Goal: Task Accomplishment & Management: Complete application form

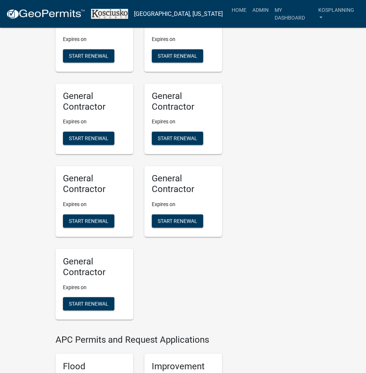
scroll to position [739, 0]
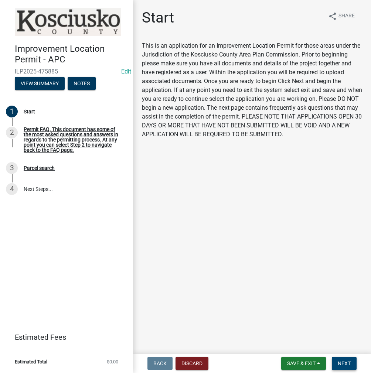
click at [343, 361] on button "Next" at bounding box center [344, 363] width 25 height 13
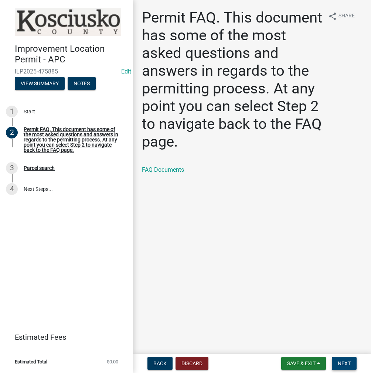
click at [346, 364] on span "Next" at bounding box center [344, 364] width 13 height 6
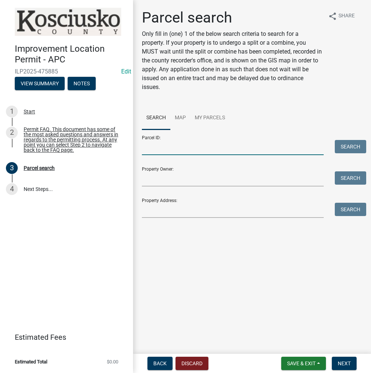
click at [177, 146] on input "Parcel ID:" at bounding box center [233, 147] width 182 height 15
click at [172, 144] on input "Parcel ID:" at bounding box center [233, 147] width 182 height 15
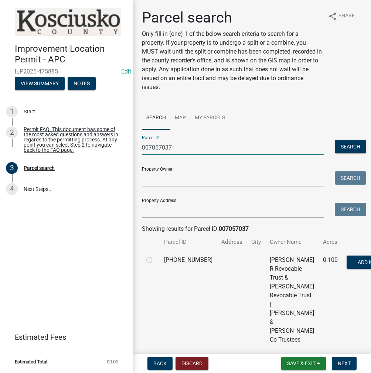
type input "007057037"
click at [155, 256] on label at bounding box center [155, 256] width 0 height 0
click at [155, 261] on input "radio" at bounding box center [157, 258] width 5 height 5
radio input "true"
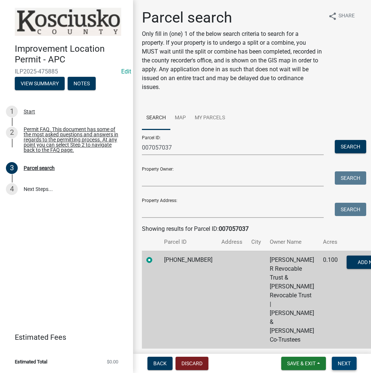
click at [349, 366] on span "Next" at bounding box center [344, 364] width 13 height 6
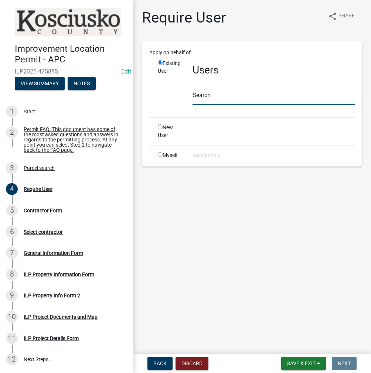
click at [209, 96] on input "text" at bounding box center [274, 97] width 162 height 15
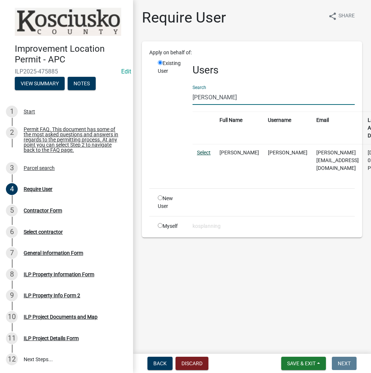
type input "[PERSON_NAME]"
click at [208, 152] on link "Select" at bounding box center [204, 153] width 14 height 6
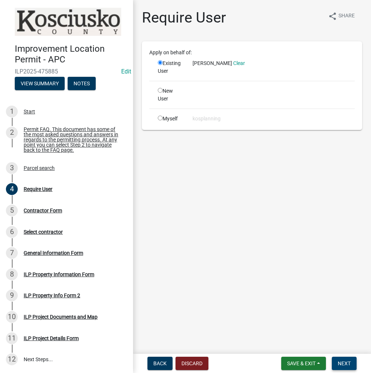
click at [342, 367] on button "Next" at bounding box center [344, 363] width 25 height 13
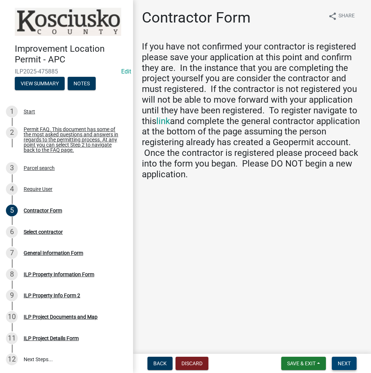
click at [342, 364] on span "Next" at bounding box center [344, 364] width 13 height 6
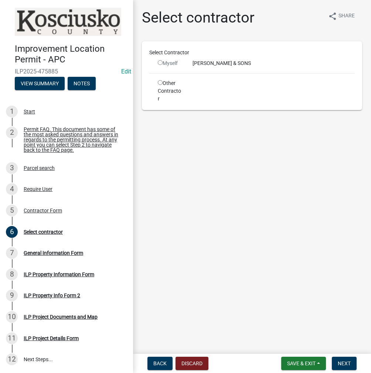
click at [159, 61] on input "radio" at bounding box center [160, 62] width 5 height 5
click at [160, 62] on input "radio" at bounding box center [160, 62] width 5 height 5
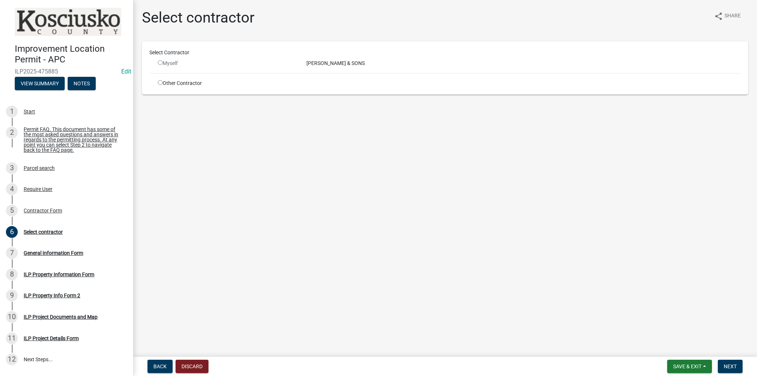
click at [160, 62] on input "radio" at bounding box center [160, 62] width 5 height 5
radio input "false"
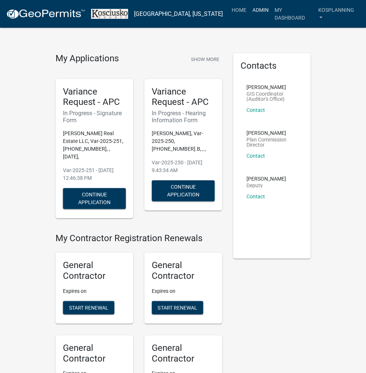
click at [258, 10] on link "Admin" at bounding box center [260, 10] width 22 height 14
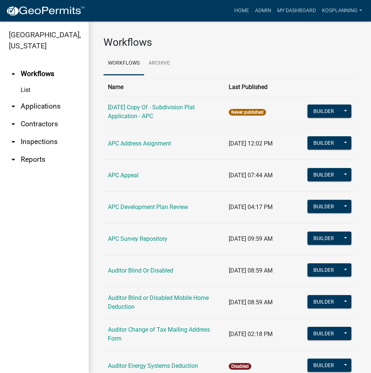
click at [49, 126] on link "arrow_drop_down Contractors" at bounding box center [44, 124] width 89 height 18
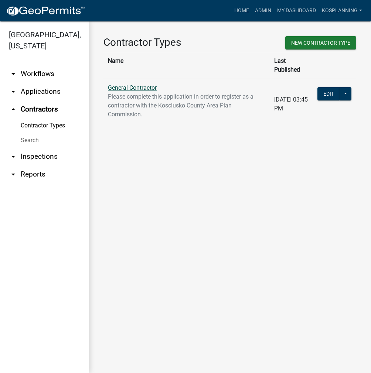
click at [130, 84] on link "General Contractor" at bounding box center [132, 87] width 49 height 7
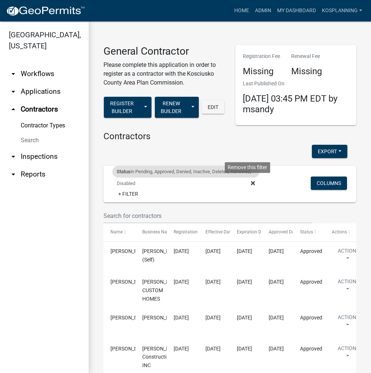
click at [248, 182] on fa-icon at bounding box center [251, 184] width 7 height 12
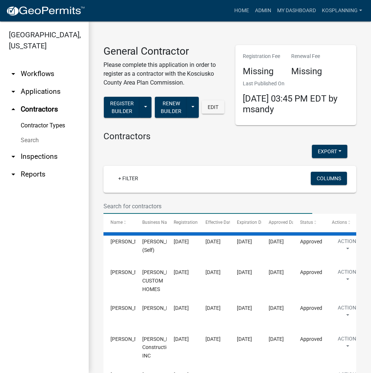
click at [130, 203] on input "text" at bounding box center [208, 206] width 209 height 15
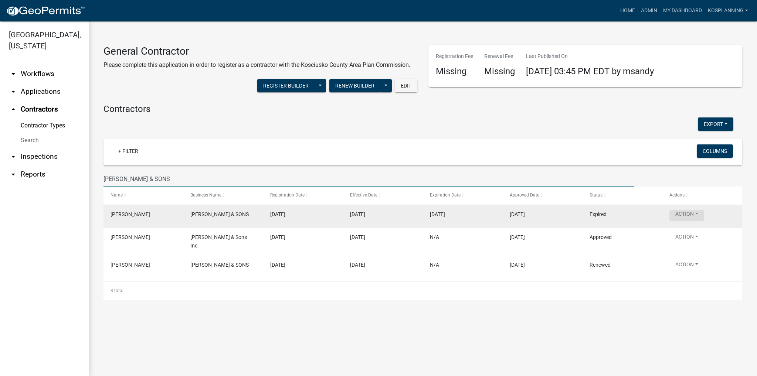
type input "[PERSON_NAME] & SONS"
click at [691, 212] on button "Action" at bounding box center [686, 215] width 35 height 11
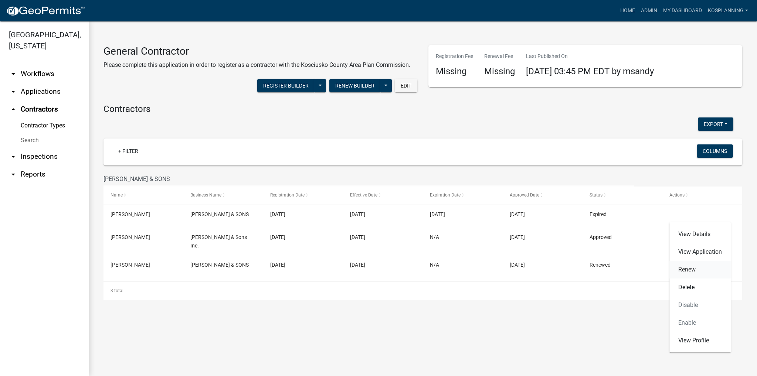
click at [682, 269] on link "Renew" at bounding box center [699, 270] width 61 height 18
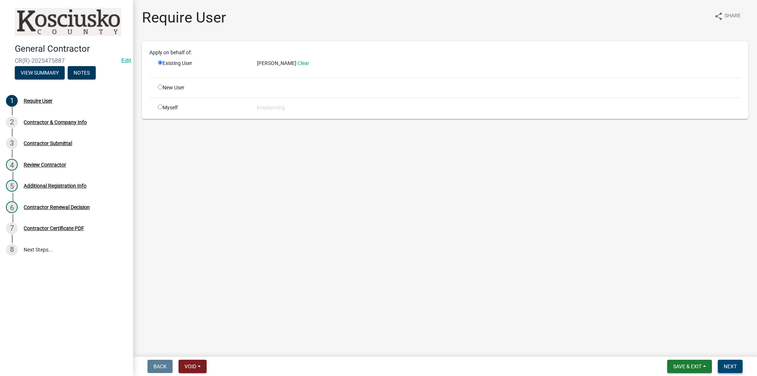
click at [729, 370] on button "Next" at bounding box center [730, 366] width 25 height 13
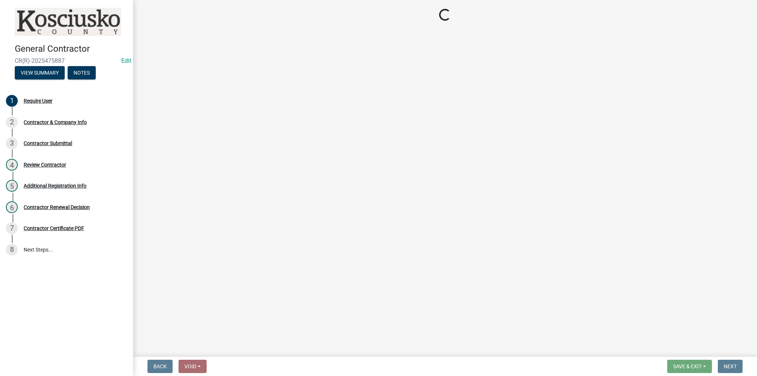
select select "IN"
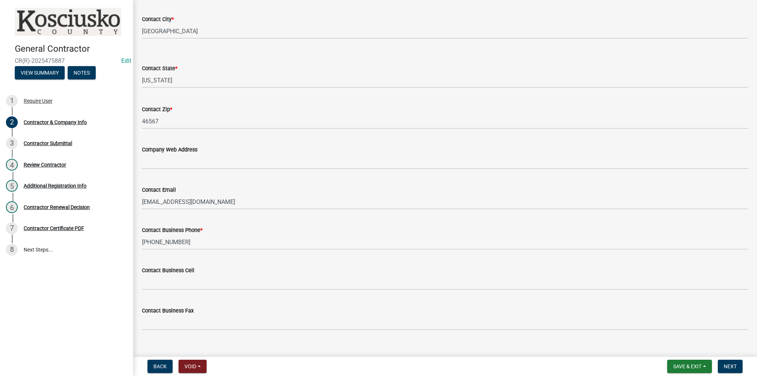
scroll to position [290, 0]
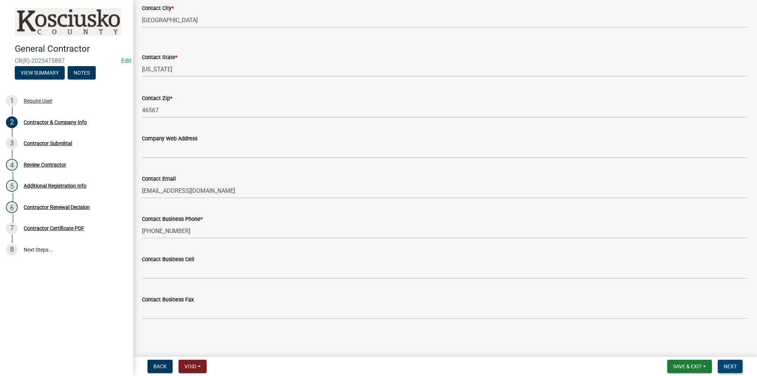
click at [732, 368] on span "Next" at bounding box center [730, 367] width 13 height 6
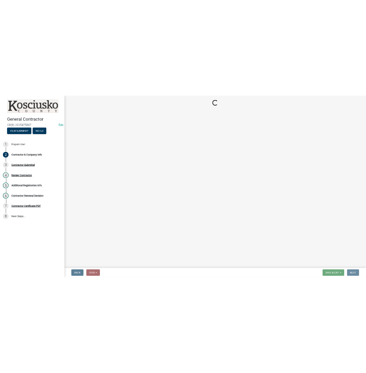
scroll to position [0, 0]
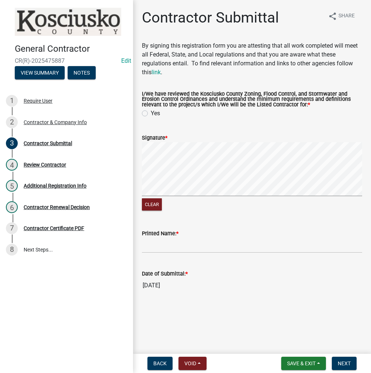
click at [151, 112] on label "Yes" at bounding box center [155, 113] width 9 height 9
click at [151, 112] on input "Yes" at bounding box center [153, 111] width 5 height 5
radio input "true"
click at [157, 246] on input "Printed Name: *" at bounding box center [252, 245] width 220 height 15
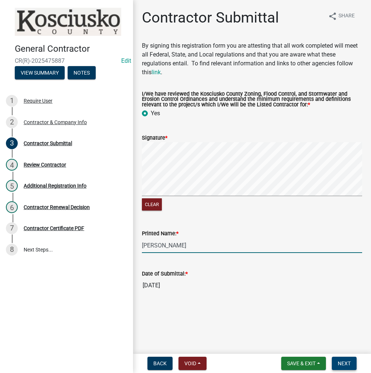
type input "[PERSON_NAME]"
click at [343, 361] on span "Next" at bounding box center [344, 364] width 13 height 6
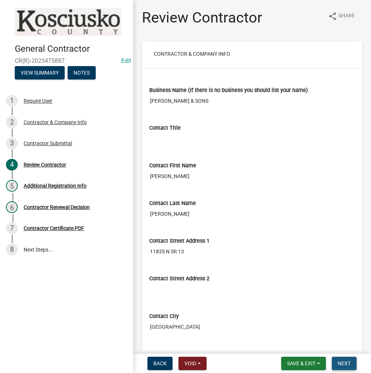
click at [339, 362] on span "Next" at bounding box center [344, 364] width 13 height 6
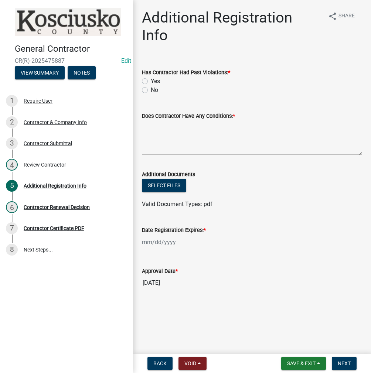
click at [148, 86] on div "No" at bounding box center [252, 90] width 220 height 9
click at [151, 86] on label "No" at bounding box center [154, 90] width 7 height 9
click at [151, 86] on input "No" at bounding box center [153, 88] width 5 height 5
radio input "true"
click at [173, 122] on textarea "Does Contractor Have Any Conditions: *" at bounding box center [252, 138] width 220 height 35
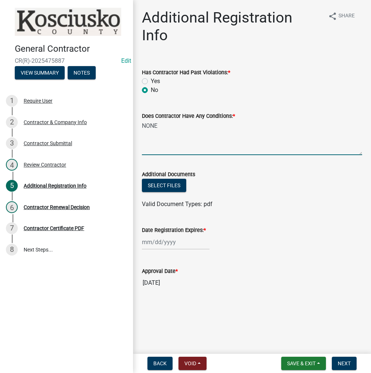
type textarea "NONE"
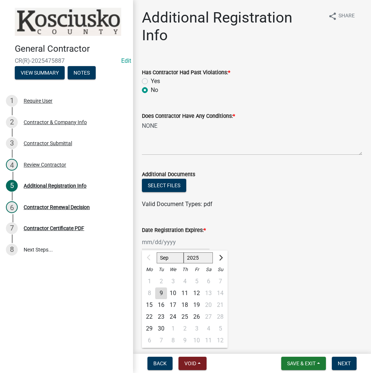
click at [173, 235] on div "Sep Oct Nov Dec 2025 2026 2027 2028 2029 2030 2031 2032 2033 2034 2035 2036 203…" at bounding box center [176, 242] width 68 height 15
click at [190, 235] on input "Date Registration Expires: *" at bounding box center [176, 242] width 68 height 15
click at [191, 252] on select "2025 2026 2027 2028 2029 2030 2031 2032 2033 2034 2035 2036 2037 2038 2039 2040…" at bounding box center [199, 257] width 30 height 11
select select "2026"
click at [184, 252] on select "2025 2026 2027 2028 2029 2030 2031 2032 2033 2034 2035 2036 2037 2038 2039 2040…" at bounding box center [199, 257] width 30 height 11
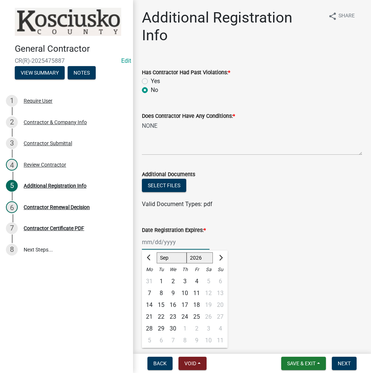
click at [172, 288] on div "9" at bounding box center [173, 294] width 12 height 12
type input "09/09/2026"
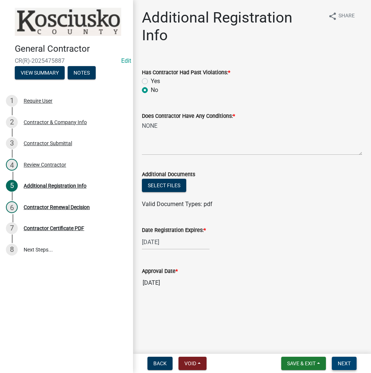
click at [337, 360] on button "Next" at bounding box center [344, 363] width 25 height 13
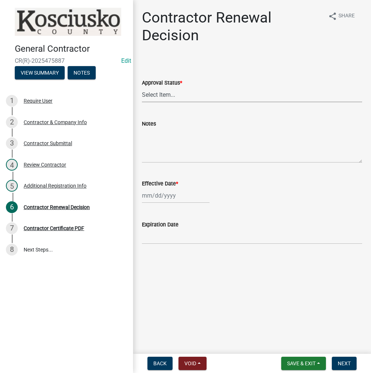
click at [163, 96] on select "Select Item... Approved Denied" at bounding box center [252, 94] width 220 height 15
click at [142, 87] on select "Select Item... Approved Denied" at bounding box center [252, 94] width 220 height 15
select select "30db8998-795d-4bbe-8e49-f1ade8865815"
click at [162, 194] on div at bounding box center [176, 195] width 68 height 15
select select "9"
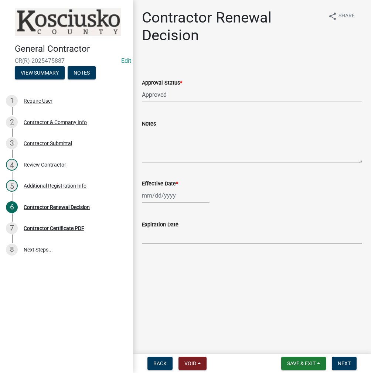
select select "2025"
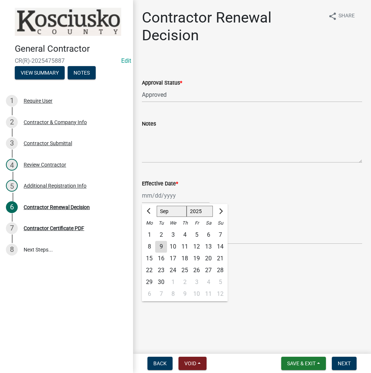
click at [166, 244] on div "9" at bounding box center [161, 247] width 12 height 12
type input "[DATE]"
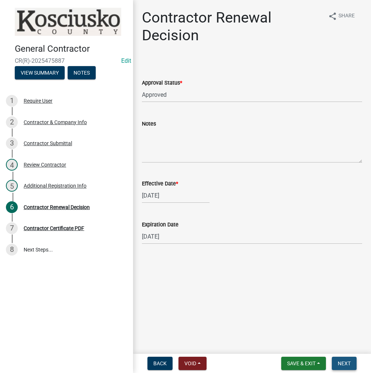
click at [346, 363] on span "Next" at bounding box center [344, 364] width 13 height 6
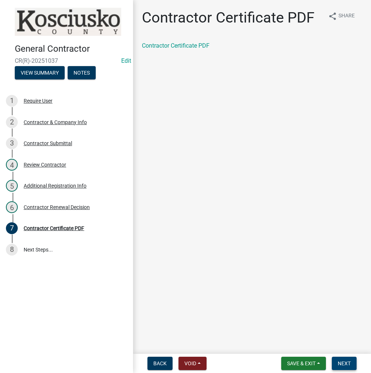
click at [343, 368] on button "Next" at bounding box center [344, 363] width 25 height 13
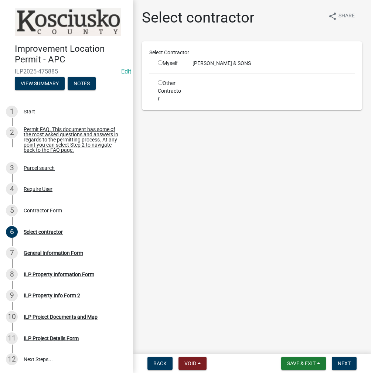
click at [161, 62] on input "radio" at bounding box center [160, 62] width 5 height 5
radio input "true"
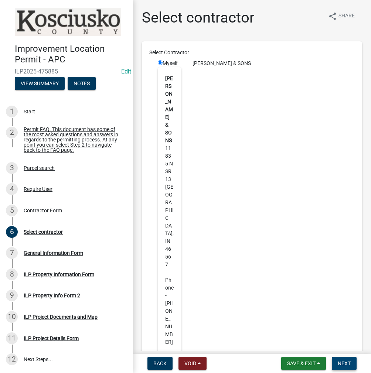
click at [340, 367] on button "Next" at bounding box center [344, 363] width 25 height 13
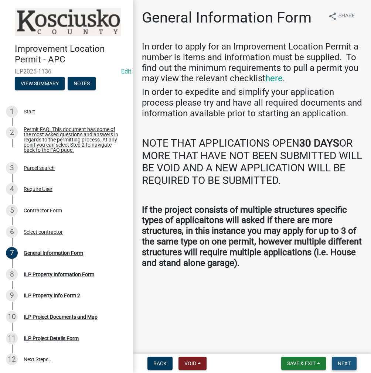
click at [340, 366] on span "Next" at bounding box center [344, 364] width 13 height 6
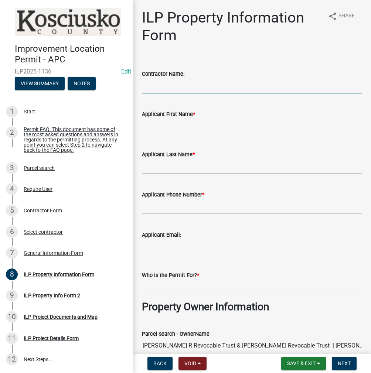
click at [176, 85] on input "Contractor Name:" at bounding box center [252, 85] width 220 height 15
type input "[PERSON_NAME] & SONS"
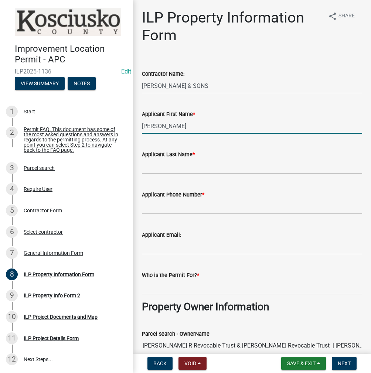
type input "JEFF"
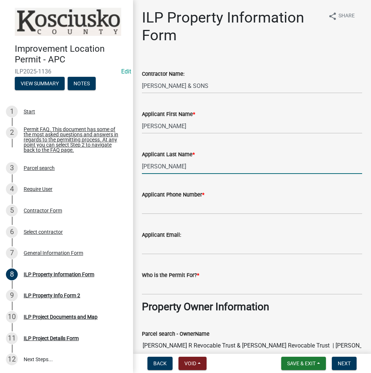
type input "[PERSON_NAME]"
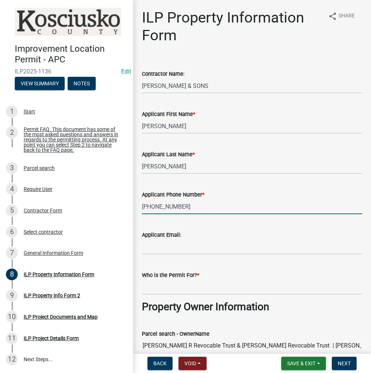
type input "[PHONE_NUMBER]"
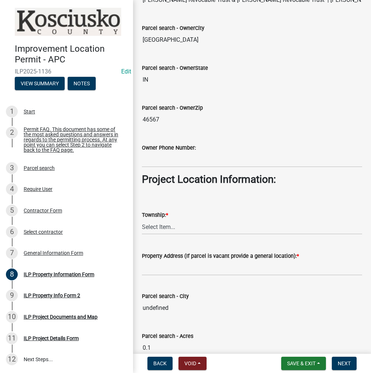
scroll to position [444, 0]
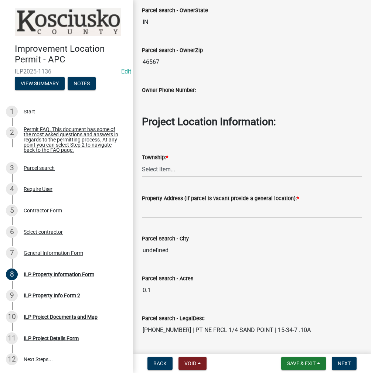
type input "[PERSON_NAME]"
click at [162, 169] on select "Select Item... [PERSON_NAME] - Elkhart Co Clay Etna [GEOGRAPHIC_DATA][PERSON_NA…" at bounding box center [252, 169] width 220 height 15
click at [142, 162] on select "Select Item... [PERSON_NAME] - Elkhart Co Clay Etna [GEOGRAPHIC_DATA][PERSON_NA…" at bounding box center [252, 169] width 220 height 15
select select "57368d26-defc-477e-a8be-5a23ab554a17"
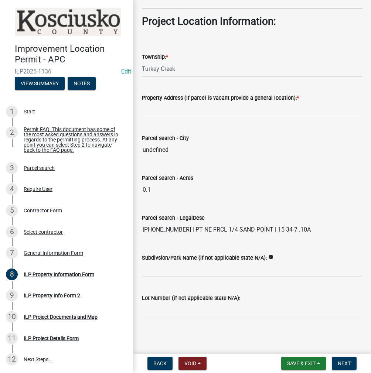
scroll to position [544, 0]
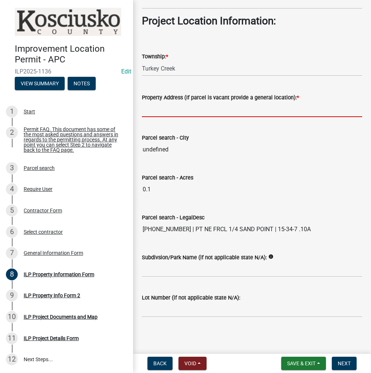
click at [159, 111] on input "Property Address (If parcel is vacant provide a general location): *" at bounding box center [252, 109] width 220 height 15
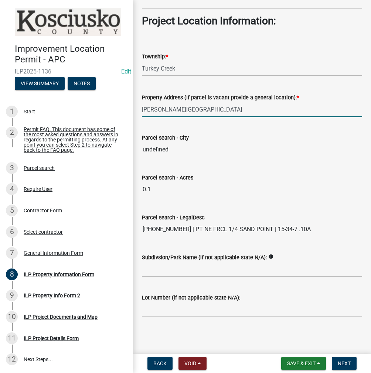
type input "[PERSON_NAME][GEOGRAPHIC_DATA]"
click at [346, 361] on span "Next" at bounding box center [344, 364] width 13 height 6
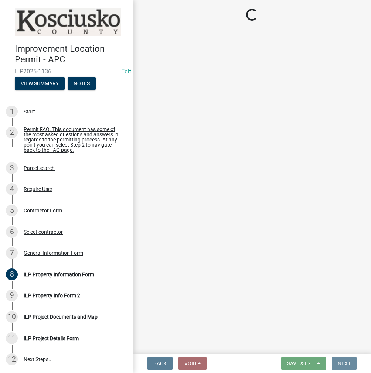
scroll to position [0, 0]
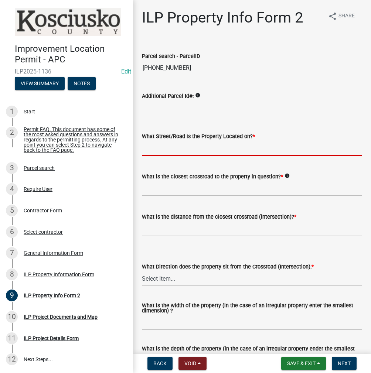
click at [162, 144] on input "What Street/Road is the Property Located on? *" at bounding box center [252, 148] width 220 height 15
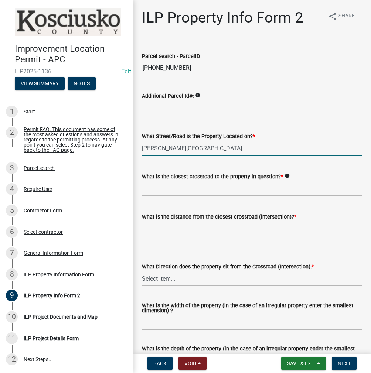
type input "[PERSON_NAME][GEOGRAPHIC_DATA]"
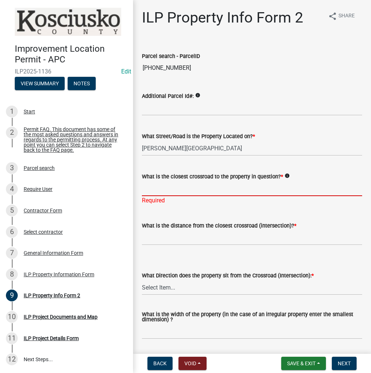
click at [159, 189] on input "What is the closest crossroad to the property in question? *" at bounding box center [252, 188] width 220 height 15
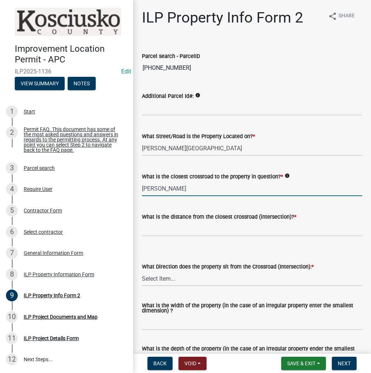
click at [190, 191] on input "SETH WARD" at bounding box center [252, 188] width 220 height 15
type input "[PERSON_NAME] RD"
type input "2641"
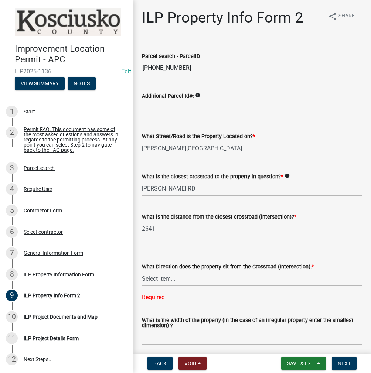
click at [163, 271] on div "What Direction does the property sit from the Crossroad (Intersection): *" at bounding box center [252, 266] width 220 height 9
click at [155, 279] on select "Select Item... N NE NW S SE SW E W" at bounding box center [252, 278] width 220 height 15
click at [142, 271] on select "Select Item... N NE NW S SE SW E W" at bounding box center [252, 278] width 220 height 15
select select "30cad654-0079-4cbe-a349-097ae71a5774"
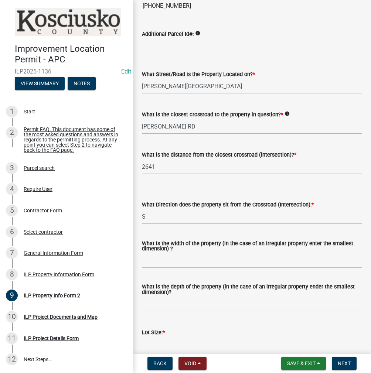
scroll to position [148, 0]
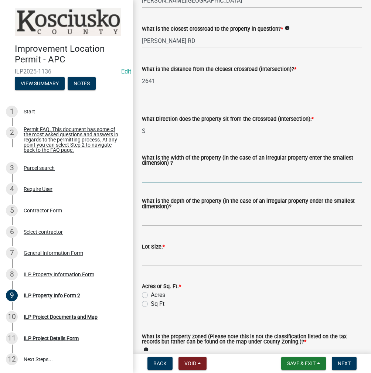
click at [166, 178] on input "What is the width of the property (in the case of an irregular property enter t…" at bounding box center [252, 174] width 220 height 15
type input "34"
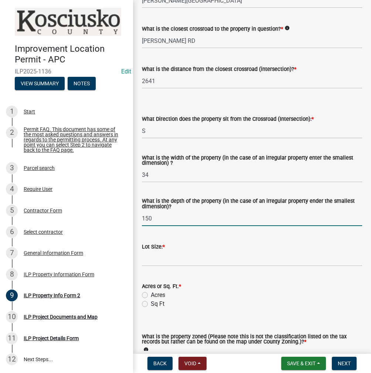
type input "150"
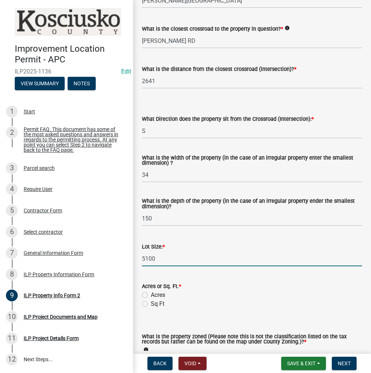
type input "5100"
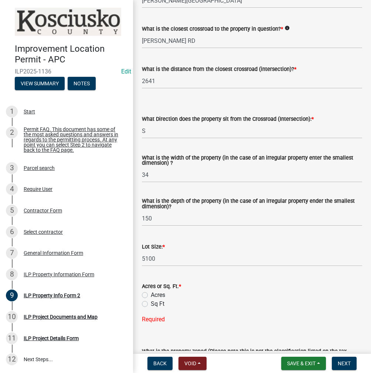
click at [151, 303] on label "Sq Ft" at bounding box center [158, 304] width 14 height 9
click at [151, 303] on input "Sq Ft" at bounding box center [153, 302] width 5 height 5
radio input "true"
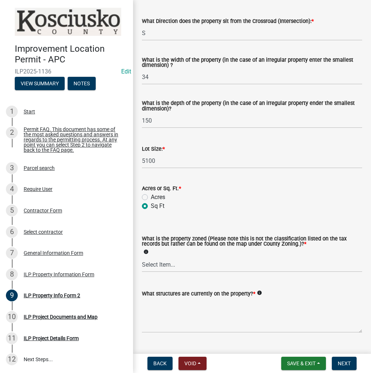
scroll to position [263, 0]
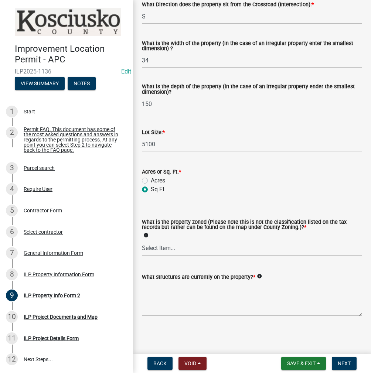
drag, startPoint x: 158, startPoint y: 250, endPoint x: 162, endPoint y: 254, distance: 6.0
click at [158, 250] on select "Select Item... Agricultural Agricultural 2 Commercial Environmental Industrial …" at bounding box center [252, 248] width 220 height 15
click at [142, 241] on select "Select Item... Agricultural Agricultural 2 Commercial Environmental Industrial …" at bounding box center [252, 248] width 220 height 15
click at [174, 248] on select "Select Item... Agricultural Agricultural 2 Commercial Environmental Industrial …" at bounding box center [252, 248] width 220 height 15
click at [142, 241] on select "Select Item... Agricultural Agricultural 2 Commercial Environmental Industrial …" at bounding box center [252, 248] width 220 height 15
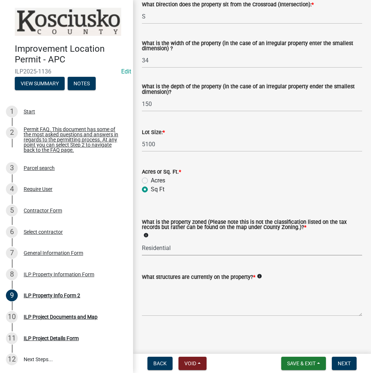
select select "1146270b-2111-4e23-bf7f-74ce85cf7041"
click at [167, 299] on textarea "What structures are currently on the property? *" at bounding box center [252, 299] width 220 height 35
type textarea "DET GARAGE"
drag, startPoint x: 352, startPoint y: 362, endPoint x: 347, endPoint y: 360, distance: 4.6
click at [351, 362] on button "Next" at bounding box center [344, 363] width 25 height 13
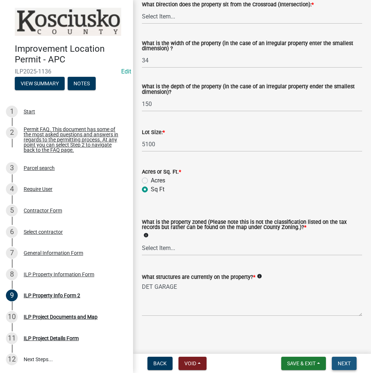
scroll to position [0, 0]
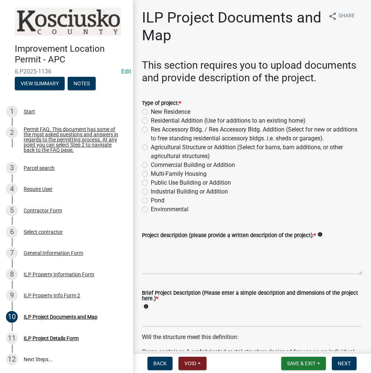
click at [151, 140] on label "Res Accessory Bldg. / Res Accessory Bldg. Addition (Select for new or additions…" at bounding box center [256, 134] width 211 height 18
click at [151, 130] on input "Res Accessory Bldg. / Res Accessory Bldg. Addition (Select for new or additions…" at bounding box center [153, 127] width 5 height 5
radio input "true"
click at [161, 261] on textarea "Project description (please provide a written description of the project): *" at bounding box center [252, 257] width 220 height 35
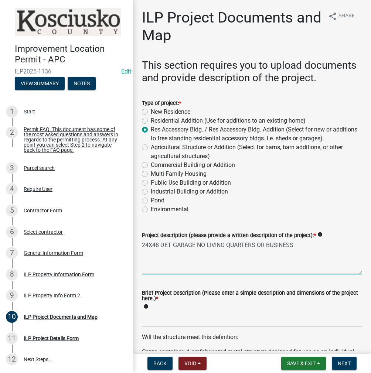
type textarea "24X48 DET GARAGE NO LIVING QUARTERS OR BUSINESS"
click at [159, 312] on div "Brief Project Description (Please enter a simple description and dimensions of …" at bounding box center [252, 301] width 220 height 21
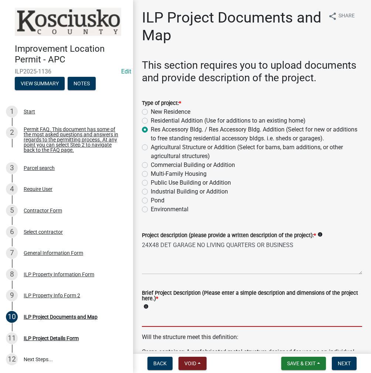
click at [154, 327] on input "Brief Project Description (Please enter a simple description and dimensions of …" at bounding box center [252, 319] width 220 height 15
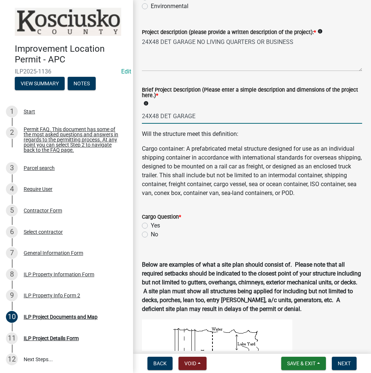
scroll to position [259, 0]
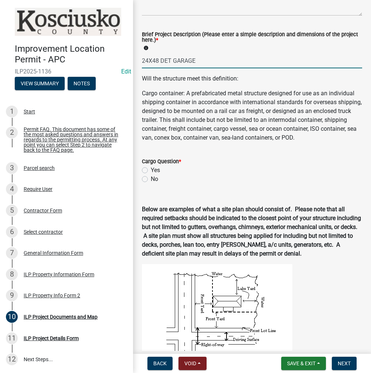
type input "24X48 DET GARAGE"
click at [148, 184] on div "No" at bounding box center [252, 179] width 220 height 9
click at [151, 184] on label "No" at bounding box center [154, 179] width 7 height 9
click at [151, 180] on input "No" at bounding box center [153, 177] width 5 height 5
radio input "true"
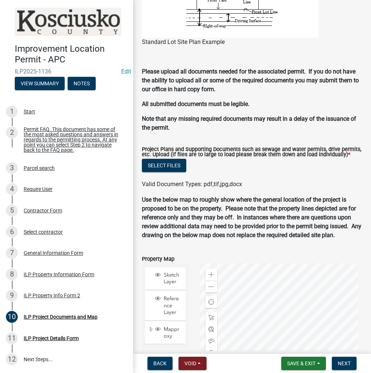
scroll to position [776, 0]
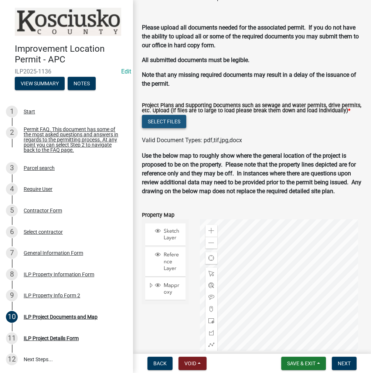
click at [180, 128] on button "Select files" at bounding box center [164, 121] width 44 height 13
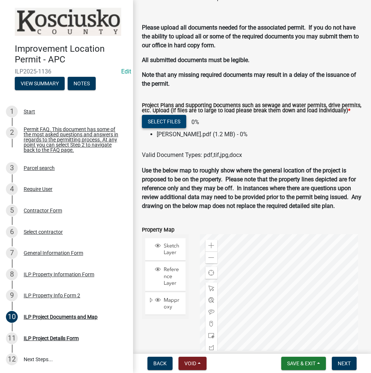
click at [172, 128] on button "Select files" at bounding box center [164, 121] width 44 height 13
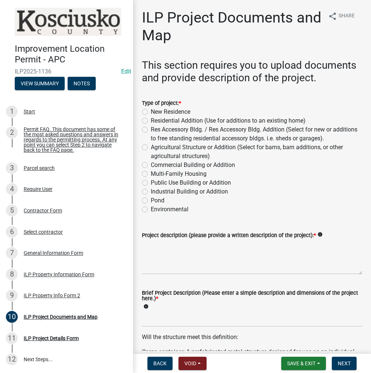
click at [151, 142] on label "Res Accessory Bldg. / Res Accessory Bldg. Addition (Select for new or additions…" at bounding box center [256, 134] width 211 height 18
click at [151, 130] on input "Res Accessory Bldg. / Res Accessory Bldg. Addition (Select for new or additions…" at bounding box center [153, 127] width 5 height 5
radio input "true"
click at [175, 270] on textarea "Project description (please provide a written description of the project): *" at bounding box center [252, 257] width 220 height 35
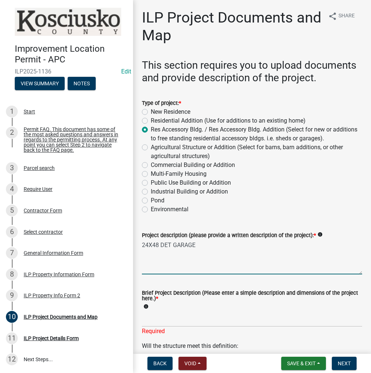
click at [225, 259] on textarea "24X48 DET GARAGE" at bounding box center [252, 257] width 220 height 35
type textarea "24X48 DET GARAGE NO LIVING QUARTERS OR BUSINESS"
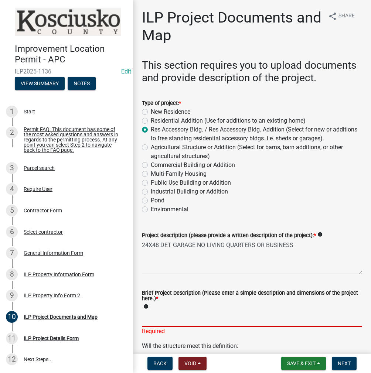
click at [179, 327] on input "Brief Project Description (Please enter a simple description and dimensions of …" at bounding box center [252, 319] width 220 height 15
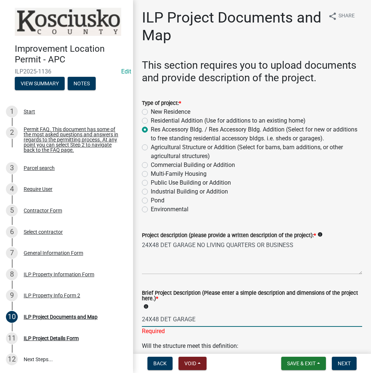
type input "24X48 DET GARAGE"
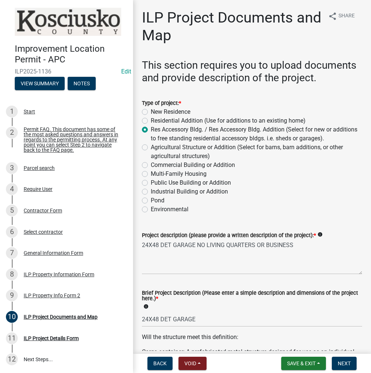
scroll to position [273, 0]
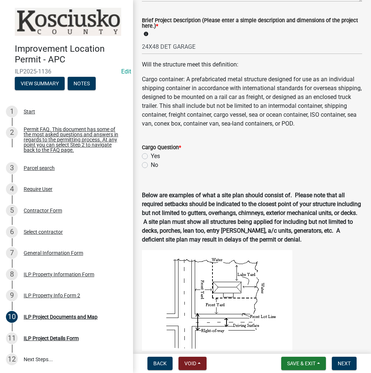
click at [151, 170] on label "No" at bounding box center [154, 165] width 7 height 9
click at [151, 166] on input "No" at bounding box center [153, 163] width 5 height 5
radio input "true"
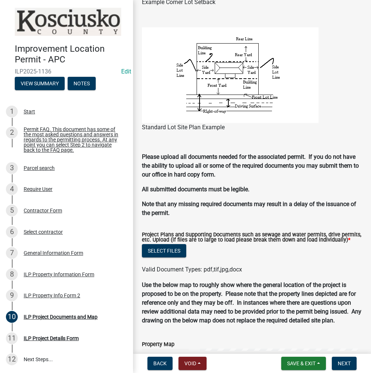
scroll to position [716, 0]
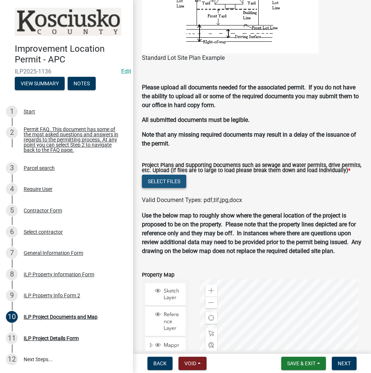
click at [162, 188] on button "Select files" at bounding box center [164, 181] width 44 height 13
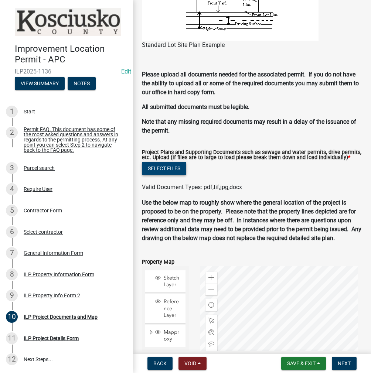
scroll to position [704, 0]
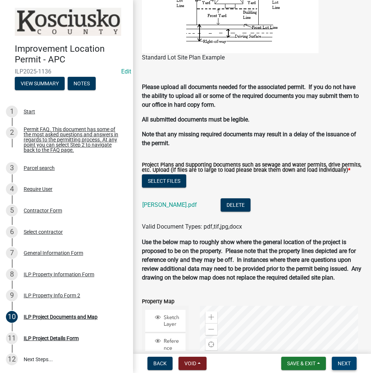
click at [348, 369] on button "Next" at bounding box center [344, 363] width 25 height 13
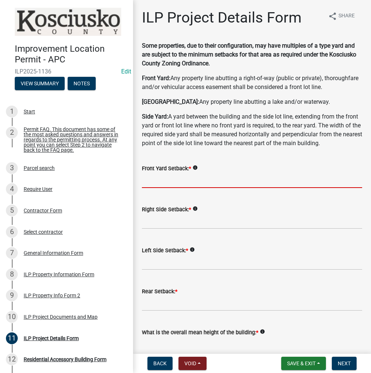
click at [169, 188] on input "text" at bounding box center [252, 180] width 220 height 15
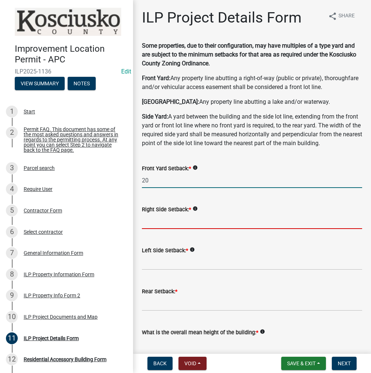
type input "20.0"
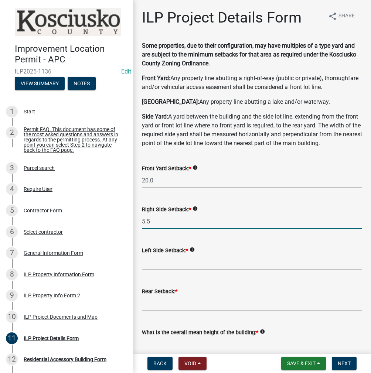
type input "5.5"
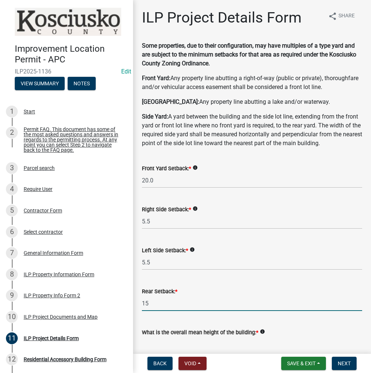
type input "15.0"
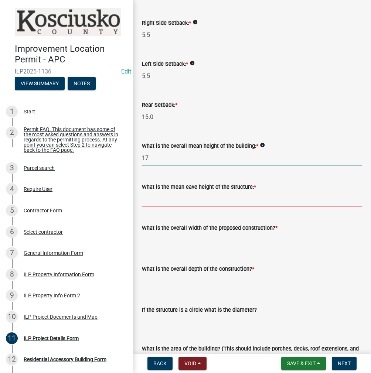
type input "17.0"
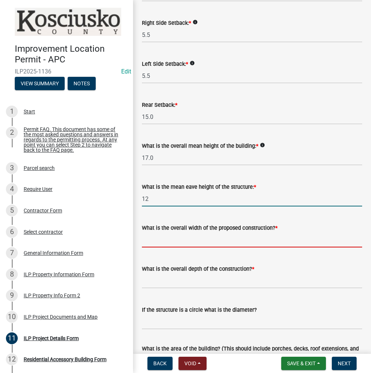
type input "12.0"
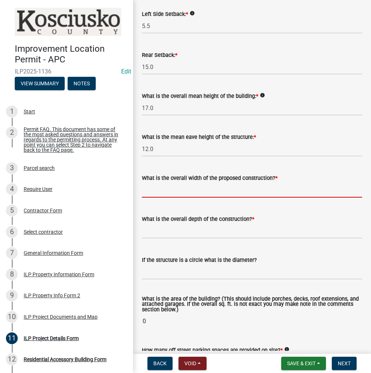
scroll to position [298, 0]
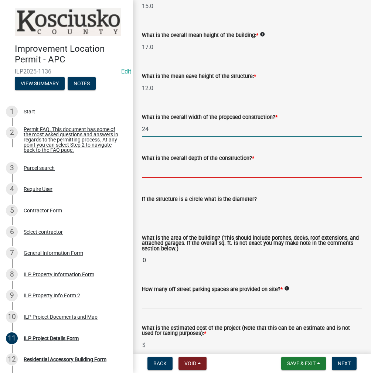
type input "24.00"
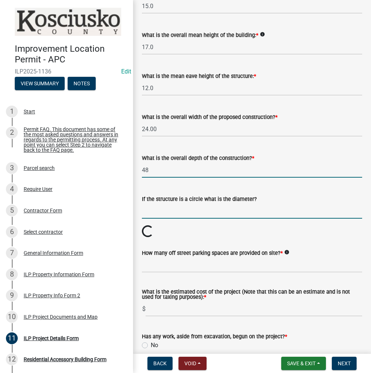
type input "48.00"
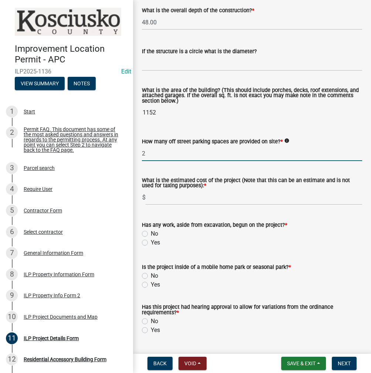
type input "2"
type input "150000"
click at [151, 238] on label "No" at bounding box center [154, 234] width 7 height 9
click at [151, 234] on input "No" at bounding box center [153, 232] width 5 height 5
radio input "true"
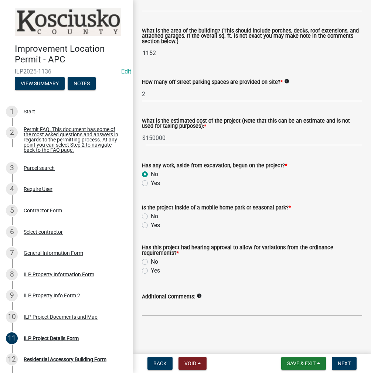
scroll to position [523, 0]
click at [151, 217] on label "No" at bounding box center [154, 216] width 7 height 9
click at [151, 217] on input "No" at bounding box center [153, 214] width 5 height 5
radio input "true"
click at [151, 269] on label "Yes" at bounding box center [155, 271] width 9 height 9
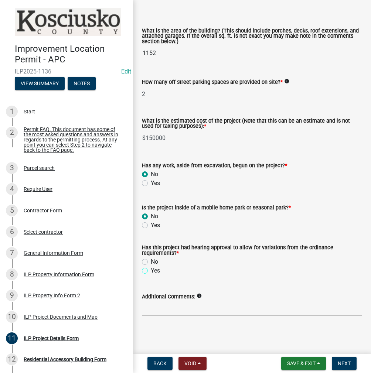
click at [151, 269] on input "Yes" at bounding box center [153, 269] width 5 height 5
radio input "true"
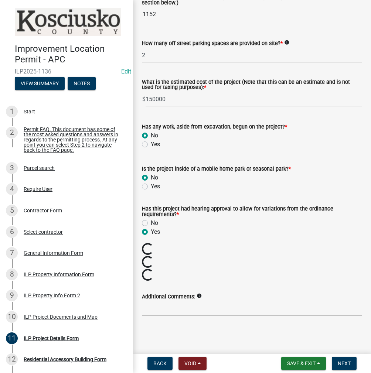
scroll to position [560, 0]
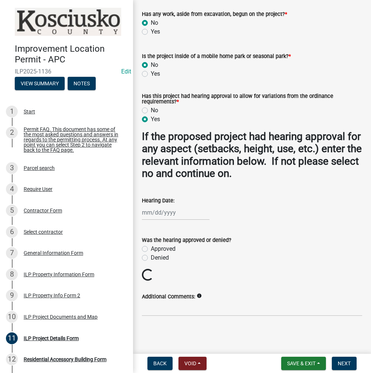
select select "9"
select select "2025"
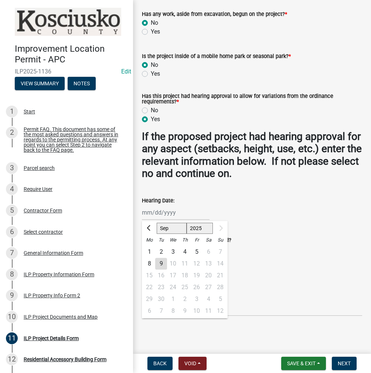
click at [154, 216] on div "Jan Feb Mar Apr May Jun Jul Aug Sep 1525 1526 1527 1528 1529 1530 1531 1532 153…" at bounding box center [176, 212] width 68 height 15
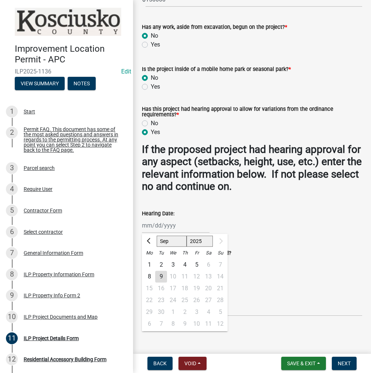
click at [149, 278] on div "8" at bounding box center [149, 277] width 12 height 12
type input "[DATE]"
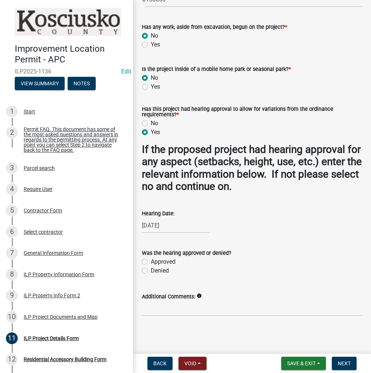
click at [151, 261] on label "Approved" at bounding box center [163, 262] width 25 height 9
click at [151, 261] on input "Approved" at bounding box center [153, 260] width 5 height 5
radio input "true"
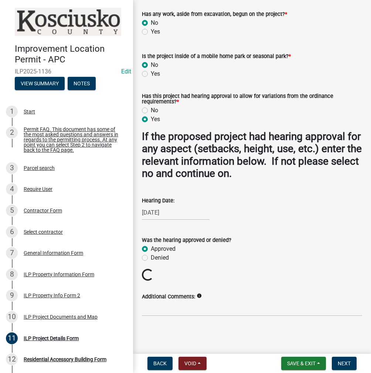
scroll to position [674, 0]
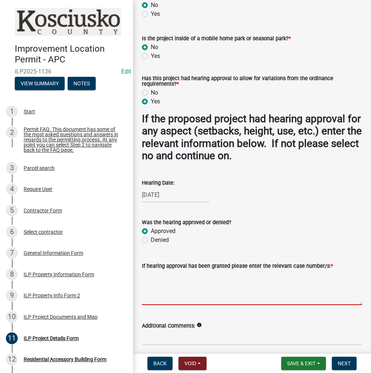
click at [173, 301] on textarea "If hearing approval has been granted please enter the relevant case number/s: *" at bounding box center [252, 288] width 220 height 35
type textarea "VAR 2025-196 & EX 2025-74"
click at [348, 363] on span "Next" at bounding box center [344, 364] width 13 height 6
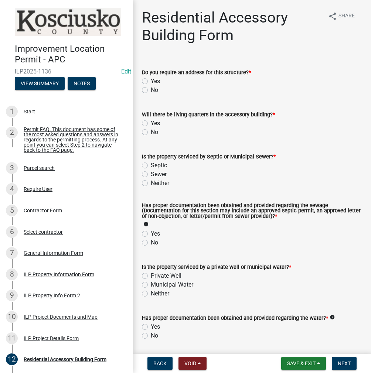
click at [151, 90] on label "No" at bounding box center [154, 90] width 7 height 9
click at [151, 90] on input "No" at bounding box center [153, 88] width 5 height 5
radio input "true"
click at [151, 132] on label "No" at bounding box center [154, 132] width 7 height 9
click at [151, 132] on input "No" at bounding box center [153, 130] width 5 height 5
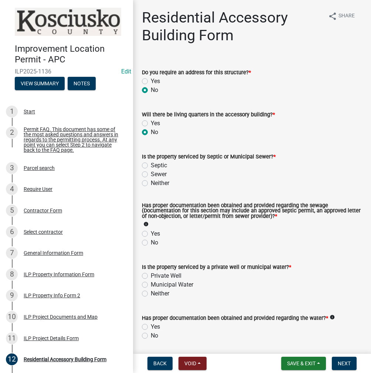
radio input "true"
click at [151, 174] on label "Sewer" at bounding box center [159, 174] width 16 height 9
click at [151, 174] on input "Sewer" at bounding box center [153, 172] width 5 height 5
radio input "true"
click at [151, 234] on label "Yes" at bounding box center [155, 234] width 9 height 9
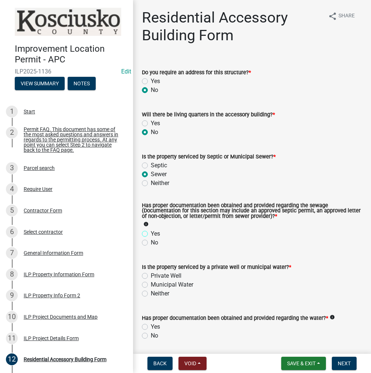
click at [151, 234] on input "Yes" at bounding box center [153, 232] width 5 height 5
radio input "true"
click at [151, 275] on label "Private Well" at bounding box center [166, 276] width 31 height 9
click at [151, 275] on input "Private Well" at bounding box center [153, 274] width 5 height 5
radio input "true"
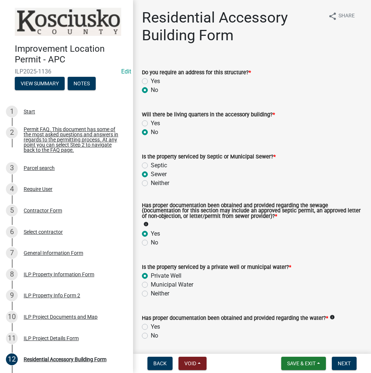
click at [151, 326] on label "Yes" at bounding box center [155, 327] width 9 height 9
click at [151, 326] on input "Yes" at bounding box center [153, 325] width 5 height 5
radio input "true"
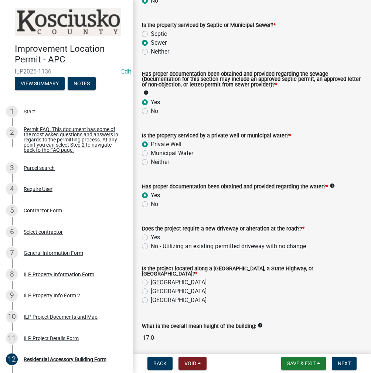
scroll to position [185, 0]
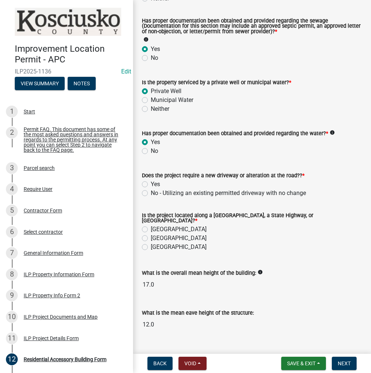
click at [151, 191] on label "No - Utilizing an existing permitted driveway with no change" at bounding box center [228, 193] width 155 height 9
click at [151, 191] on input "No - Utilizing an existing permitted driveway with no change" at bounding box center [153, 191] width 5 height 5
radio input "true"
click at [151, 227] on label "County Road" at bounding box center [179, 229] width 56 height 9
click at [151, 227] on input "County Road" at bounding box center [153, 227] width 5 height 5
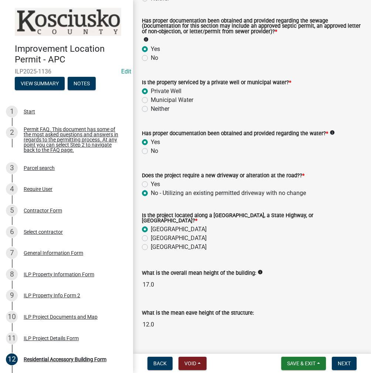
radio input "true"
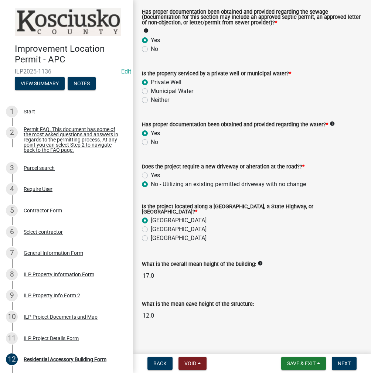
scroll to position [198, 0]
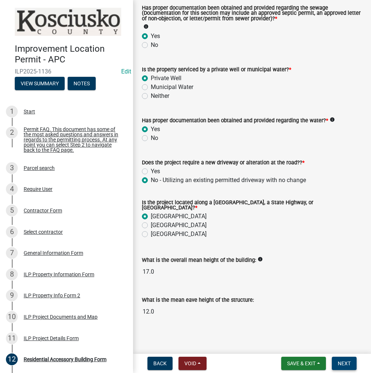
click at [339, 366] on span "Next" at bounding box center [344, 364] width 13 height 6
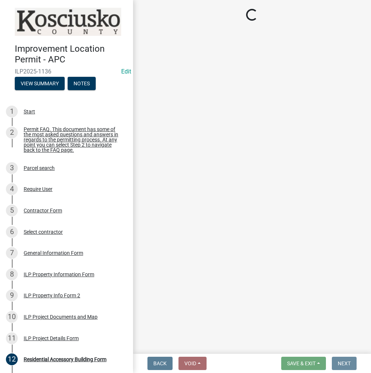
scroll to position [0, 0]
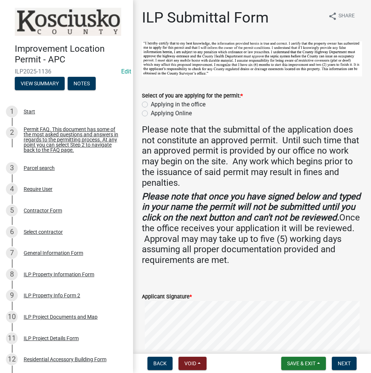
click at [151, 102] on label "Applying in the office" at bounding box center [178, 104] width 55 height 9
click at [151, 102] on input "Applying in the office" at bounding box center [153, 102] width 5 height 5
radio input "true"
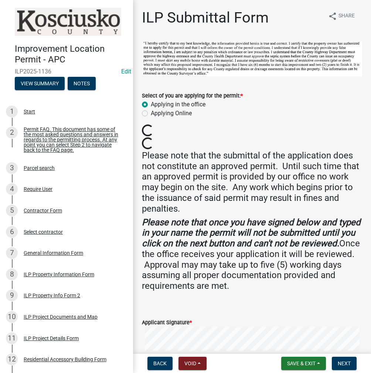
scroll to position [111, 0]
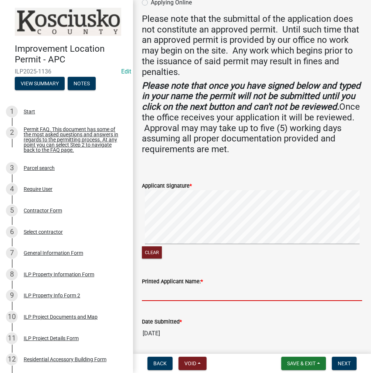
click at [150, 296] on input "Printed Applicant Name: *" at bounding box center [252, 293] width 220 height 15
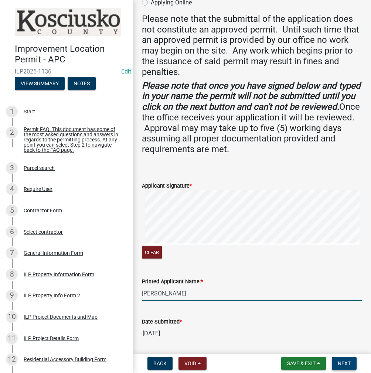
type input "JEFF MILLER"
click at [344, 358] on button "Next" at bounding box center [344, 363] width 25 height 13
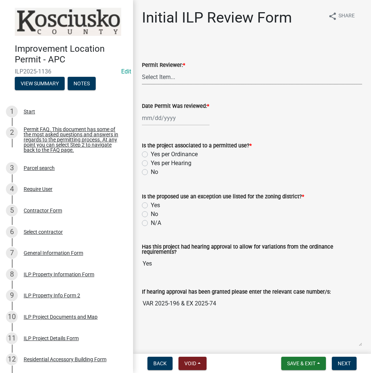
click at [160, 76] on select "Select Item... MMS LT AT CS Vacant Vacant" at bounding box center [252, 76] width 220 height 15
click at [142, 69] on select "Select Item... MMS LT AT CS Vacant Vacant" at bounding box center [252, 76] width 220 height 15
select select "c872cdc8-ca01-49f1-a213-e4b05fa58cd2"
click at [173, 121] on div at bounding box center [176, 118] width 68 height 15
select select "9"
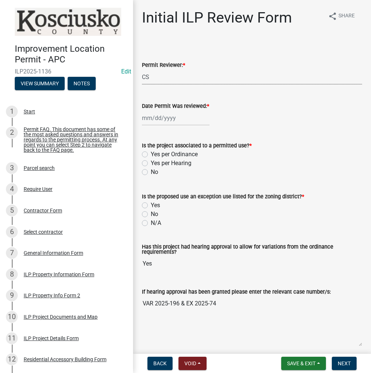
select select "2025"
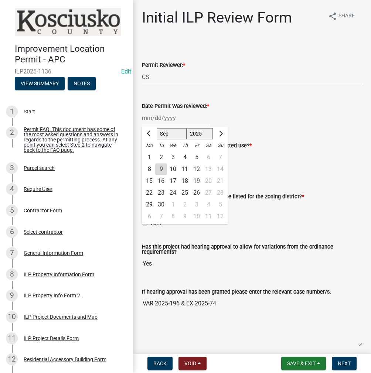
click at [165, 166] on div "9" at bounding box center [161, 169] width 12 height 12
type input "09/09/2025"
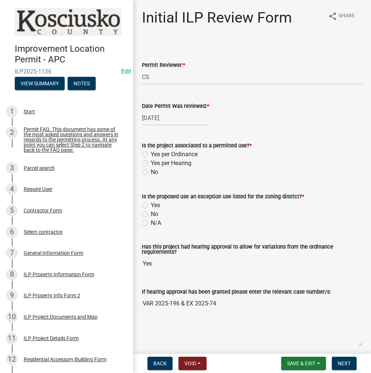
click at [151, 162] on label "Yes per Hearing" at bounding box center [171, 163] width 41 height 9
click at [151, 162] on input "Yes per Hearing" at bounding box center [153, 161] width 5 height 5
radio input "true"
click at [151, 215] on label "No" at bounding box center [154, 214] width 7 height 9
click at [151, 215] on input "No" at bounding box center [153, 212] width 5 height 5
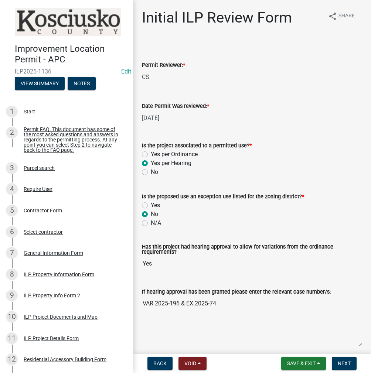
radio input "true"
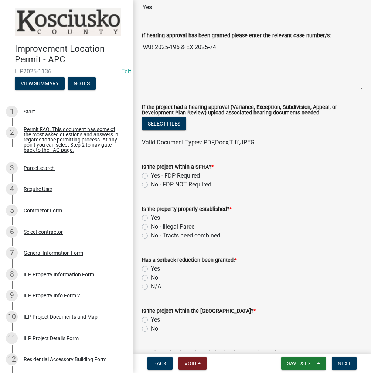
scroll to position [259, 0]
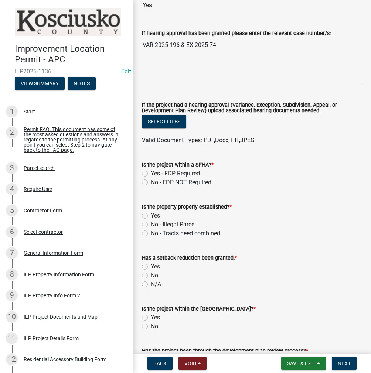
click at [151, 180] on label "No - FDP NOT Required" at bounding box center [181, 182] width 61 height 9
click at [151, 180] on input "No - FDP NOT Required" at bounding box center [153, 180] width 5 height 5
radio input "true"
click at [151, 215] on label "Yes" at bounding box center [155, 215] width 9 height 9
click at [151, 215] on input "Yes" at bounding box center [153, 213] width 5 height 5
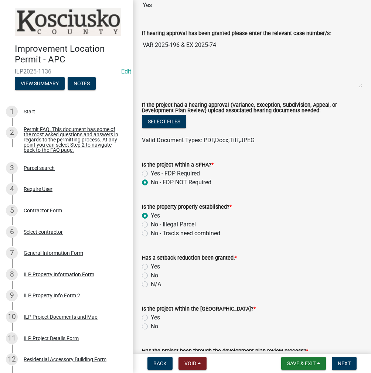
radio input "true"
click at [151, 273] on label "No" at bounding box center [154, 275] width 7 height 9
click at [151, 273] on input "No" at bounding box center [153, 273] width 5 height 5
radio input "true"
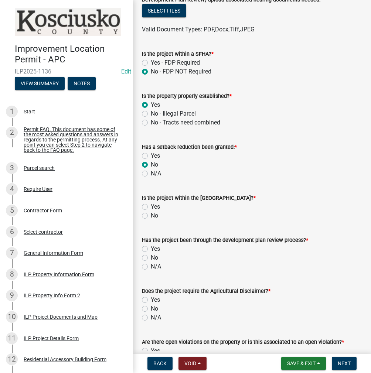
click at [151, 215] on label "No" at bounding box center [154, 215] width 7 height 9
click at [151, 215] on input "No" at bounding box center [153, 213] width 5 height 5
radio input "true"
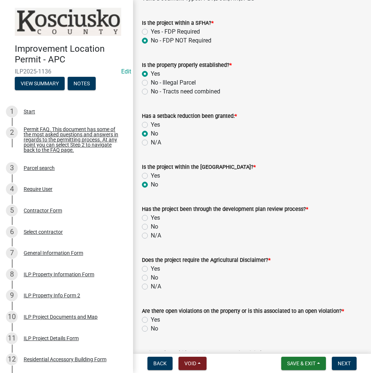
scroll to position [481, 0]
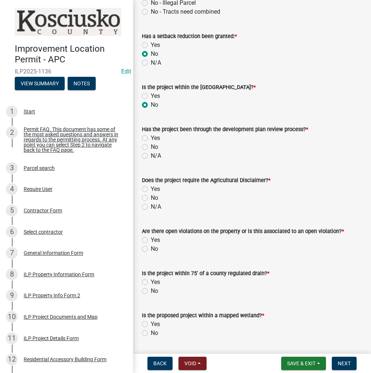
click at [151, 145] on label "No" at bounding box center [154, 147] width 7 height 9
click at [151, 145] on input "No" at bounding box center [153, 145] width 5 height 5
radio input "true"
click at [151, 198] on label "No" at bounding box center [154, 198] width 7 height 9
click at [151, 198] on input "No" at bounding box center [153, 196] width 5 height 5
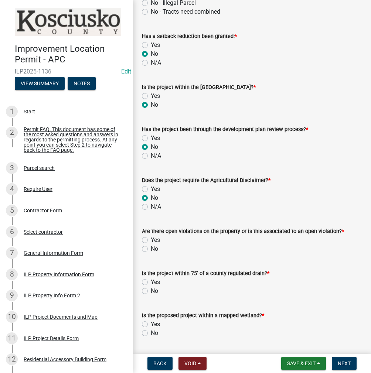
radio input "true"
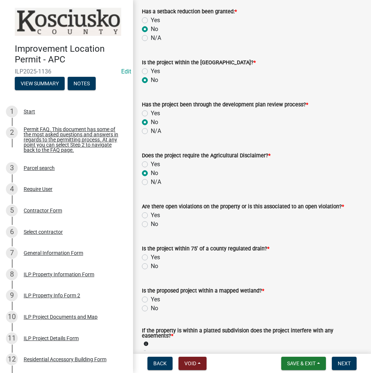
scroll to position [554, 0]
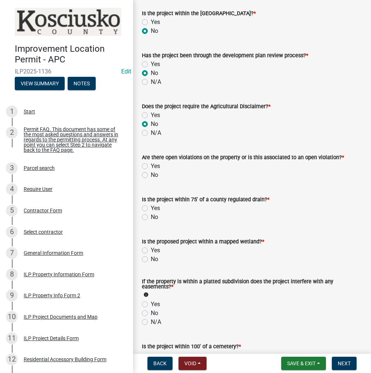
click at [151, 174] on label "No" at bounding box center [154, 175] width 7 height 9
click at [151, 174] on input "No" at bounding box center [153, 173] width 5 height 5
radio input "true"
click at [151, 216] on label "No" at bounding box center [154, 217] width 7 height 9
click at [151, 216] on input "No" at bounding box center [153, 215] width 5 height 5
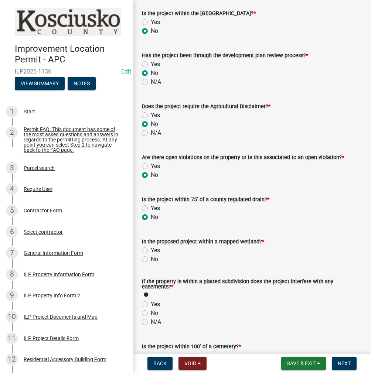
radio input "true"
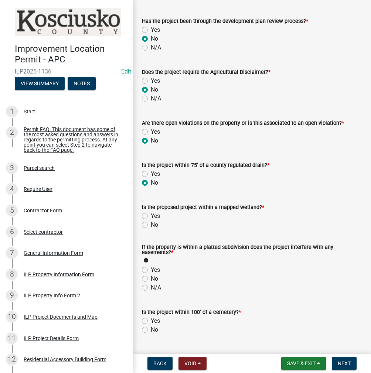
scroll to position [628, 0]
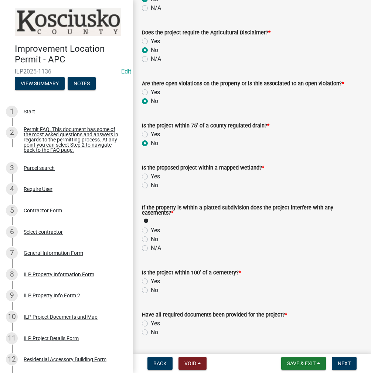
click at [151, 184] on label "No" at bounding box center [154, 185] width 7 height 9
click at [151, 184] on input "No" at bounding box center [153, 183] width 5 height 5
radio input "true"
click at [151, 241] on label "No" at bounding box center [154, 239] width 7 height 9
click at [151, 240] on input "No" at bounding box center [153, 237] width 5 height 5
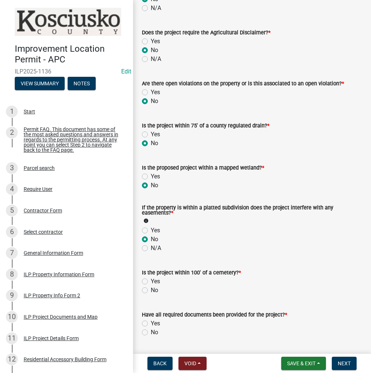
radio input "true"
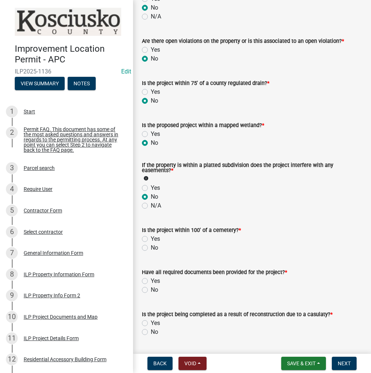
scroll to position [739, 0]
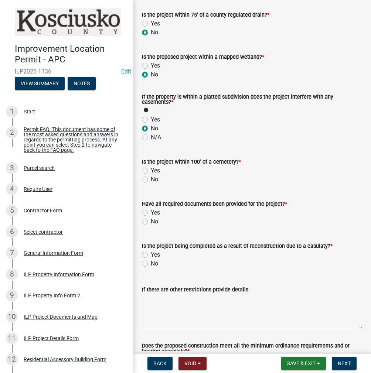
click at [151, 180] on label "No" at bounding box center [154, 179] width 7 height 9
click at [151, 180] on input "No" at bounding box center [153, 177] width 5 height 5
radio input "true"
click at [151, 213] on label "Yes" at bounding box center [155, 212] width 9 height 9
click at [151, 213] on input "Yes" at bounding box center [153, 210] width 5 height 5
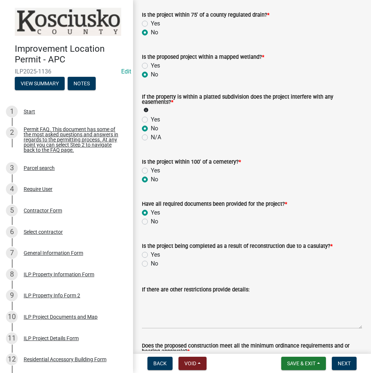
radio input "true"
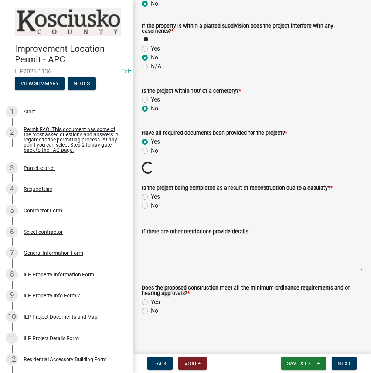
scroll to position [797, 0]
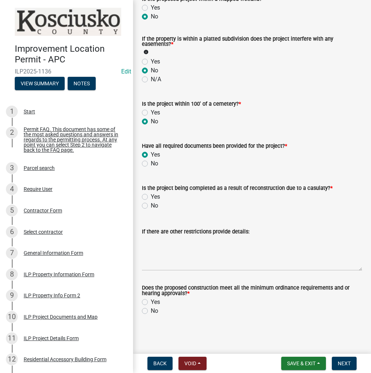
click at [151, 205] on label "No" at bounding box center [154, 205] width 7 height 9
click at [151, 205] on input "No" at bounding box center [153, 203] width 5 height 5
radio input "true"
click at [151, 301] on label "Yes" at bounding box center [155, 302] width 9 height 9
click at [151, 301] on input "Yes" at bounding box center [153, 300] width 5 height 5
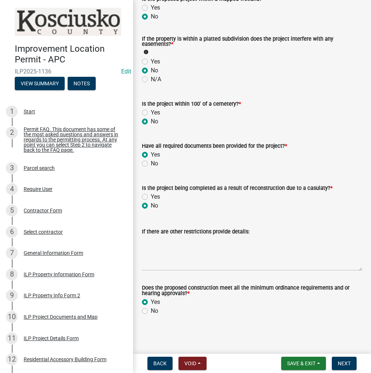
radio input "true"
click at [348, 362] on span "Next" at bounding box center [344, 364] width 13 height 6
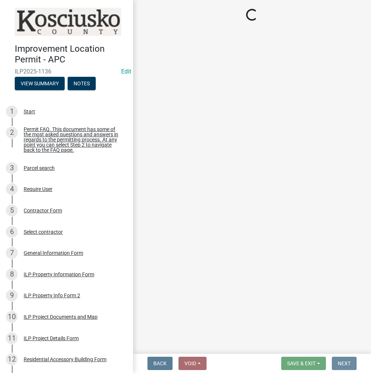
scroll to position [0, 0]
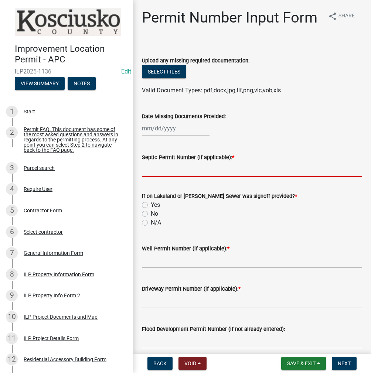
click at [152, 177] on input "Septic Permit Number (if applicable): *" at bounding box center [252, 169] width 220 height 15
type input "LONO"
click at [151, 218] on label "No" at bounding box center [154, 214] width 7 height 9
click at [151, 214] on input "No" at bounding box center [153, 212] width 5 height 5
radio input "true"
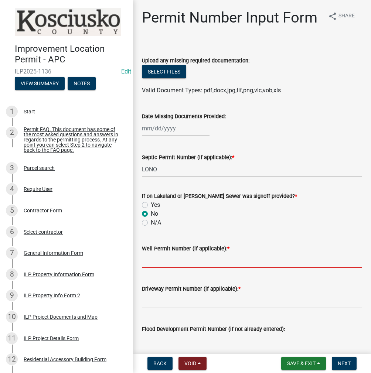
click at [155, 268] on input "Well Permit Number (if applicable): *" at bounding box center [252, 260] width 220 height 15
type input "LONO"
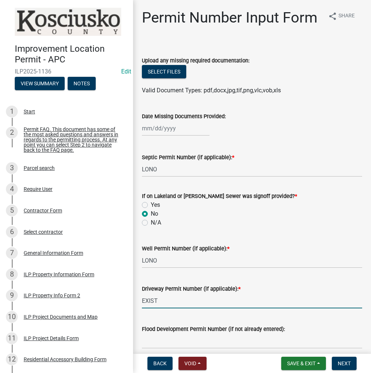
scroll to position [148, 0]
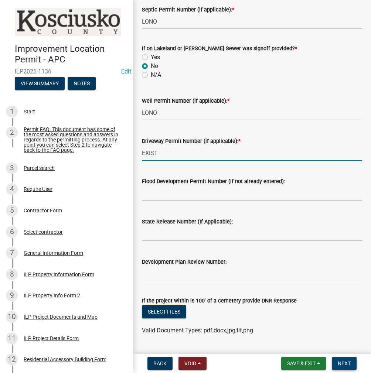
type input "EXIST"
click at [346, 364] on span "Next" at bounding box center [344, 364] width 13 height 6
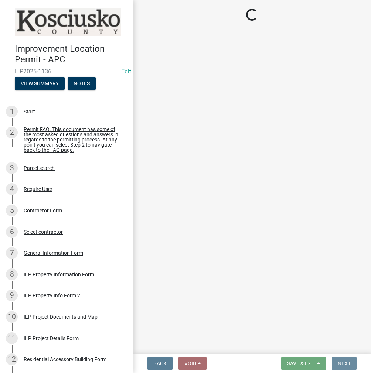
scroll to position [0, 0]
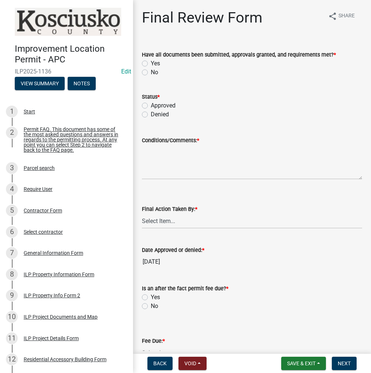
click at [151, 61] on label "Yes" at bounding box center [155, 63] width 9 height 9
click at [151, 61] on input "Yes" at bounding box center [153, 61] width 5 height 5
radio input "true"
click at [151, 105] on label "Approved" at bounding box center [163, 105] width 25 height 9
click at [151, 105] on input "Approved" at bounding box center [153, 103] width 5 height 5
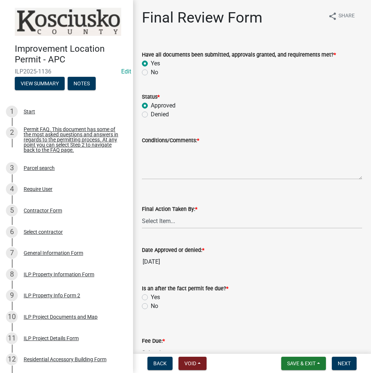
radio input "true"
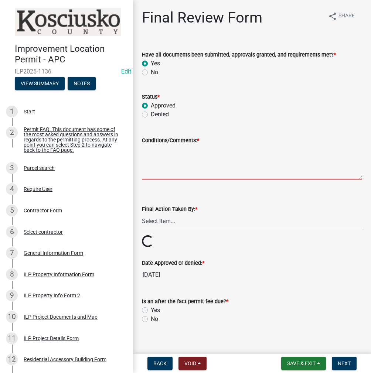
click at [160, 157] on textarea "Conditions/Comments: *" at bounding box center [252, 162] width 220 height 35
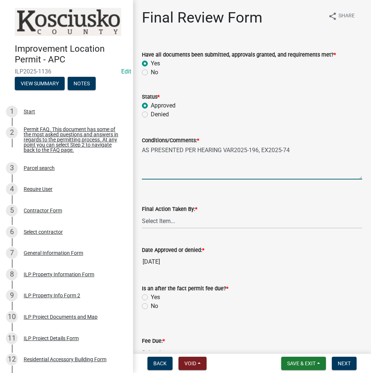
type textarea "AS PRESENTED PER HEARING VAR2025-196, EX2025-74"
click at [167, 221] on select "Select Item... MMS LT AT CS Vacant Vacant" at bounding box center [252, 221] width 220 height 15
click at [142, 214] on select "Select Item... MMS LT AT CS Vacant Vacant" at bounding box center [252, 221] width 220 height 15
select select "c872cdc8-ca01-49f1-a213-e4b05fa58cd2"
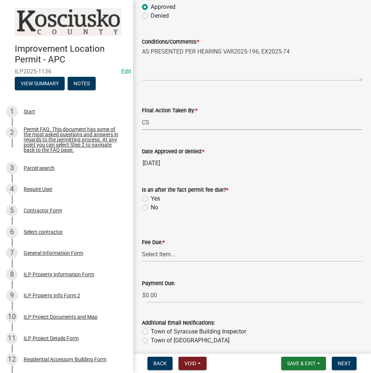
scroll to position [111, 0]
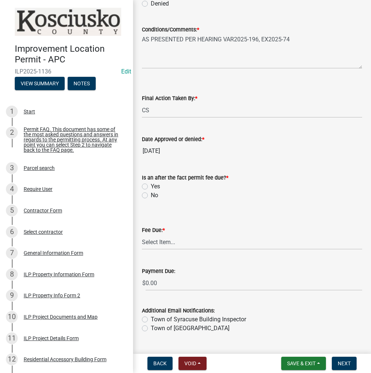
click at [151, 194] on label "No" at bounding box center [154, 195] width 7 height 9
click at [151, 194] on input "No" at bounding box center [153, 193] width 5 height 5
radio input "true"
click at [169, 241] on select "Select Item... N/A $10.00 $25.00 $125.00 $250 $500 $500 + $10.00 for every 10 s…" at bounding box center [252, 242] width 220 height 15
click at [142, 245] on select "Select Item... N/A $10.00 $25.00 $125.00 $250 $500 $500 + $10.00 for every 10 s…" at bounding box center [252, 242] width 220 height 15
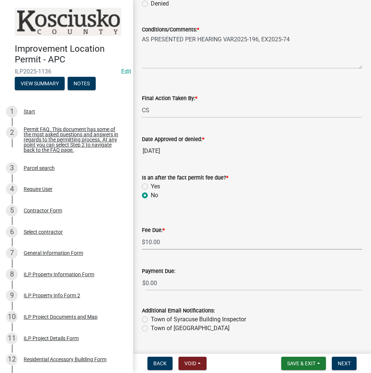
select select "6f482d1d-eb35-47e6-92b0-143404755581"
click at [341, 367] on button "Next" at bounding box center [344, 363] width 25 height 13
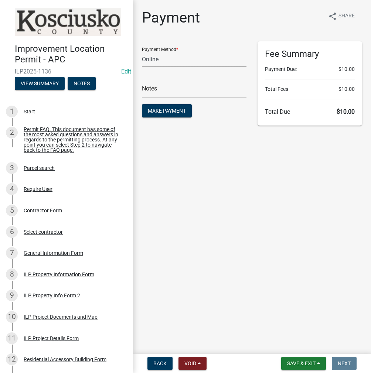
click at [178, 55] on select "Credit Card POS Check Cash Online" at bounding box center [194, 59] width 105 height 15
select select "0: 2"
click at [142, 52] on select "Credit Card POS Check Cash Online" at bounding box center [194, 59] width 105 height 15
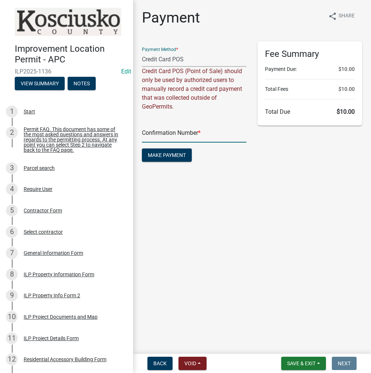
click at [167, 137] on input "text" at bounding box center [194, 135] width 105 height 15
paste input "14946406"
type input "14946406"
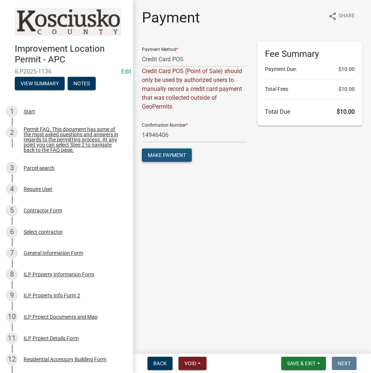
click at [176, 157] on span "Make Payment" at bounding box center [167, 155] width 38 height 6
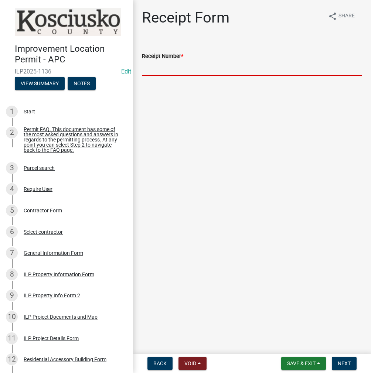
click at [188, 70] on input "Receipt Number *" at bounding box center [252, 68] width 220 height 15
paste input "14946406"
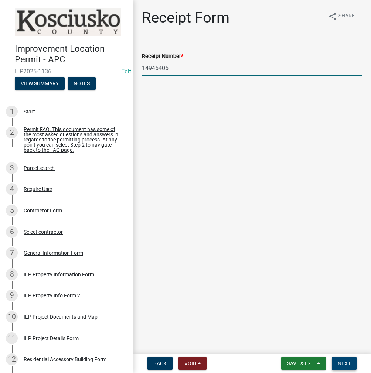
type input "14946406"
click at [352, 363] on button "Next" at bounding box center [344, 363] width 25 height 13
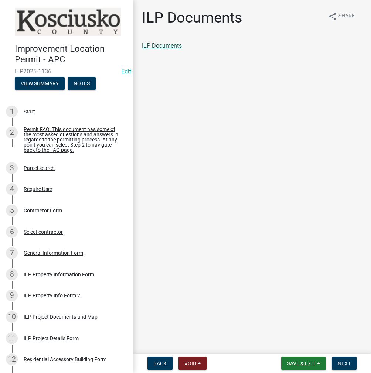
click at [179, 47] on link "ILP Documents" at bounding box center [162, 45] width 40 height 7
click at [345, 358] on button "Next" at bounding box center [344, 363] width 25 height 13
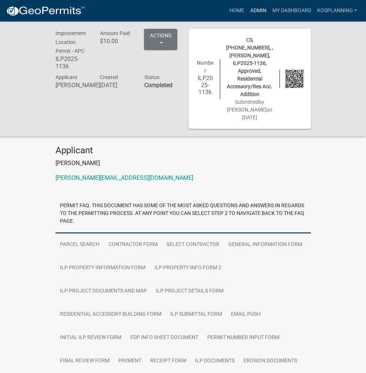
click at [253, 8] on link "Admin" at bounding box center [258, 11] width 22 height 14
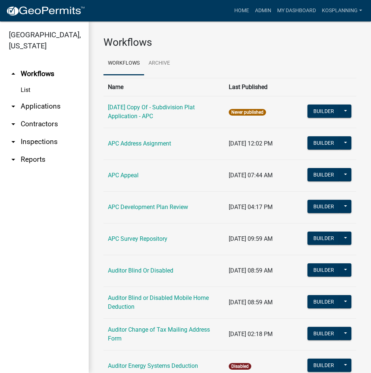
click at [45, 105] on link "arrow_drop_down Applications" at bounding box center [44, 107] width 89 height 18
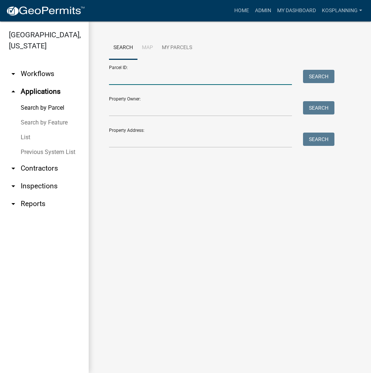
click at [127, 81] on input "Parcel ID:" at bounding box center [200, 77] width 183 height 15
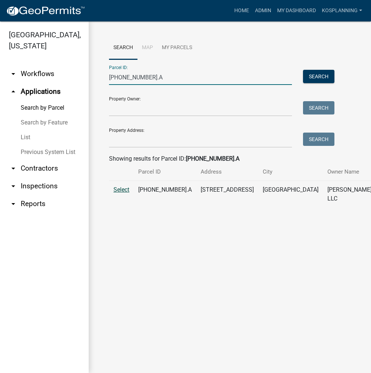
type input "007-051-314.A"
click at [121, 193] on span "Select" at bounding box center [121, 189] width 16 height 7
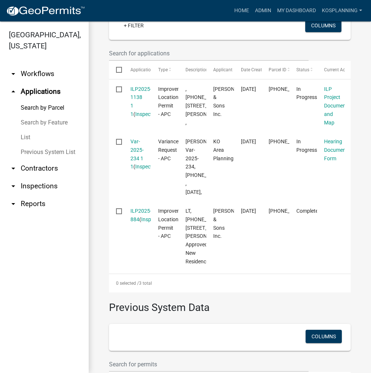
scroll to position [296, 0]
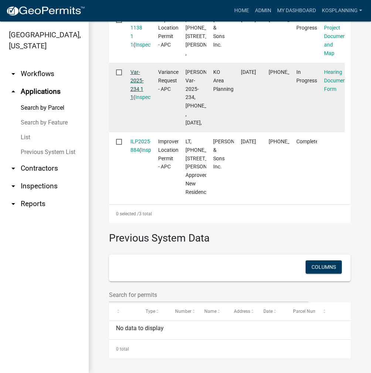
click at [135, 100] on link "Var-2025-234 1 1" at bounding box center [136, 84] width 13 height 31
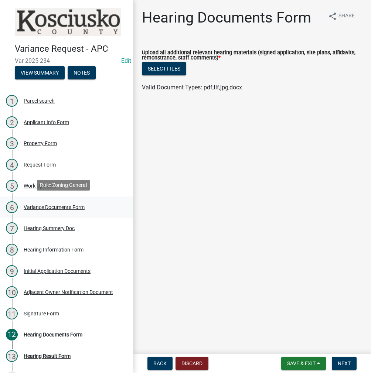
click at [58, 207] on div "Variance Documents Form" at bounding box center [54, 207] width 61 height 5
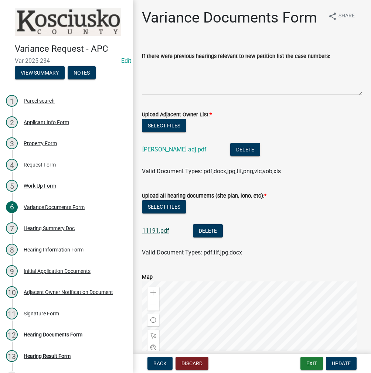
click at [158, 234] on link "11191.pdf" at bounding box center [155, 230] width 27 height 7
click at [316, 363] on button "Exit" at bounding box center [312, 363] width 23 height 13
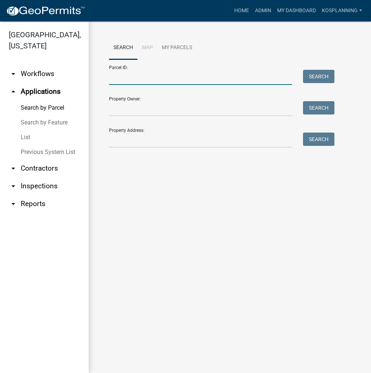
click at [189, 81] on input "Parcel ID:" at bounding box center [200, 77] width 183 height 15
click at [167, 105] on input "Property Owner:" at bounding box center [200, 108] width 183 height 15
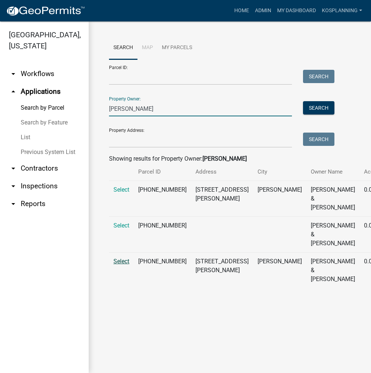
type input "JOHN SIEFKEN"
click at [119, 265] on span "Select" at bounding box center [121, 261] width 16 height 7
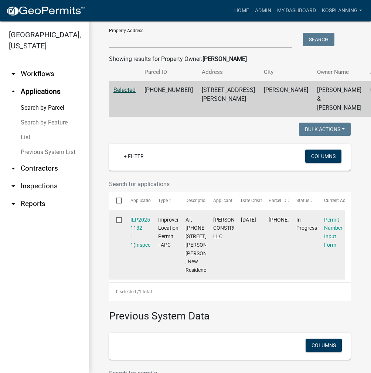
scroll to position [111, 0]
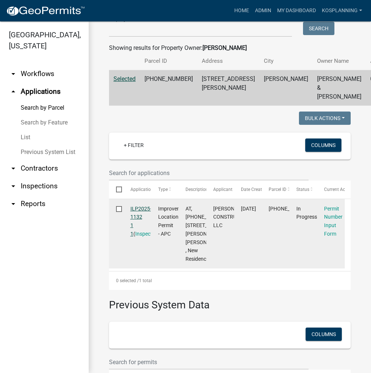
click at [138, 227] on link "ILP2025-1132 1 1" at bounding box center [140, 221] width 21 height 31
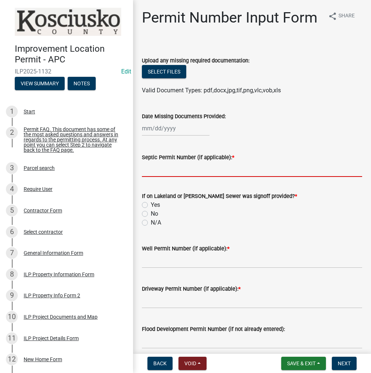
click at [167, 177] on input "Septic Permit Number (if applicable): *" at bounding box center [252, 169] width 220 height 15
type input "21278"
click at [151, 227] on label "N/A" at bounding box center [156, 222] width 10 height 9
click at [151, 223] on input "N/A" at bounding box center [153, 220] width 5 height 5
radio input "true"
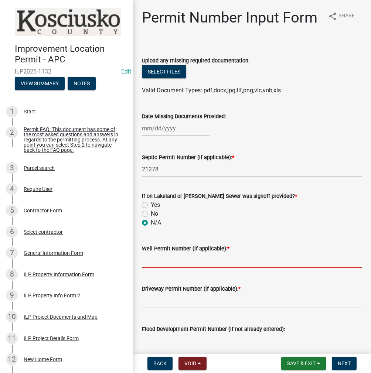
click at [182, 268] on input "Well Permit Number (if applicable): *" at bounding box center [252, 260] width 220 height 15
type input "16715"
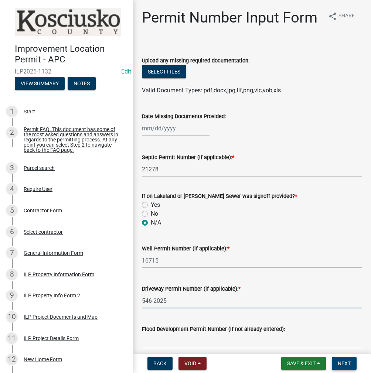
type input "546-2025"
click at [338, 365] on span "Next" at bounding box center [344, 364] width 13 height 6
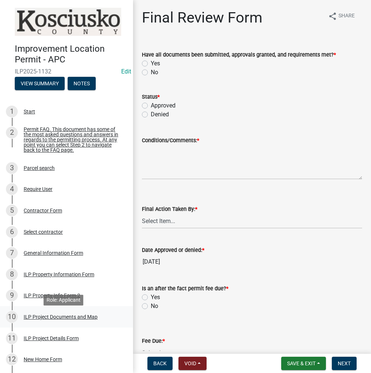
click at [62, 320] on div "ILP Project Documents and Map" at bounding box center [61, 317] width 74 height 5
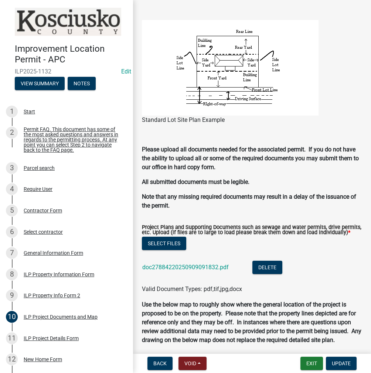
scroll to position [702, 0]
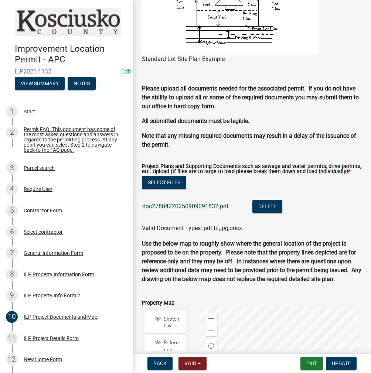
click at [207, 210] on link "doc27884220250909091832.pdf" at bounding box center [185, 206] width 86 height 7
click at [200, 210] on link "doc27884220250909091832.pdf" at bounding box center [185, 206] width 86 height 7
click at [268, 213] on button "Delete" at bounding box center [267, 206] width 30 height 13
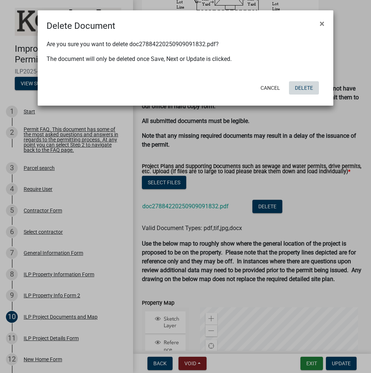
click at [304, 84] on button "Delete" at bounding box center [304, 87] width 30 height 13
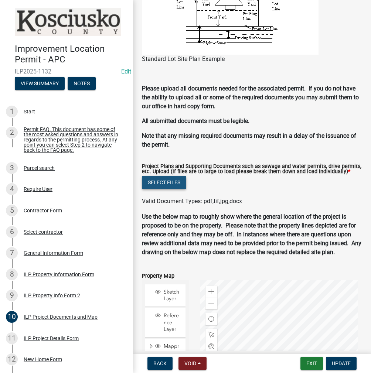
click at [170, 189] on button "Select files" at bounding box center [164, 182] width 44 height 13
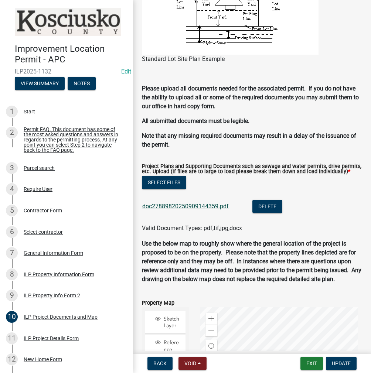
click at [192, 210] on link "doc27889820250909144359.pdf" at bounding box center [185, 206] width 86 height 7
click at [171, 189] on button "Select files" at bounding box center [164, 182] width 44 height 13
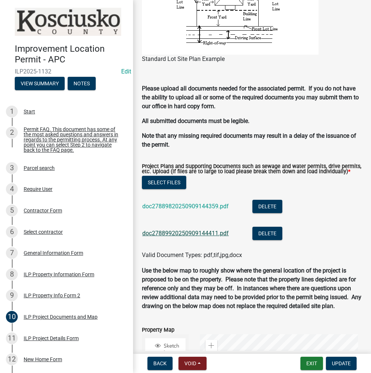
click at [164, 237] on link "doc27889920250909144411.pdf" at bounding box center [185, 233] width 86 height 7
click at [336, 365] on span "Update" at bounding box center [341, 364] width 19 height 6
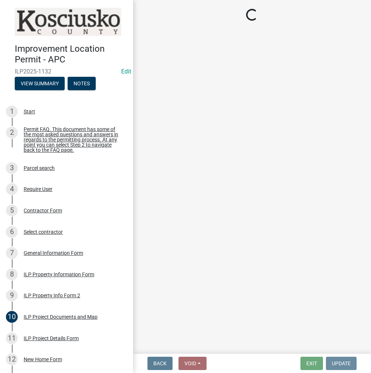
scroll to position [0, 0]
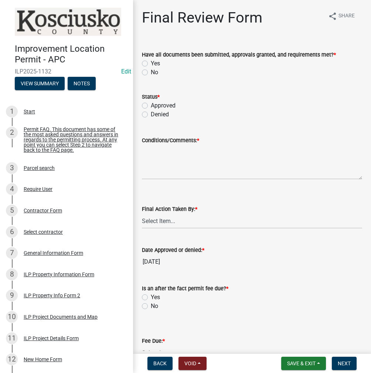
click at [151, 62] on label "Yes" at bounding box center [155, 63] width 9 height 9
click at [151, 62] on input "Yes" at bounding box center [153, 61] width 5 height 5
radio input "true"
click at [151, 104] on label "Approved" at bounding box center [163, 105] width 25 height 9
click at [151, 104] on input "Approved" at bounding box center [153, 103] width 5 height 5
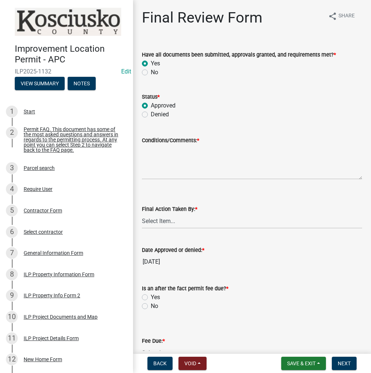
radio input "true"
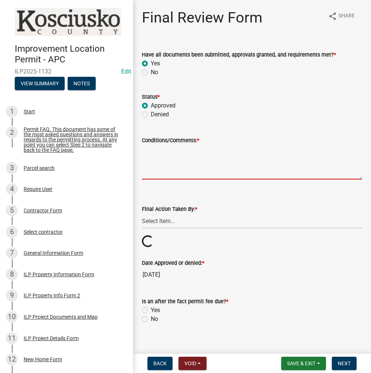
click at [186, 162] on textarea "Conditions/Comments: *" at bounding box center [252, 162] width 220 height 35
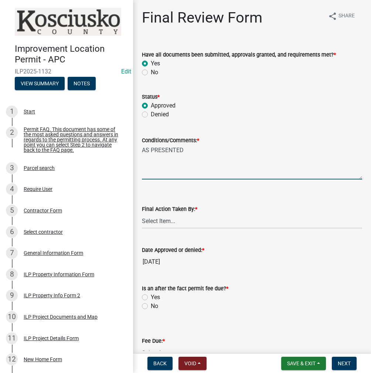
type textarea "AS PRESENTED"
click at [213, 225] on select "Select Item... MMS LT AT CS Vacant Vacant" at bounding box center [252, 221] width 220 height 15
click at [142, 214] on select "Select Item... MMS LT AT CS Vacant Vacant" at bounding box center [252, 221] width 220 height 15
select select "d95389f4-ab5a-4603-9826-29cf73316391"
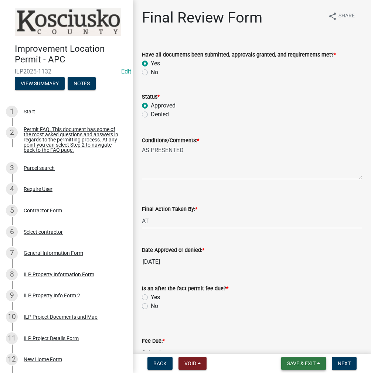
click at [299, 359] on button "Save & Exit" at bounding box center [303, 363] width 45 height 13
click at [285, 327] on button "Save" at bounding box center [296, 327] width 59 height 18
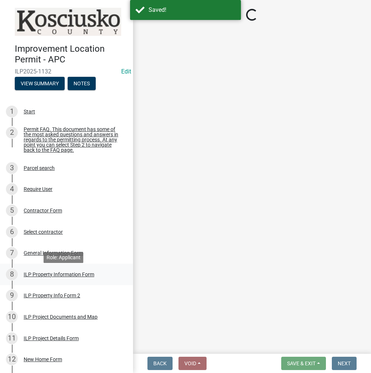
click at [51, 274] on div "8 ILP Property Information Form" at bounding box center [63, 275] width 115 height 12
select select "6767052d-73c5-45b7-afaf-b7f308d8ed50"
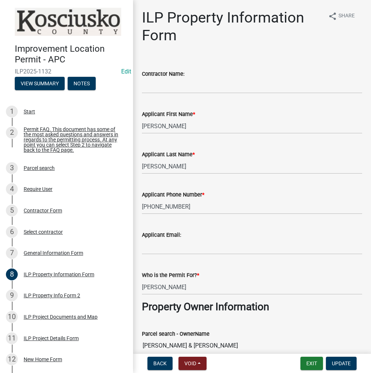
scroll to position [244, 0]
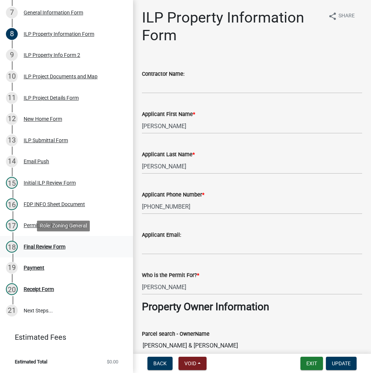
click at [47, 245] on div "Final Review Form" at bounding box center [45, 246] width 42 height 5
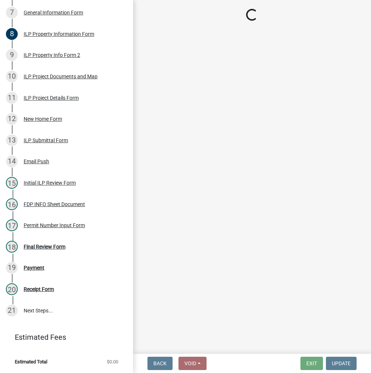
select select "d95389f4-ab5a-4603-9826-29cf73316391"
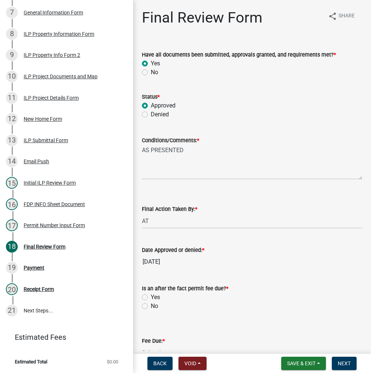
click at [151, 306] on label "No" at bounding box center [154, 306] width 7 height 9
click at [151, 306] on input "No" at bounding box center [153, 304] width 5 height 5
radio input "true"
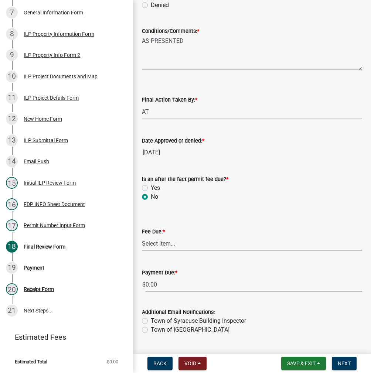
scroll to position [111, 0]
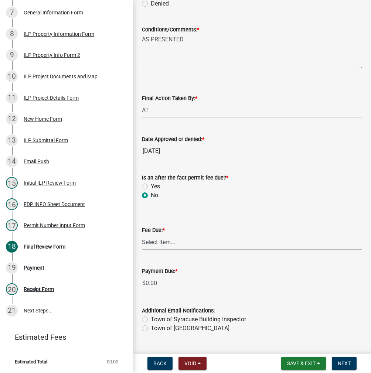
click at [196, 245] on select "Select Item... N/A $10.00 $25.00 $125.00 $250 $500 $500 + $10.00 for every 10 s…" at bounding box center [252, 242] width 220 height 15
click at [142, 245] on select "Select Item... N/A $10.00 $25.00 $125.00 $250 $500 $500 + $10.00 for every 10 s…" at bounding box center [252, 242] width 220 height 15
select select "71256567-8c52-414d-b434-ae6b266e1a0e"
click at [294, 363] on span "Save & Exit" at bounding box center [301, 364] width 28 height 6
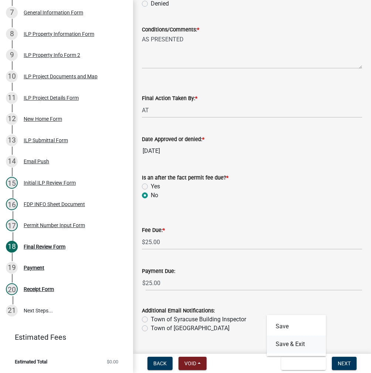
click at [279, 346] on button "Save & Exit" at bounding box center [296, 345] width 59 height 18
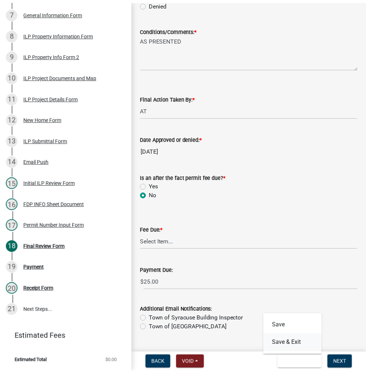
scroll to position [0, 0]
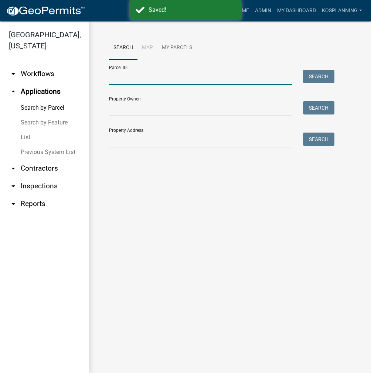
click at [170, 77] on input "Parcel ID:" at bounding box center [200, 77] width 183 height 15
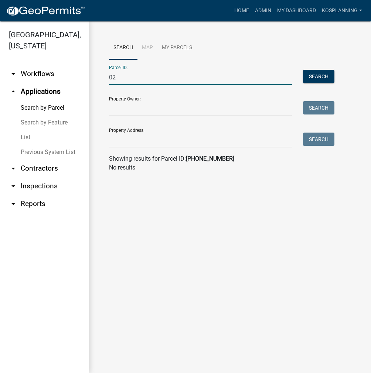
type input "0"
click at [156, 113] on input "Property Owner:" at bounding box center [200, 108] width 183 height 15
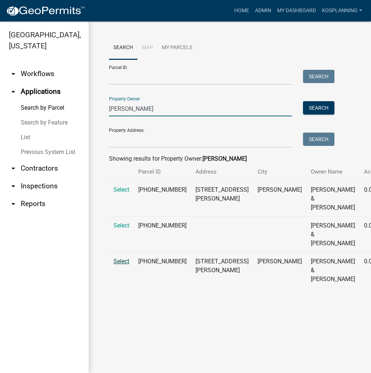
type input "JOHN SIEFKEN"
click at [119, 265] on span "Select" at bounding box center [121, 261] width 16 height 7
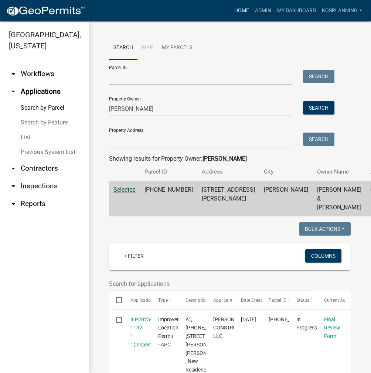
click at [234, 11] on link "Home" at bounding box center [241, 11] width 21 height 14
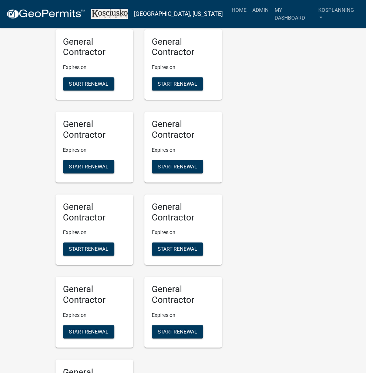
scroll to position [665, 0]
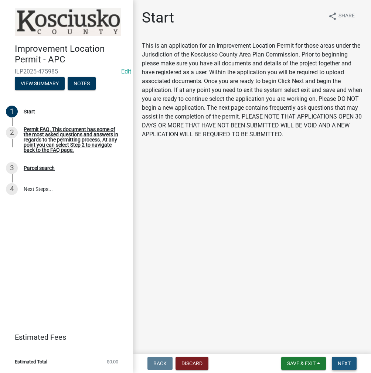
click at [337, 364] on button "Next" at bounding box center [344, 363] width 25 height 13
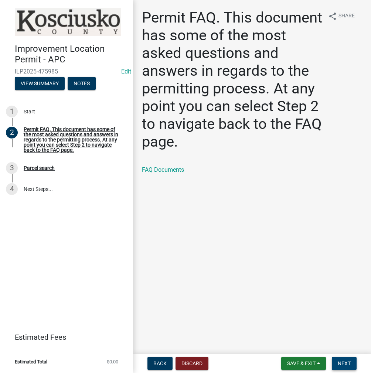
click at [339, 365] on span "Next" at bounding box center [344, 364] width 13 height 6
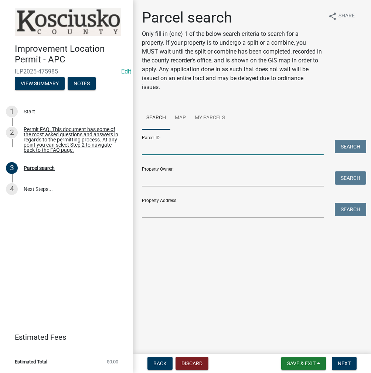
click at [245, 146] on input "Parcel ID:" at bounding box center [233, 147] width 182 height 15
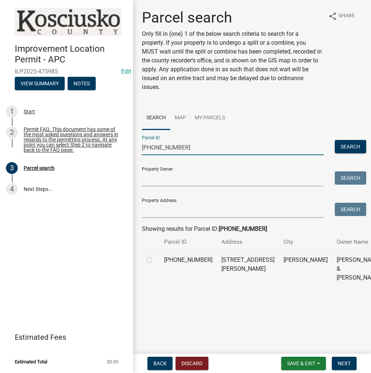
type input "025-083-014"
click at [155, 256] on label at bounding box center [155, 256] width 0 height 0
click at [155, 261] on input "radio" at bounding box center [157, 258] width 5 height 5
radio input "true"
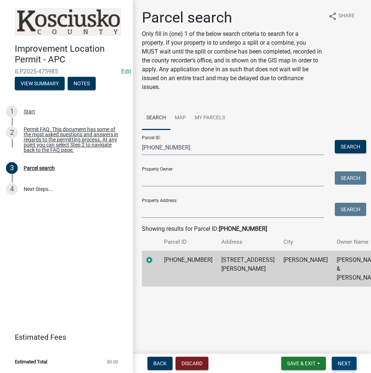
click at [343, 363] on span "Next" at bounding box center [344, 364] width 13 height 6
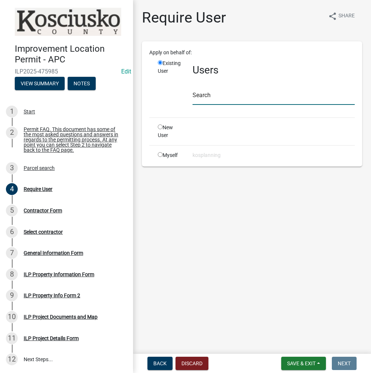
click at [275, 99] on input "text" at bounding box center [274, 97] width 162 height 15
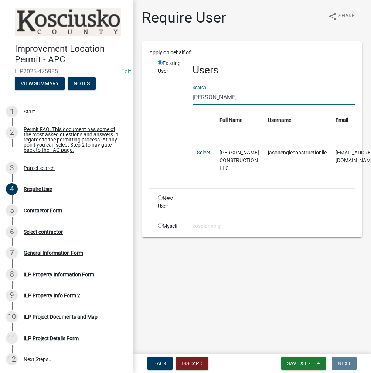
type input "JASONENG"
click at [203, 152] on link "Select" at bounding box center [204, 153] width 14 height 6
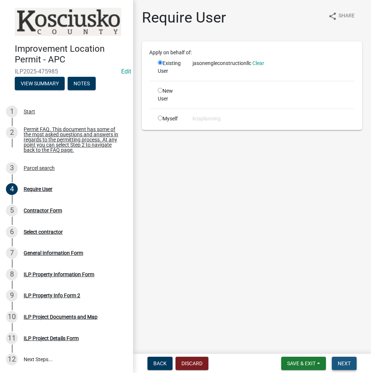
click at [344, 365] on span "Next" at bounding box center [344, 364] width 13 height 6
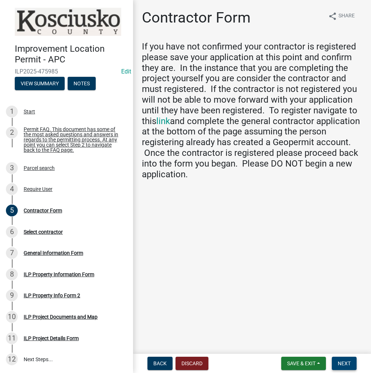
click at [340, 363] on span "Next" at bounding box center [344, 364] width 13 height 6
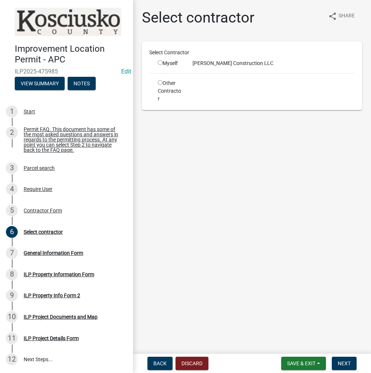
click at [161, 61] on input "radio" at bounding box center [160, 62] width 5 height 5
radio input "true"
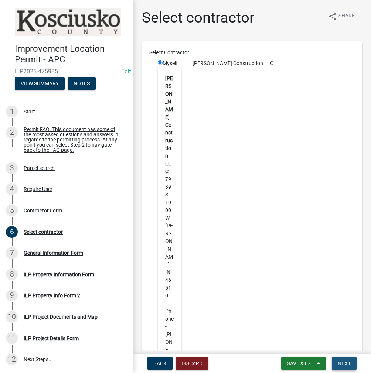
click at [343, 364] on span "Next" at bounding box center [344, 364] width 13 height 6
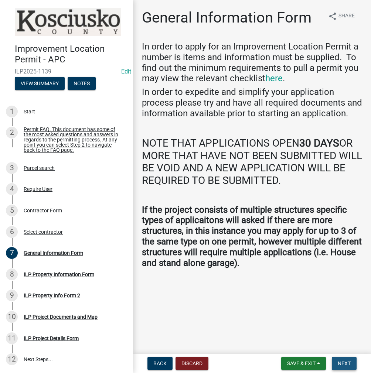
click at [346, 361] on span "Next" at bounding box center [344, 364] width 13 height 6
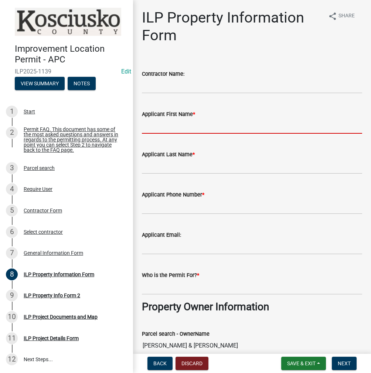
click at [222, 130] on input "Applicant First Name *" at bounding box center [252, 126] width 220 height 15
type input "SHELLY"
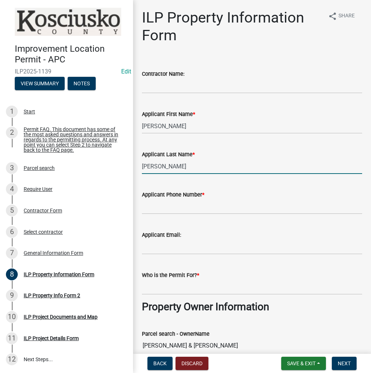
type input "ENGLE"
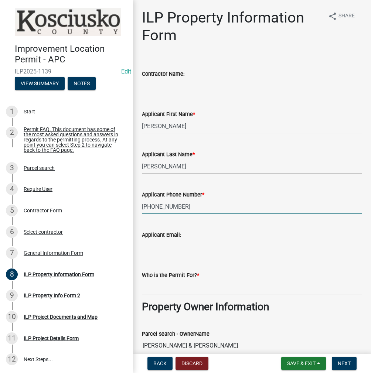
type input "574-551-4614"
click at [228, 284] on input "Who is the Permit For? *" at bounding box center [252, 287] width 220 height 15
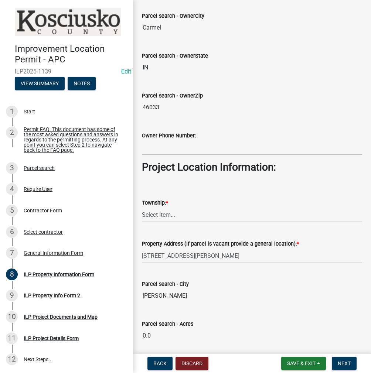
scroll to position [407, 0]
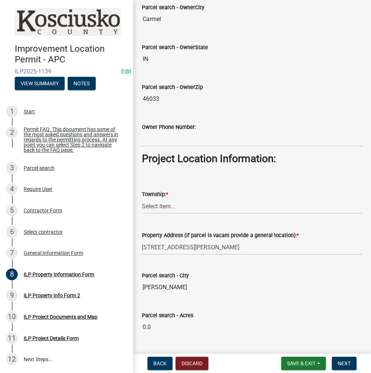
type input "JOHN SIEFKEN"
click at [174, 206] on select "Select Item... Benton - Elkhart Co Clay Etna Franklin Harrison Jackson Jefferso…" at bounding box center [252, 206] width 220 height 15
click at [142, 199] on select "Select Item... Benton - Elkhart Co Clay Etna Franklin Harrison Jackson Jefferso…" at bounding box center [252, 206] width 220 height 15
select select "6767052d-73c5-45b7-afaf-b7f308d8ed50"
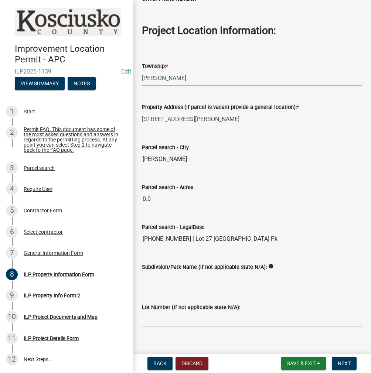
scroll to position [544, 0]
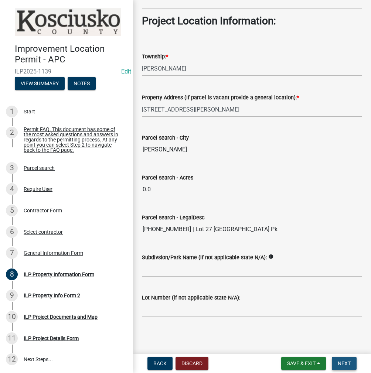
click at [343, 362] on span "Next" at bounding box center [344, 364] width 13 height 6
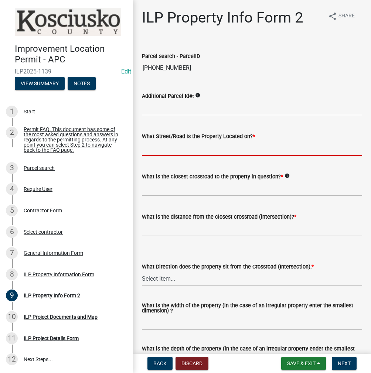
click at [158, 153] on input "What Street/Road is the Property Located on? *" at bounding box center [252, 148] width 220 height 15
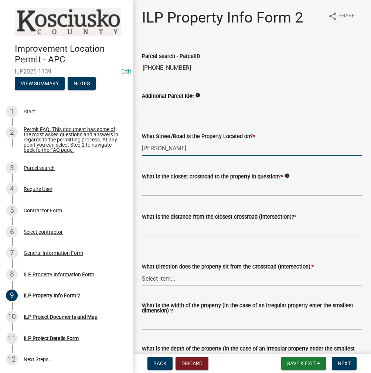
type input "SWICK"
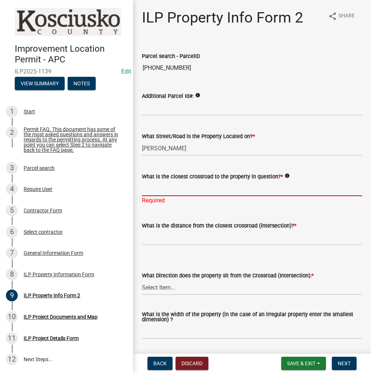
click at [200, 187] on input "What is the closest crossroad to the property in question? *" at bounding box center [252, 188] width 220 height 15
type input "FIELD"
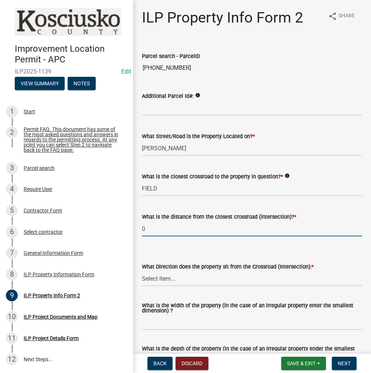
type input "0"
select select "6e91c93c-81b9-4f5f-83ef-fc19143fff9c"
click at [210, 314] on div "What is the width of the property (in the case of an irregular property enter t…" at bounding box center [252, 309] width 220 height 12
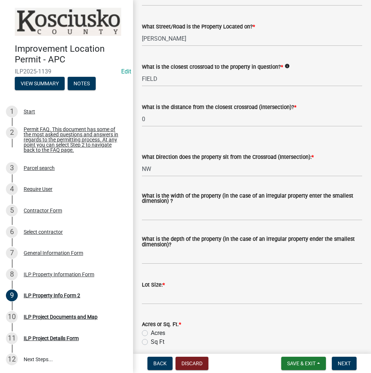
scroll to position [111, 0]
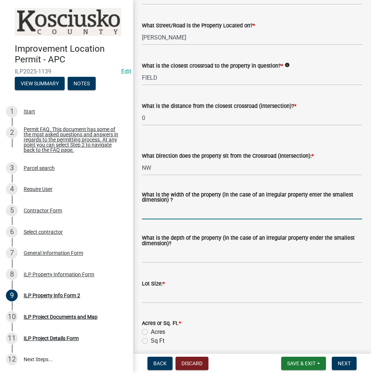
click at [172, 209] on input "What is the width of the property (in the case of an irregular property enter t…" at bounding box center [252, 211] width 220 height 15
type input "120"
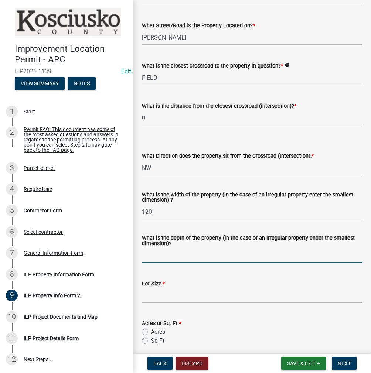
click at [160, 258] on input "What is the depth of the property (in the case of an irregular property ender t…" at bounding box center [252, 255] width 220 height 15
type input "140"
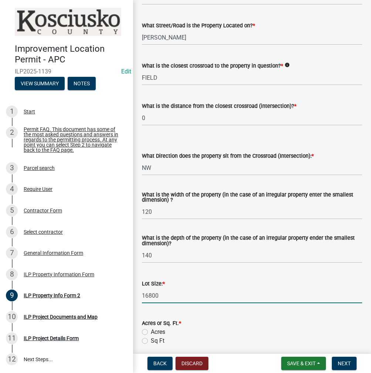
type input "16800"
click at [151, 341] on label "Sq Ft" at bounding box center [158, 341] width 14 height 9
click at [151, 341] on input "Sq Ft" at bounding box center [153, 339] width 5 height 5
radio input "true"
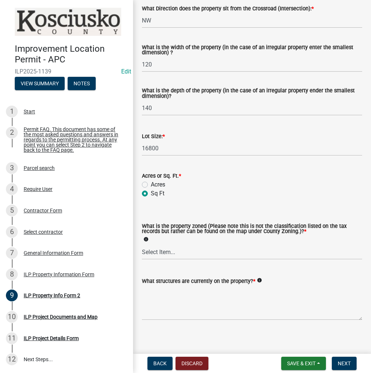
scroll to position [259, 0]
click at [210, 255] on select "Select Item... Agricultural Agricultural 2 Commercial Environmental Industrial …" at bounding box center [252, 251] width 220 height 15
click at [142, 245] on select "Select Item... Agricultural Agricultural 2 Commercial Environmental Industrial …" at bounding box center [252, 251] width 220 height 15
select select "1146270b-2111-4e23-bf7f-74ce85cf7041"
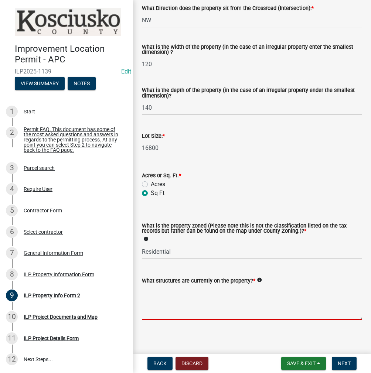
click at [225, 309] on textarea "What structures are currently on the property? *" at bounding box center [252, 302] width 220 height 35
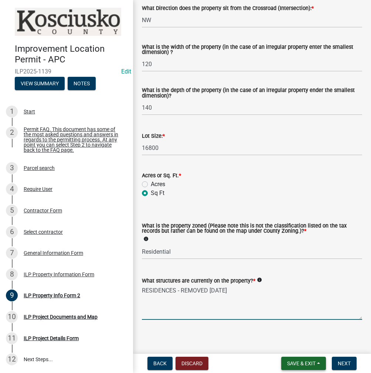
type textarea "RESIDENCES - REMOVED 9/8/25"
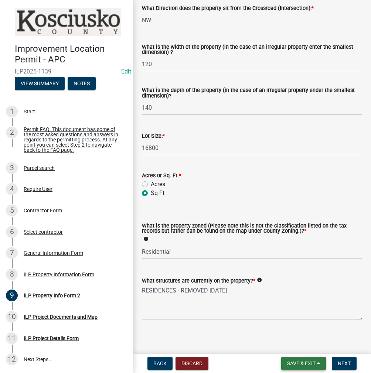
click at [290, 362] on span "Save & Exit" at bounding box center [301, 364] width 28 height 6
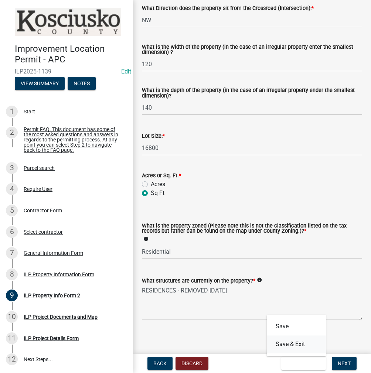
click at [289, 347] on button "Save & Exit" at bounding box center [296, 345] width 59 height 18
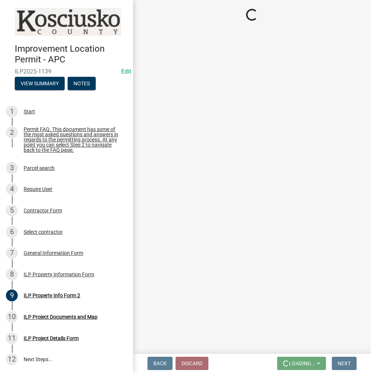
scroll to position [0, 0]
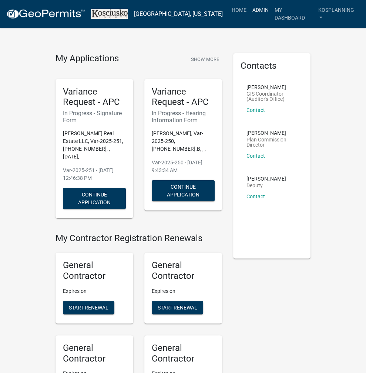
click at [255, 11] on link "Admin" at bounding box center [260, 10] width 22 height 14
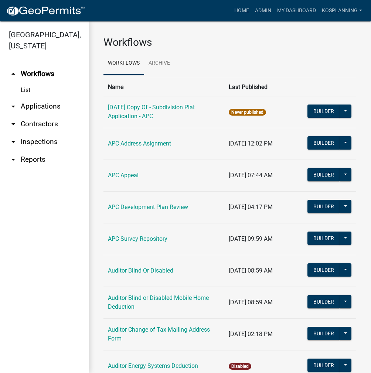
click at [49, 106] on link "arrow_drop_down Applications" at bounding box center [44, 107] width 89 height 18
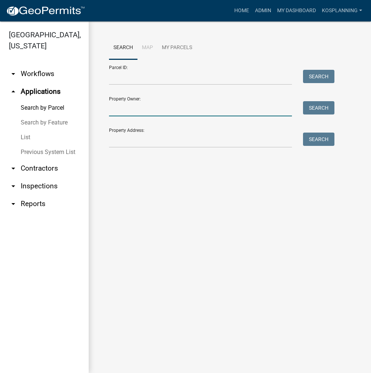
click at [157, 110] on input "Property Owner:" at bounding box center [200, 108] width 183 height 15
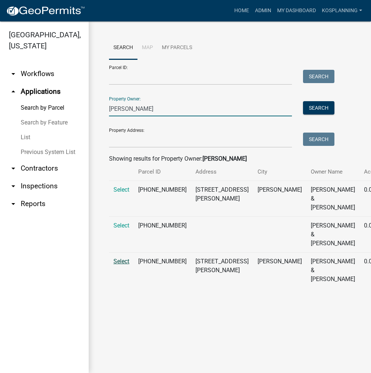
type input "JOHN SIEFKEN"
click at [120, 265] on span "Select" at bounding box center [121, 261] width 16 height 7
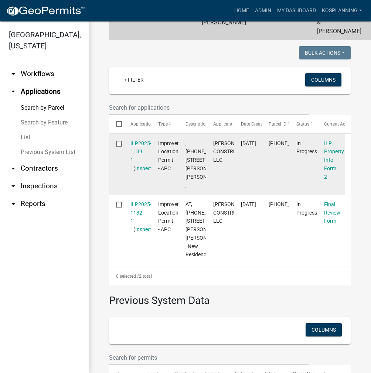
scroll to position [185, 0]
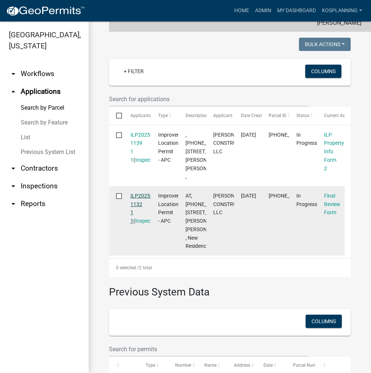
click at [136, 224] on link "ILP2025-1132 1 1" at bounding box center [140, 208] width 21 height 31
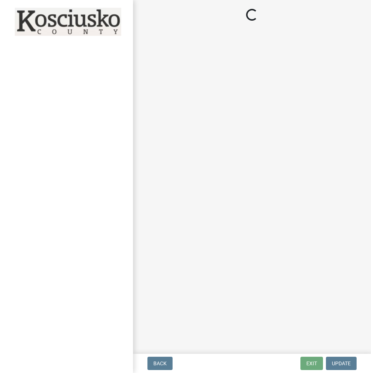
select select "d95389f4-ab5a-4603-9826-29cf73316391"
select select "71256567-8c52-414d-b434-ae6b266e1a0e"
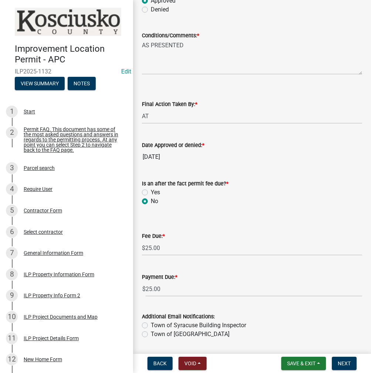
scroll to position [111, 0]
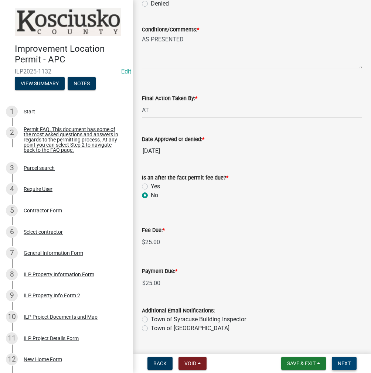
click at [342, 361] on span "Next" at bounding box center [344, 364] width 13 height 6
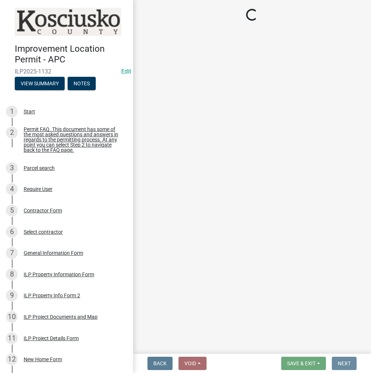
scroll to position [0, 0]
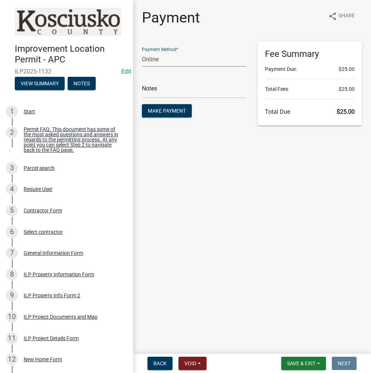
click at [173, 58] on select "Credit Card POS Check Cash Online" at bounding box center [194, 59] width 105 height 15
select select "0: 2"
click at [142, 52] on select "Credit Card POS Check Cash Online" at bounding box center [194, 59] width 105 height 15
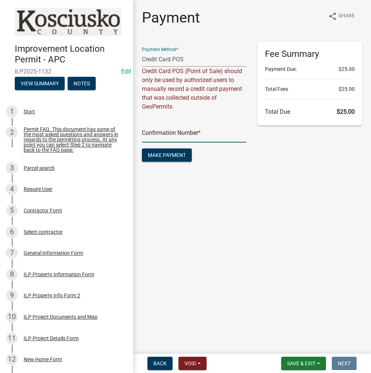
click at [169, 137] on input "text" at bounding box center [194, 135] width 105 height 15
type input "14947199"
click at [167, 155] on span "Make Payment" at bounding box center [167, 155] width 38 height 6
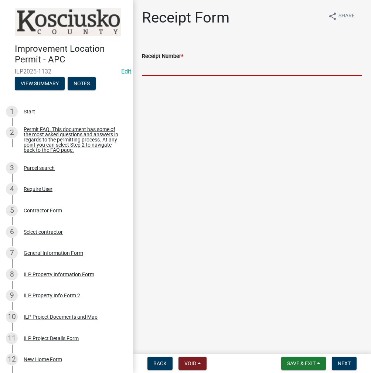
click at [209, 68] on input "Receipt Number *" at bounding box center [252, 68] width 220 height 15
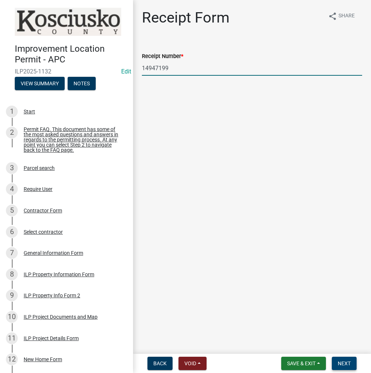
type input "14947199"
click at [344, 365] on span "Next" at bounding box center [344, 364] width 13 height 6
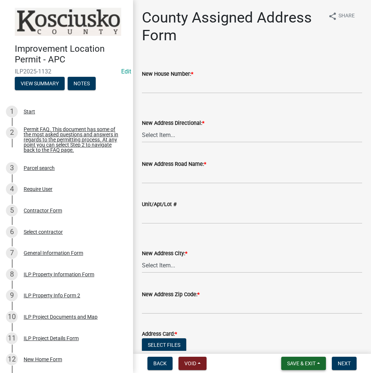
click at [302, 363] on span "Save & Exit" at bounding box center [301, 364] width 28 height 6
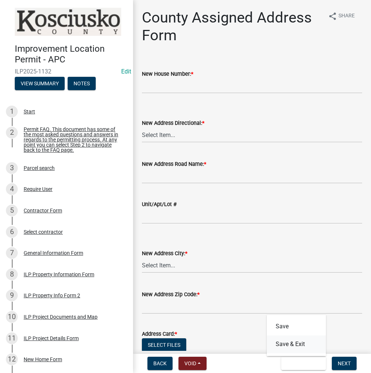
click at [294, 343] on button "Save & Exit" at bounding box center [296, 345] width 59 height 18
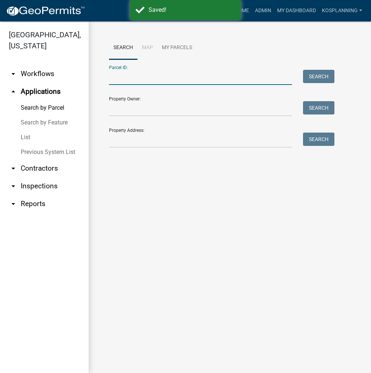
click at [195, 81] on input "Parcel ID:" at bounding box center [200, 77] width 183 height 15
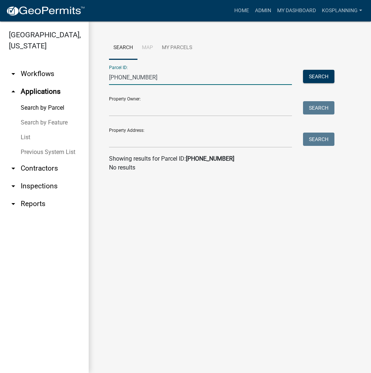
type input "025-085-014"
click at [183, 116] on input "Property Owner:" at bounding box center [200, 108] width 183 height 15
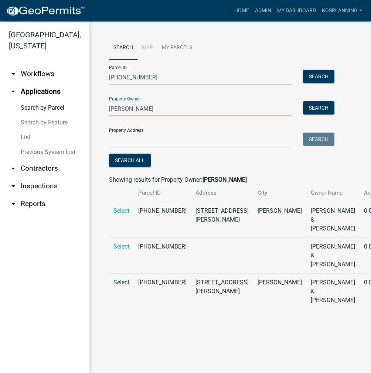
type input "JOHN SIEFKEN"
click at [123, 286] on span "Select" at bounding box center [121, 282] width 16 height 7
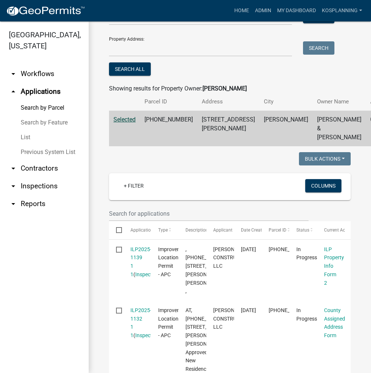
scroll to position [111, 0]
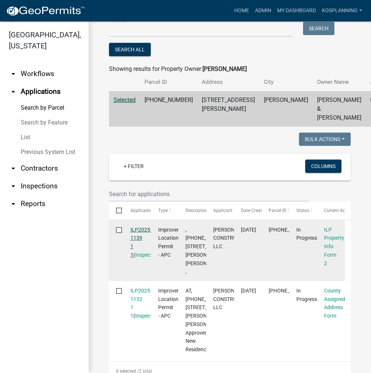
click at [139, 245] on link "ILP2025-1139 1 1" at bounding box center [140, 242] width 21 height 31
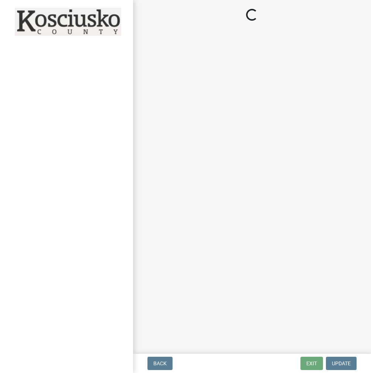
select select "6e91c93c-81b9-4f5f-83ef-fc19143fff9c"
select select "1146270b-2111-4e23-bf7f-74ce85cf7041"
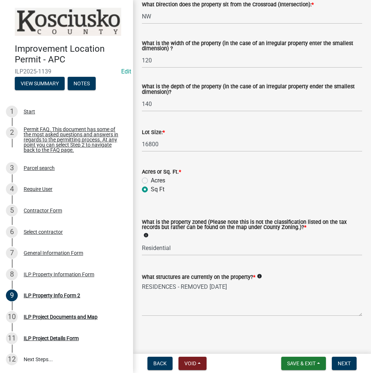
scroll to position [263, 0]
click at [348, 363] on span "Next" at bounding box center [344, 364] width 13 height 6
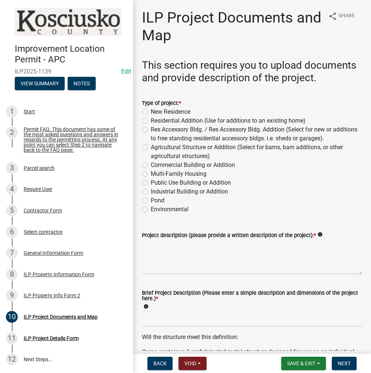
click at [151, 142] on label "Res Accessory Bldg. / Res Accessory Bldg. Addition (Select for new or additions…" at bounding box center [256, 134] width 211 height 18
click at [151, 130] on input "Res Accessory Bldg. / Res Accessory Bldg. Addition (Select for new or additions…" at bounding box center [153, 127] width 5 height 5
radio input "true"
click at [210, 275] on textarea "Project description (please provide a written description of the project): *" at bounding box center [252, 257] width 220 height 35
type textarea "GARAGE"
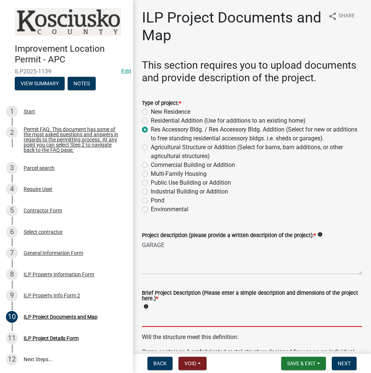
click at [185, 327] on input "Brief Project Description (Please enter a simple description and dimensions of …" at bounding box center [252, 319] width 220 height 15
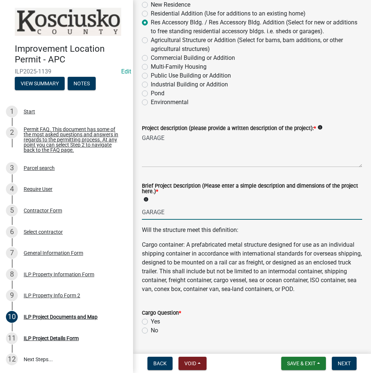
scroll to position [111, 0]
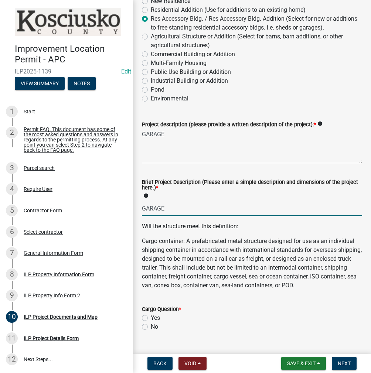
type input "GARAGE"
click at [151, 332] on label "No" at bounding box center [154, 327] width 7 height 9
click at [151, 328] on input "No" at bounding box center [153, 325] width 5 height 5
radio input "true"
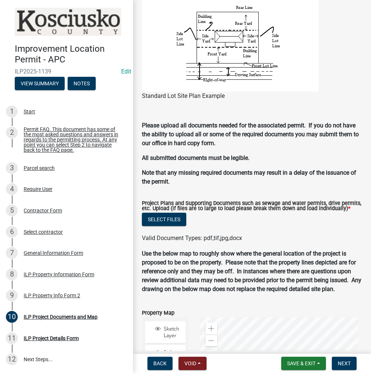
scroll to position [652, 0]
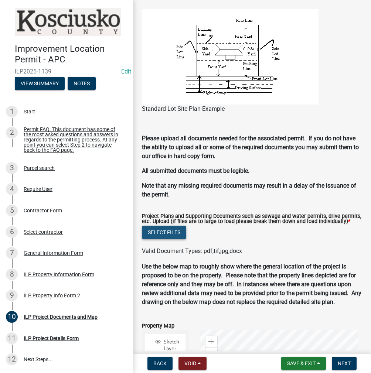
click at [163, 239] on button "Select files" at bounding box center [164, 232] width 44 height 13
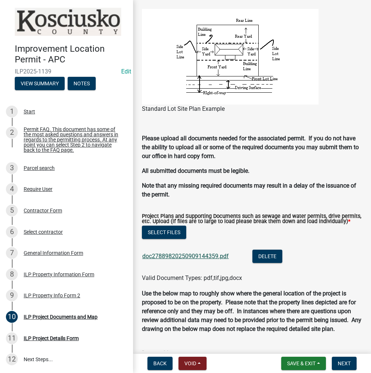
click at [184, 260] on link "doc27889820250909144359.pdf" at bounding box center [185, 256] width 86 height 7
click at [160, 239] on button "Select files" at bounding box center [164, 232] width 44 height 13
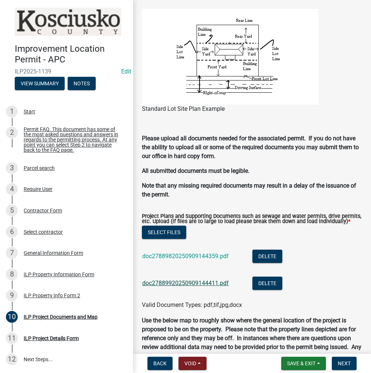
click at [178, 287] on link "doc27889920250909144411.pdf" at bounding box center [185, 283] width 86 height 7
click at [349, 364] on span "Next" at bounding box center [344, 364] width 13 height 6
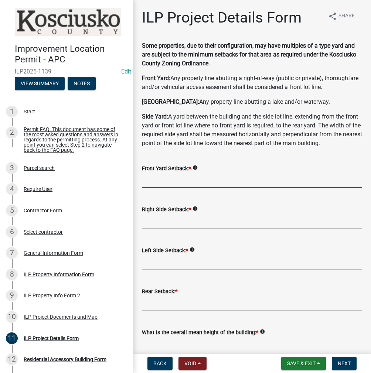
click at [212, 188] on input "text" at bounding box center [252, 180] width 220 height 15
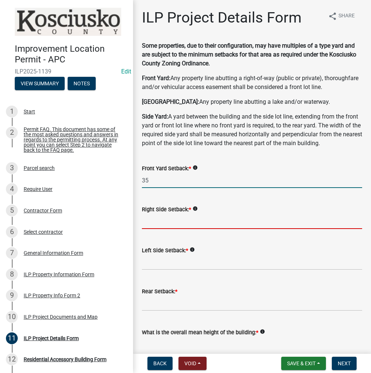
type input "35.0"
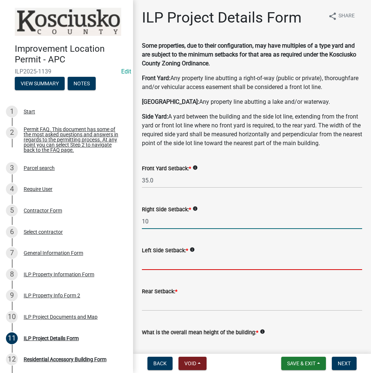
type input "10.0"
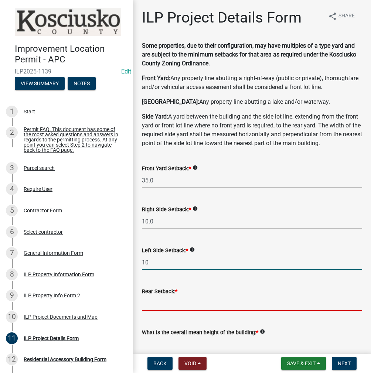
type input "10.0"
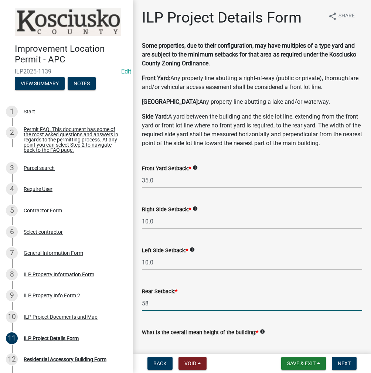
type input "58.0"
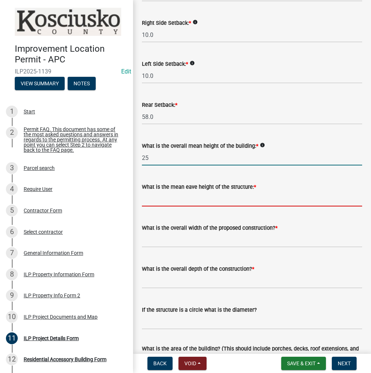
type input "25.0"
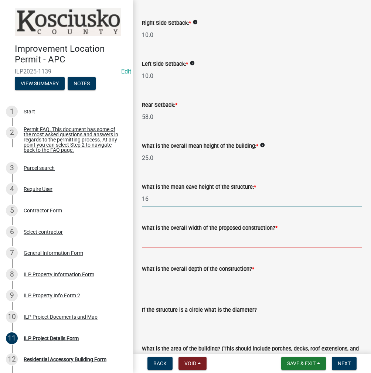
type input "16.0"
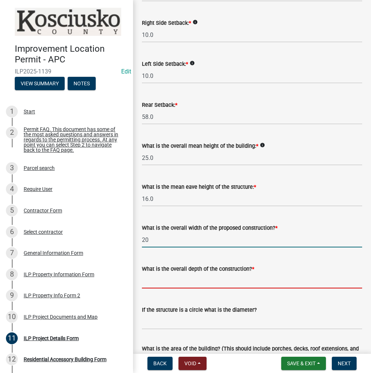
type input "20.00"
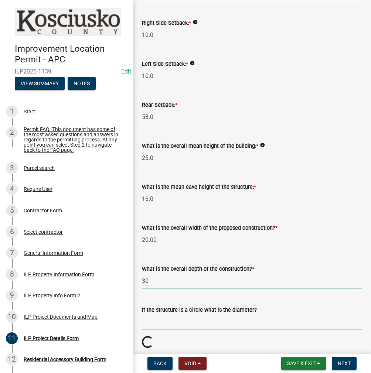
type input "30.00"
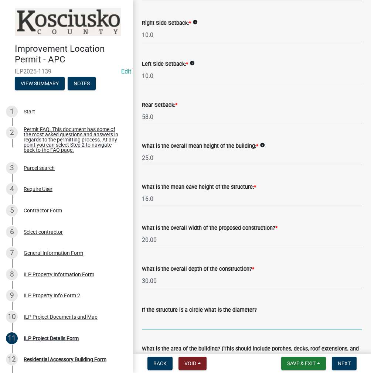
scroll to position [298, 0]
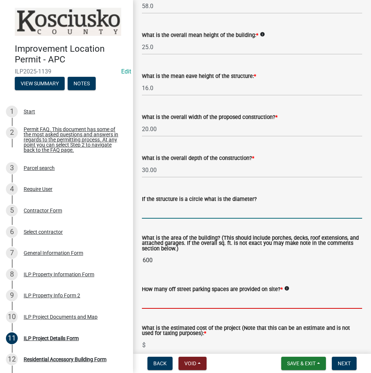
click at [199, 309] on input "text" at bounding box center [252, 301] width 220 height 15
type input "2"
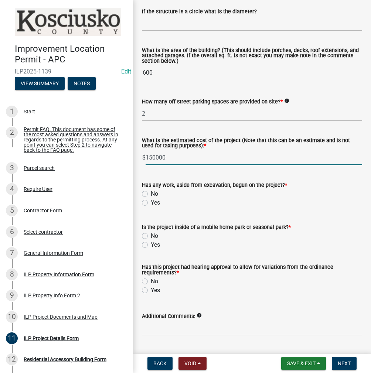
type input "150000"
click at [151, 199] on label "No" at bounding box center [154, 194] width 7 height 9
click at [151, 194] on input "No" at bounding box center [153, 192] width 5 height 5
radio input "true"
click at [151, 241] on label "No" at bounding box center [154, 236] width 7 height 9
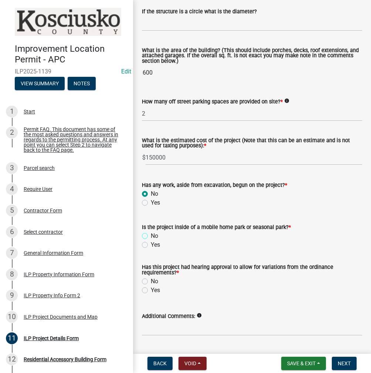
click at [151, 237] on input "No" at bounding box center [153, 234] width 5 height 5
radio input "true"
click at [151, 286] on label "No" at bounding box center [154, 281] width 7 height 9
click at [151, 282] on input "No" at bounding box center [153, 279] width 5 height 5
radio input "true"
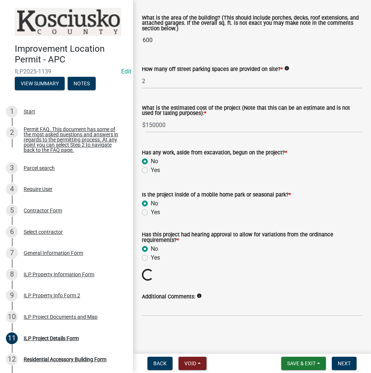
scroll to position [523, 0]
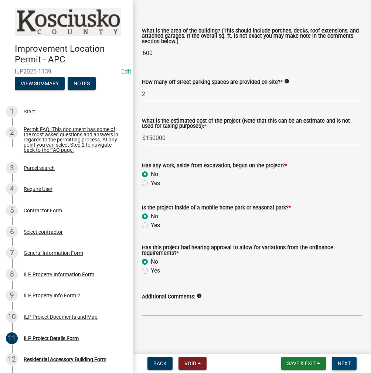
click at [341, 365] on span "Next" at bounding box center [344, 364] width 13 height 6
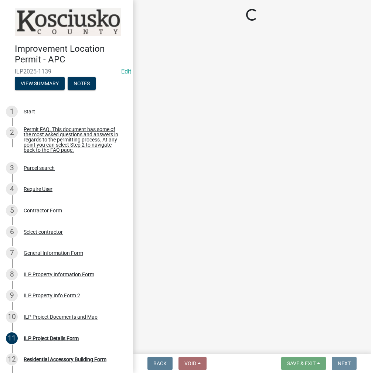
scroll to position [0, 0]
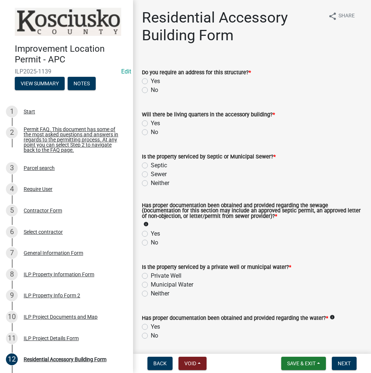
click at [151, 90] on label "No" at bounding box center [154, 90] width 7 height 9
click at [151, 90] on input "No" at bounding box center [153, 88] width 5 height 5
radio input "true"
click at [151, 132] on label "No" at bounding box center [154, 132] width 7 height 9
click at [151, 132] on input "No" at bounding box center [153, 130] width 5 height 5
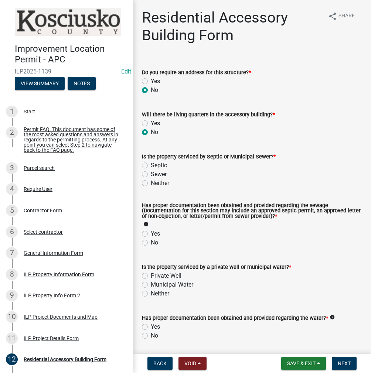
radio input "true"
click at [151, 167] on label "Septic" at bounding box center [159, 165] width 16 height 9
click at [151, 166] on input "Septic" at bounding box center [153, 163] width 5 height 5
radio input "true"
click at [151, 235] on label "Yes" at bounding box center [155, 234] width 9 height 9
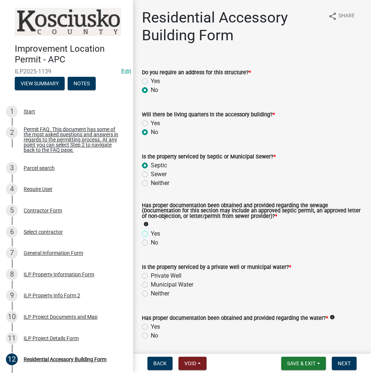
click at [151, 234] on input "Yes" at bounding box center [153, 232] width 5 height 5
radio input "true"
click at [151, 276] on label "Private Well" at bounding box center [166, 276] width 31 height 9
click at [151, 276] on input "Private Well" at bounding box center [153, 274] width 5 height 5
radio input "true"
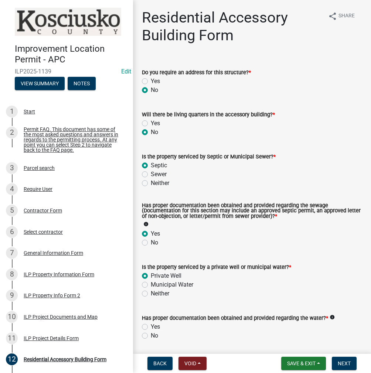
click at [151, 326] on label "Yes" at bounding box center [155, 327] width 9 height 9
click at [151, 326] on input "Yes" at bounding box center [153, 325] width 5 height 5
radio input "true"
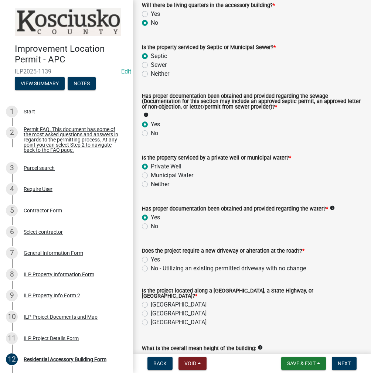
scroll to position [111, 0]
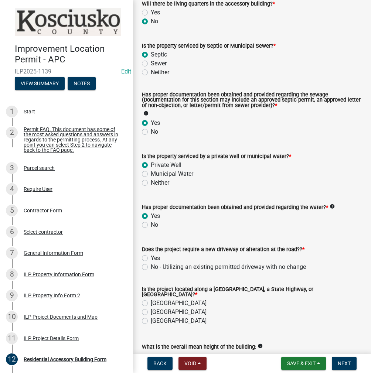
click at [151, 258] on label "Yes" at bounding box center [155, 258] width 9 height 9
click at [151, 258] on input "Yes" at bounding box center [153, 256] width 5 height 5
radio input "true"
click at [151, 299] on label "County Road" at bounding box center [179, 303] width 56 height 9
click at [151, 299] on input "County Road" at bounding box center [153, 301] width 5 height 5
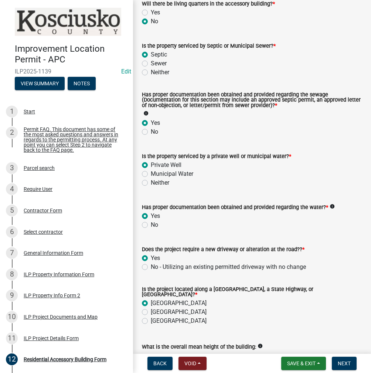
radio input "true"
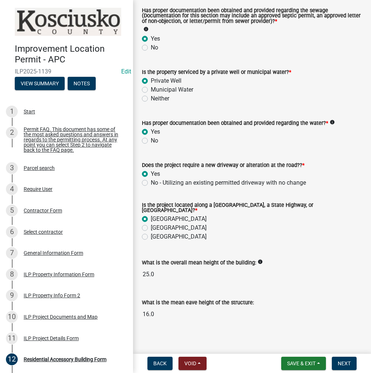
scroll to position [198, 0]
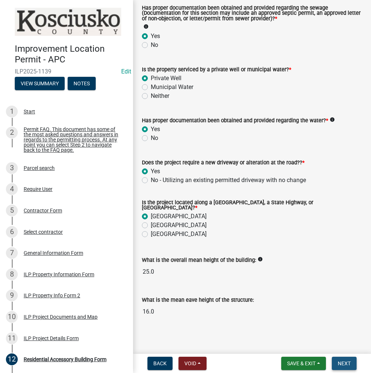
click at [342, 362] on span "Next" at bounding box center [344, 364] width 13 height 6
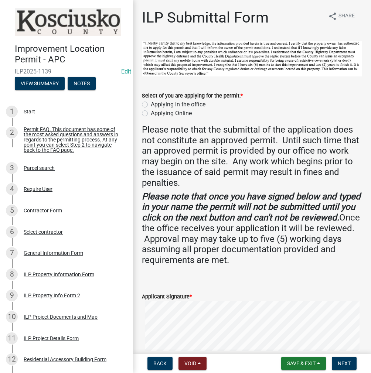
drag, startPoint x: 143, startPoint y: 103, endPoint x: 146, endPoint y: 117, distance: 14.0
click at [151, 103] on label "Applying in the office" at bounding box center [178, 104] width 55 height 9
click at [151, 103] on input "Applying in the office" at bounding box center [153, 102] width 5 height 5
radio input "true"
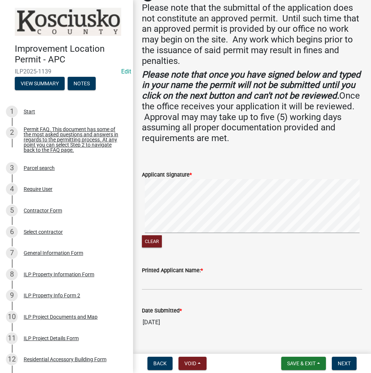
scroll to position [135, 0]
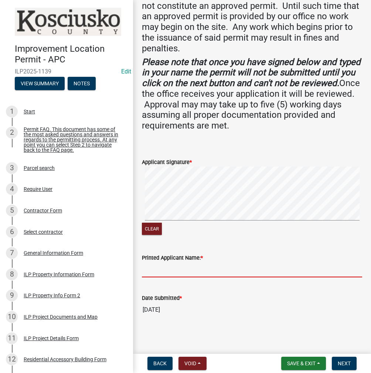
click at [217, 271] on input "Printed Applicant Name: *" at bounding box center [252, 269] width 220 height 15
type input "SHELLY ENGLE"
click at [342, 363] on span "Next" at bounding box center [344, 364] width 13 height 6
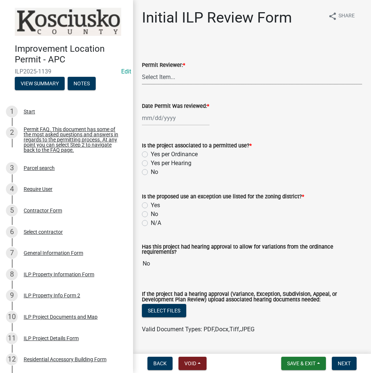
click at [206, 76] on select "Select Item... MMS LT AT CS Vacant Vacant" at bounding box center [252, 76] width 220 height 15
click at [142, 69] on select "Select Item... MMS LT AT CS Vacant Vacant" at bounding box center [252, 76] width 220 height 15
select select "d95389f4-ab5a-4603-9826-29cf73316391"
click at [181, 119] on div at bounding box center [176, 118] width 68 height 15
select select "9"
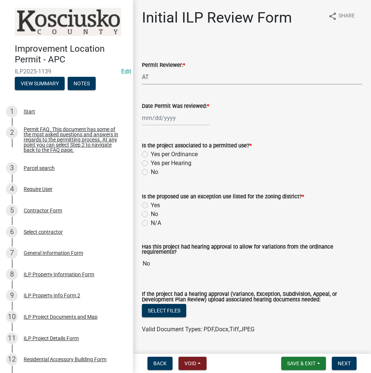
select select "2025"
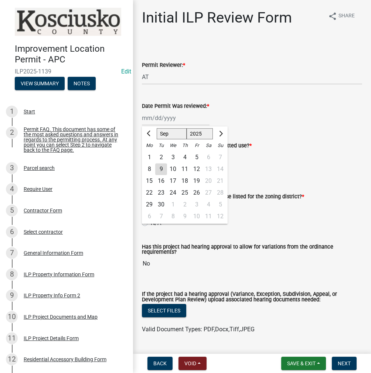
click at [161, 168] on div "9" at bounding box center [161, 169] width 12 height 12
type input "09/09/2025"
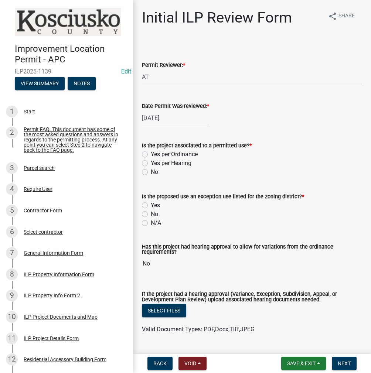
click at [151, 156] on label "Yes per Ordinance" at bounding box center [174, 154] width 47 height 9
click at [151, 155] on input "Yes per Ordinance" at bounding box center [153, 152] width 5 height 5
radio input "true"
click at [151, 222] on label "N/A" at bounding box center [156, 223] width 10 height 9
click at [151, 222] on input "N/A" at bounding box center [153, 221] width 5 height 5
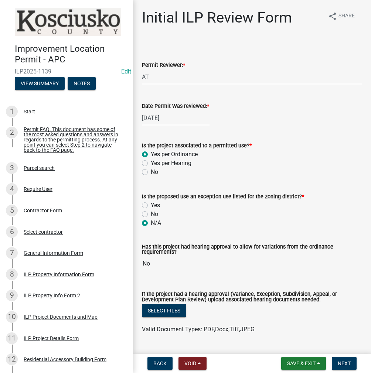
radio input "true"
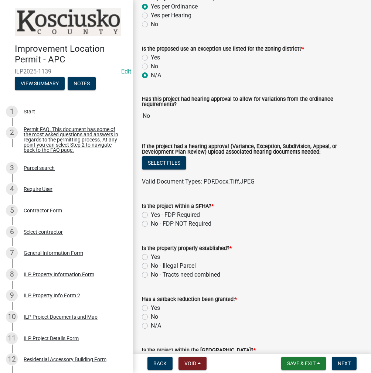
click at [151, 225] on label "No - FDP NOT Required" at bounding box center [181, 224] width 61 height 9
click at [151, 224] on input "No - FDP NOT Required" at bounding box center [153, 222] width 5 height 5
radio input "true"
click at [151, 255] on label "Yes" at bounding box center [155, 257] width 9 height 9
click at [151, 255] on input "Yes" at bounding box center [153, 255] width 5 height 5
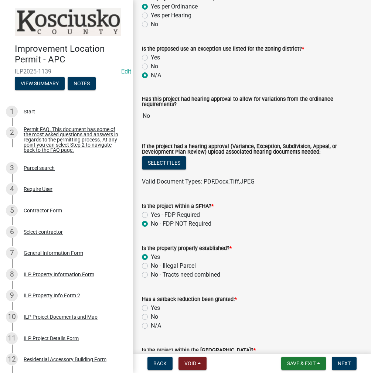
radio input "true"
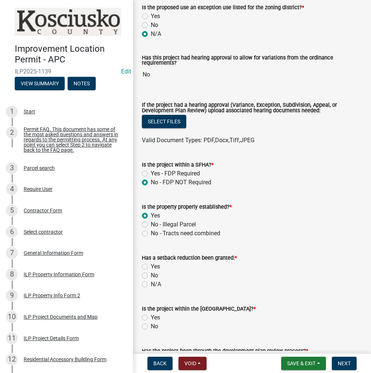
scroll to position [259, 0]
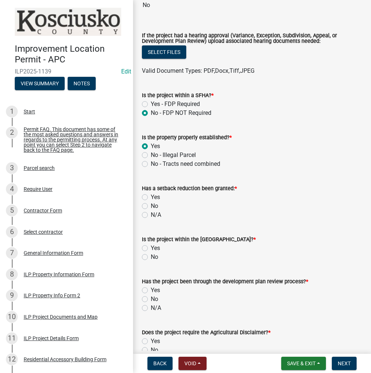
click at [151, 209] on label "No" at bounding box center [154, 206] width 7 height 9
click at [151, 207] on input "No" at bounding box center [153, 204] width 5 height 5
radio input "true"
click at [151, 258] on label "No" at bounding box center [154, 257] width 7 height 9
click at [151, 258] on input "No" at bounding box center [153, 255] width 5 height 5
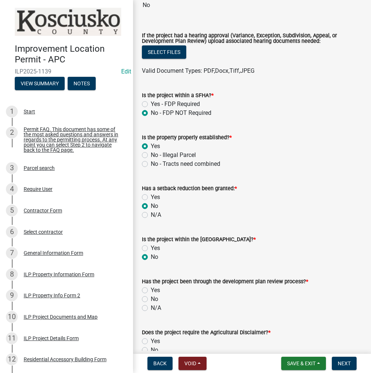
radio input "true"
click at [151, 307] on label "N/A" at bounding box center [156, 308] width 10 height 9
click at [151, 307] on input "N/A" at bounding box center [153, 306] width 5 height 5
radio input "true"
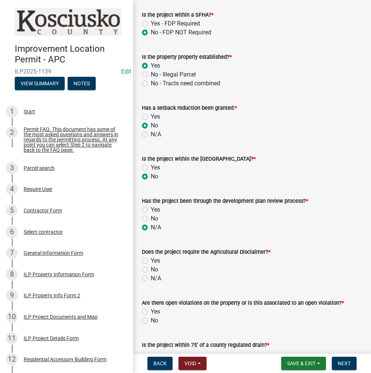
scroll to position [370, 0]
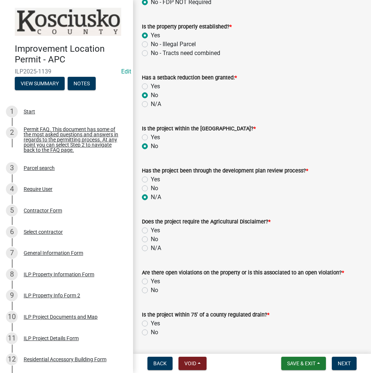
click at [151, 240] on label "No" at bounding box center [154, 239] width 7 height 9
click at [151, 240] on input "No" at bounding box center [153, 237] width 5 height 5
radio input "true"
click at [151, 289] on label "No" at bounding box center [154, 290] width 7 height 9
click at [151, 289] on input "No" at bounding box center [153, 288] width 5 height 5
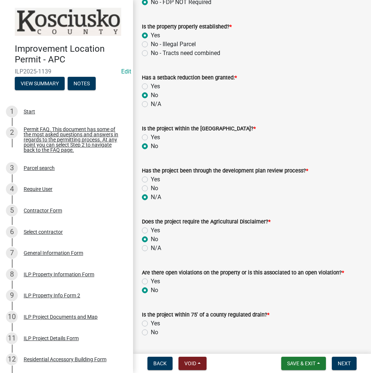
radio input "true"
click at [151, 333] on label "No" at bounding box center [154, 332] width 7 height 9
click at [151, 333] on input "No" at bounding box center [153, 330] width 5 height 5
radio input "true"
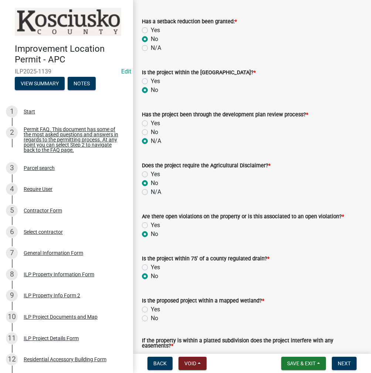
scroll to position [481, 0]
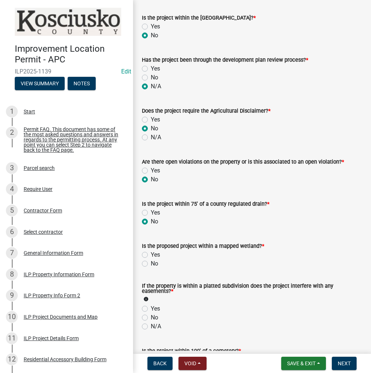
drag, startPoint x: 146, startPoint y: 265, endPoint x: 143, endPoint y: 286, distance: 22.0
click at [151, 265] on label "No" at bounding box center [154, 263] width 7 height 9
click at [151, 264] on input "No" at bounding box center [153, 261] width 5 height 5
radio input "true"
drag, startPoint x: 147, startPoint y: 326, endPoint x: 157, endPoint y: 326, distance: 10.0
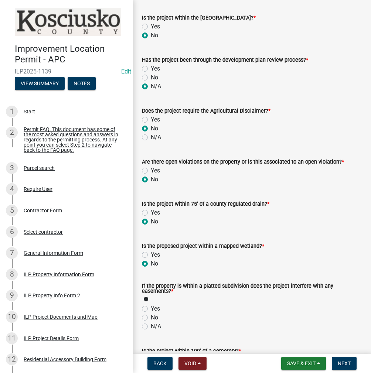
click at [151, 326] on label "N/A" at bounding box center [156, 326] width 10 height 9
click at [151, 326] on input "N/A" at bounding box center [153, 324] width 5 height 5
radio input "true"
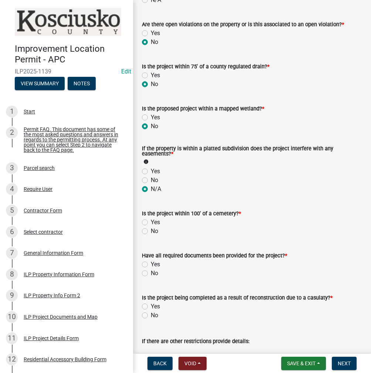
scroll to position [628, 0]
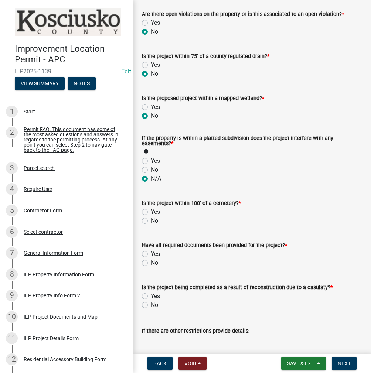
click at [151, 223] on label "No" at bounding box center [154, 221] width 7 height 9
click at [151, 221] on input "No" at bounding box center [153, 219] width 5 height 5
radio input "true"
click at [151, 254] on label "Yes" at bounding box center [155, 254] width 9 height 9
click at [151, 254] on input "Yes" at bounding box center [153, 252] width 5 height 5
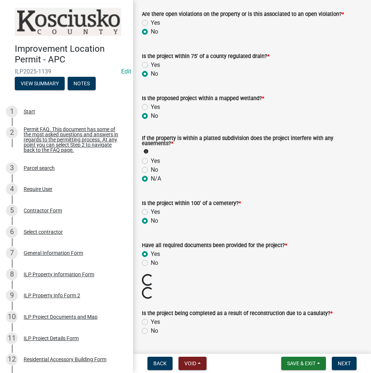
radio input "true"
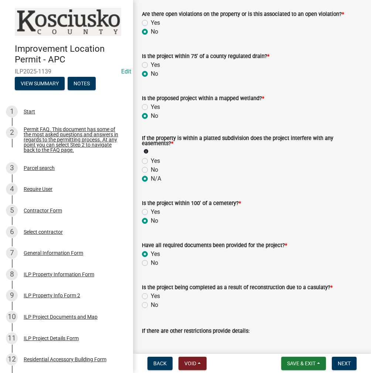
click at [149, 306] on div "No" at bounding box center [252, 305] width 220 height 9
click at [151, 307] on label "No" at bounding box center [154, 305] width 7 height 9
click at [151, 306] on input "No" at bounding box center [153, 303] width 5 height 5
radio input "true"
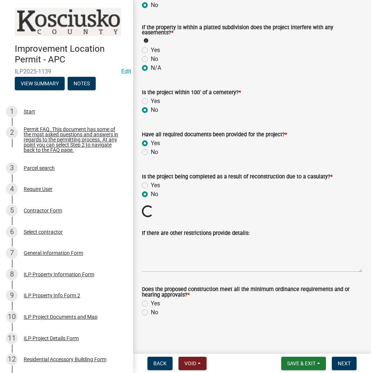
scroll to position [728, 0]
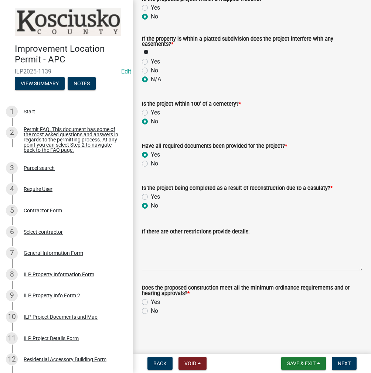
click at [151, 302] on label "Yes" at bounding box center [155, 302] width 9 height 9
click at [151, 302] on input "Yes" at bounding box center [153, 300] width 5 height 5
radio input "true"
click at [339, 363] on span "Next" at bounding box center [344, 364] width 13 height 6
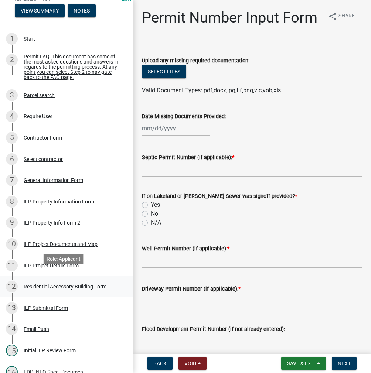
scroll to position [74, 0]
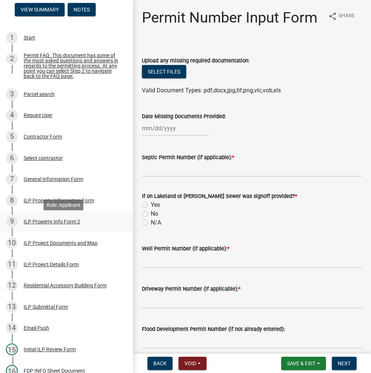
click at [46, 224] on div "ILP Property Info Form 2" at bounding box center [52, 221] width 57 height 5
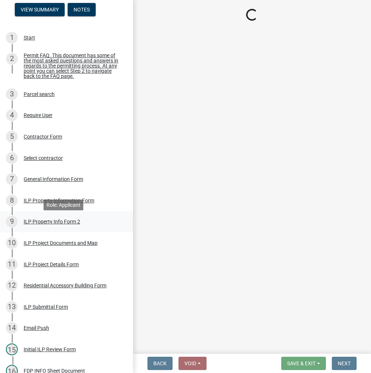
select select "6e91c93c-81b9-4f5f-83ef-fc19143fff9c"
select select "1146270b-2111-4e23-bf7f-74ce85cf7041"
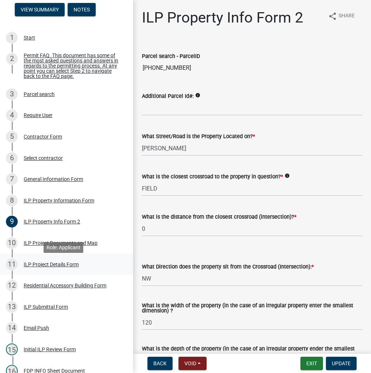
click at [48, 265] on div "ILP Project Details Form" at bounding box center [51, 264] width 55 height 5
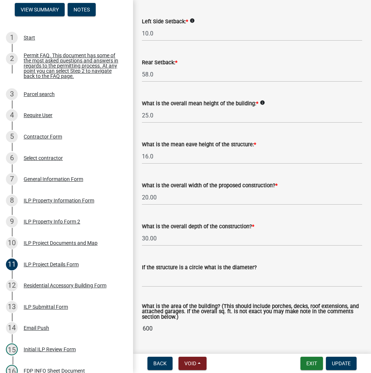
scroll to position [259, 0]
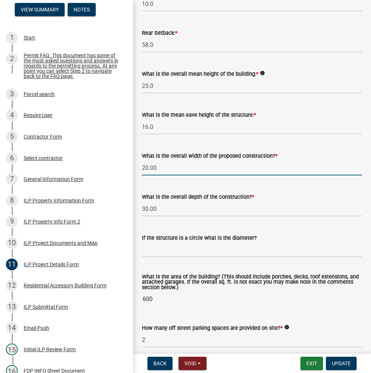
click at [189, 176] on input "20.00" at bounding box center [252, 167] width 220 height 15
type input "2"
type input "24.00"
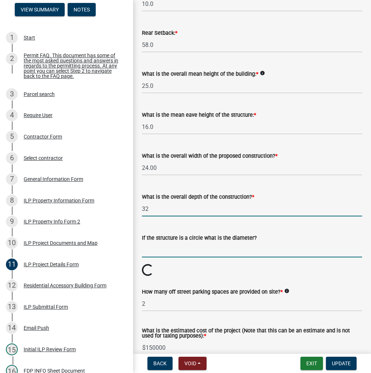
type input "32.00"
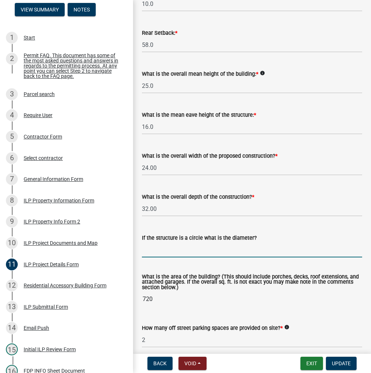
type input "768"
click at [332, 363] on span "Update" at bounding box center [341, 364] width 19 height 6
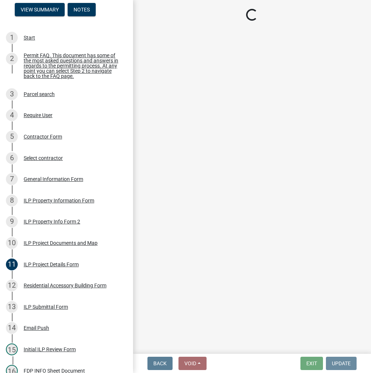
scroll to position [0, 0]
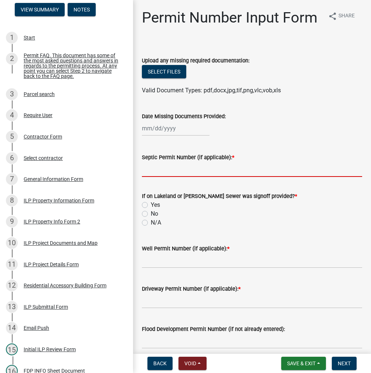
click at [186, 177] on input "Septic Permit Number (if applicable): *" at bounding box center [252, 169] width 220 height 15
type input "21278"
click at [151, 227] on label "N/A" at bounding box center [156, 222] width 10 height 9
click at [151, 223] on input "N/A" at bounding box center [153, 220] width 5 height 5
radio input "true"
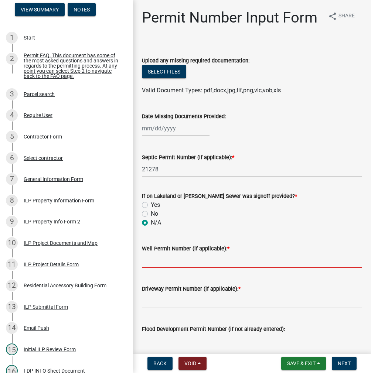
click at [163, 268] on input "Well Permit Number (if applicable): *" at bounding box center [252, 260] width 220 height 15
type input "16715"
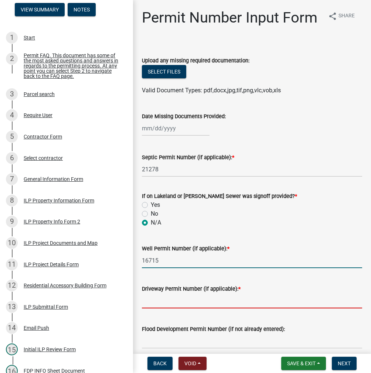
click at [175, 309] on input "Driveway Permit Number (if applicable): *" at bounding box center [252, 301] width 220 height 15
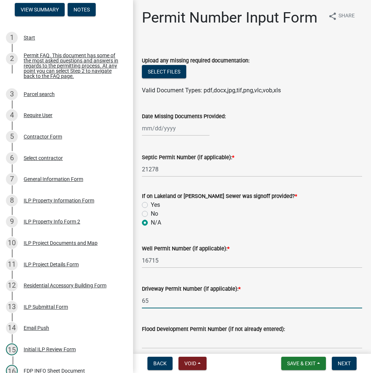
type input "6"
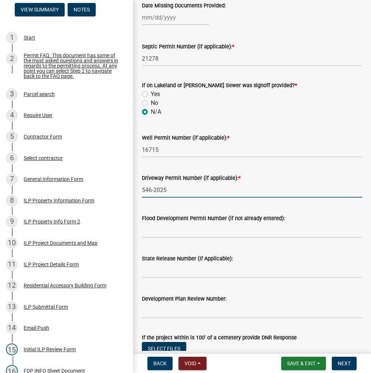
scroll to position [259, 0]
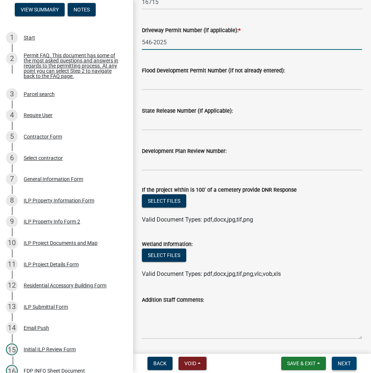
type input "546-2025"
click at [343, 362] on span "Next" at bounding box center [344, 364] width 13 height 6
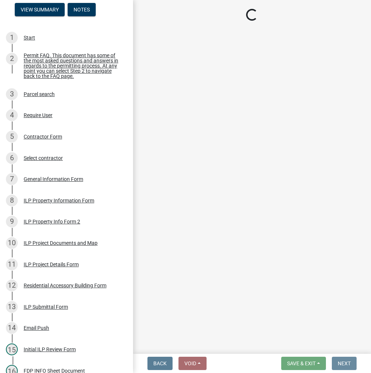
scroll to position [0, 0]
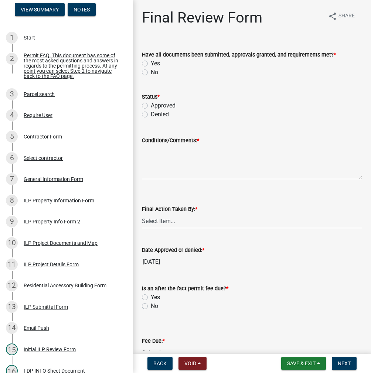
click at [148, 64] on div "Yes" at bounding box center [252, 63] width 220 height 9
click at [151, 62] on label "Yes" at bounding box center [155, 63] width 9 height 9
click at [151, 62] on input "Yes" at bounding box center [153, 61] width 5 height 5
radio input "true"
click at [151, 106] on label "Approved" at bounding box center [163, 105] width 25 height 9
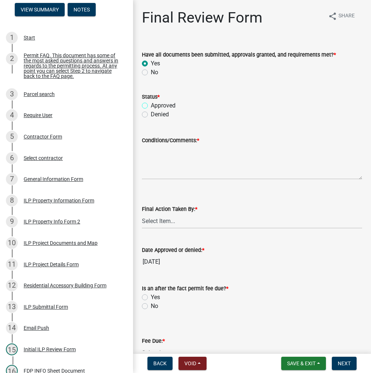
click at [151, 106] on input "Approved" at bounding box center [153, 103] width 5 height 5
radio input "true"
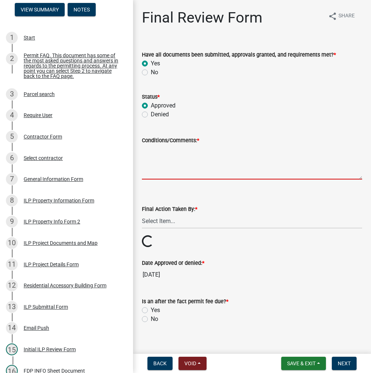
click at [179, 169] on textarea "Conditions/Comments: *" at bounding box center [252, 162] width 220 height 35
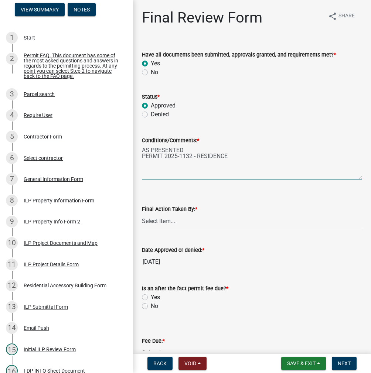
type textarea "AS PRESENTED PERMIT 2025-1132 - RESIDENCE"
click at [167, 219] on select "Select Item... MMS LT AT CS Vacant Vacant" at bounding box center [252, 221] width 220 height 15
click at [142, 214] on select "Select Item... MMS LT AT CS Vacant Vacant" at bounding box center [252, 221] width 220 height 15
select select "d95389f4-ab5a-4603-9826-29cf73316391"
click at [151, 308] on label "No" at bounding box center [154, 306] width 7 height 9
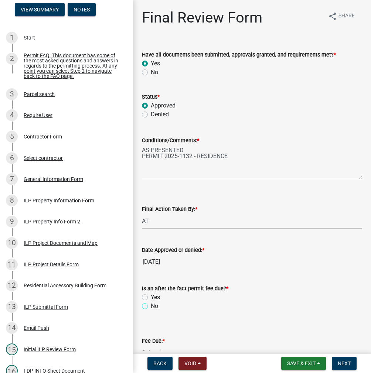
click at [151, 307] on input "No" at bounding box center [153, 304] width 5 height 5
radio input "true"
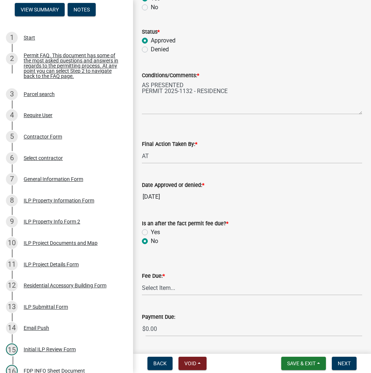
scroll to position [128, 0]
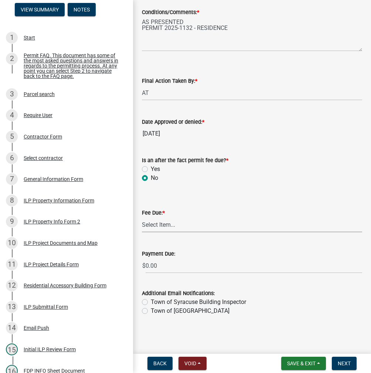
click at [179, 226] on select "Select Item... N/A $10.00 $25.00 $125.00 $250 $500 $500 + $10.00 for every 10 s…" at bounding box center [252, 224] width 220 height 15
click at [142, 233] on select "Select Item... N/A $10.00 $25.00 $125.00 $250 $500 $500 + $10.00 for every 10 s…" at bounding box center [252, 224] width 220 height 15
select select "6f482d1d-eb35-47e6-92b0-143404755581"
click at [342, 361] on span "Next" at bounding box center [344, 364] width 13 height 6
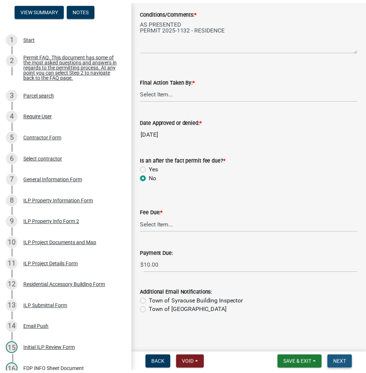
scroll to position [0, 0]
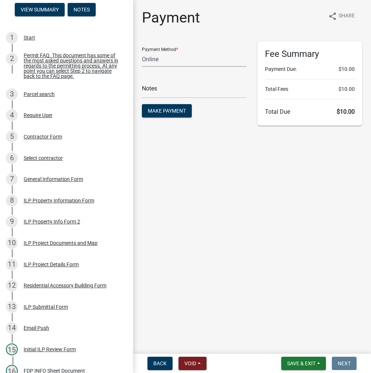
click at [169, 59] on select "Credit Card POS Check Cash Online" at bounding box center [194, 59] width 105 height 15
select select "0: 2"
click at [142, 52] on select "Credit Card POS Check Cash Online" at bounding box center [194, 59] width 105 height 15
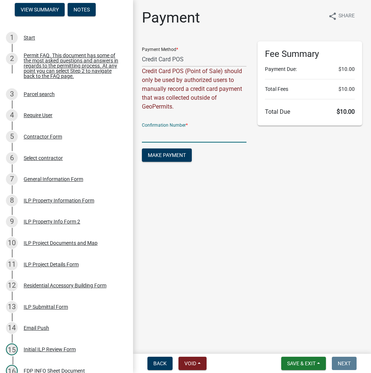
click at [168, 137] on input "text" at bounding box center [194, 135] width 105 height 15
type input "14947199"
click at [165, 152] on span "Make Payment" at bounding box center [167, 155] width 38 height 6
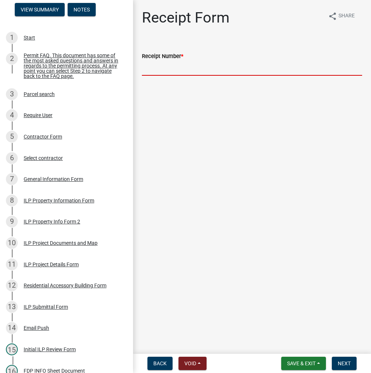
click at [172, 68] on input "Receipt Number *" at bounding box center [252, 68] width 220 height 15
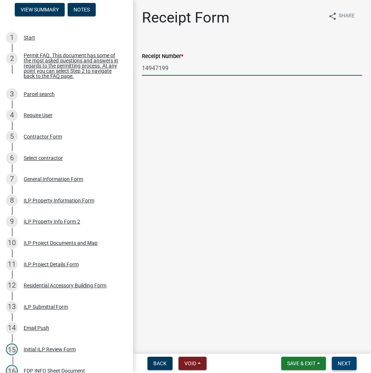
type input "14947199"
click at [348, 363] on span "Next" at bounding box center [344, 364] width 13 height 6
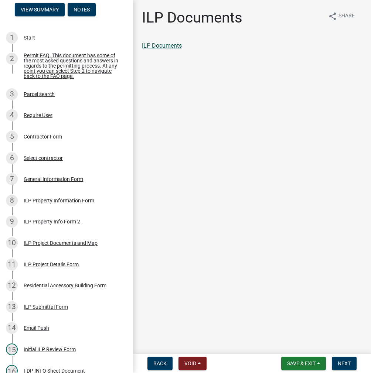
click at [167, 47] on link "ILP Documents" at bounding box center [162, 45] width 40 height 7
click at [349, 363] on span "Next" at bounding box center [344, 364] width 13 height 6
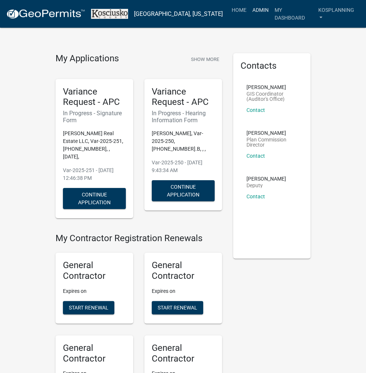
click at [261, 9] on link "Admin" at bounding box center [260, 10] width 22 height 14
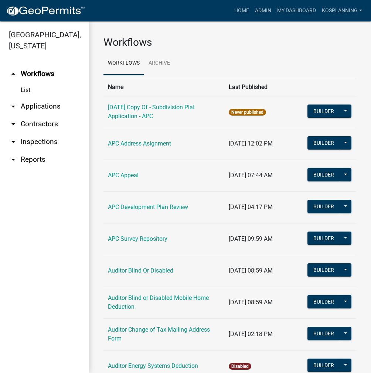
click at [40, 104] on link "arrow_drop_down Applications" at bounding box center [44, 107] width 89 height 18
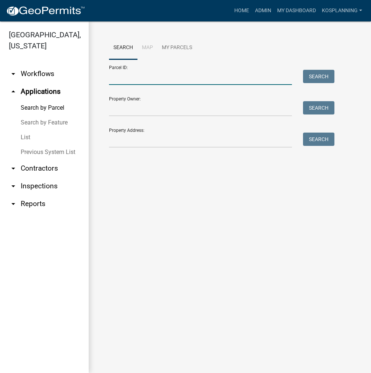
click at [125, 80] on input "Parcel ID:" at bounding box center [200, 77] width 183 height 15
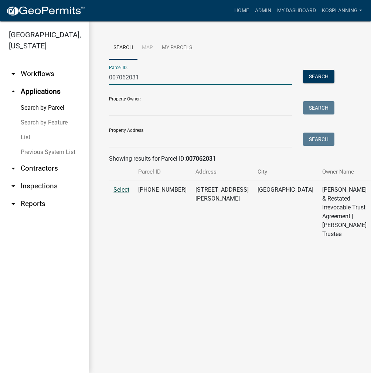
type input "007062031"
click at [122, 193] on span "Select" at bounding box center [121, 189] width 16 height 7
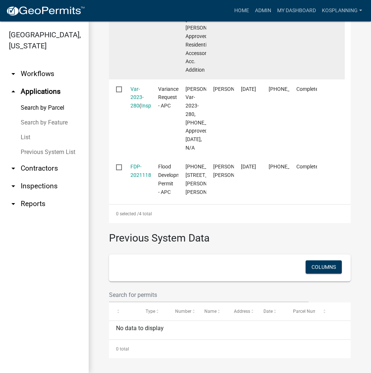
scroll to position [444, 0]
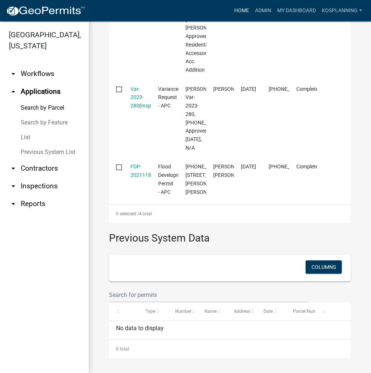
click at [244, 14] on link "Home" at bounding box center [241, 11] width 21 height 14
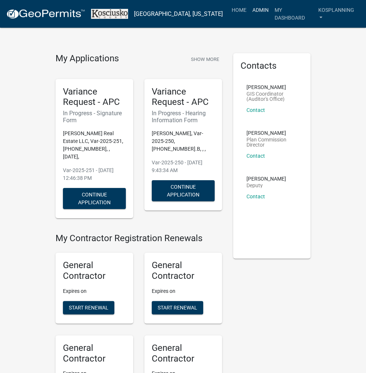
click at [256, 7] on link "Admin" at bounding box center [260, 10] width 22 height 14
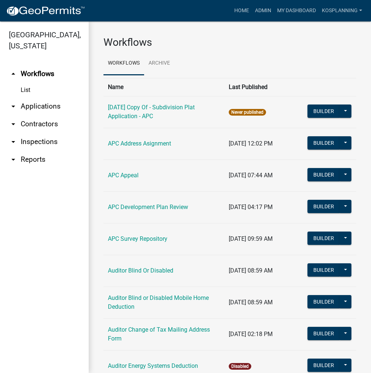
click at [48, 107] on link "arrow_drop_down Applications" at bounding box center [44, 107] width 89 height 18
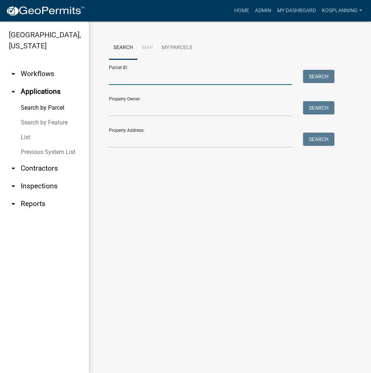
click at [131, 80] on input "Parcel ID:" at bounding box center [200, 77] width 183 height 15
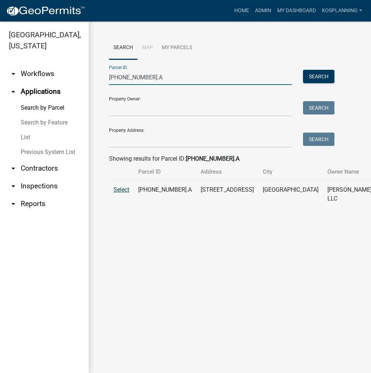
type input "007-051-314.A"
click at [120, 193] on span "Select" at bounding box center [121, 189] width 16 height 7
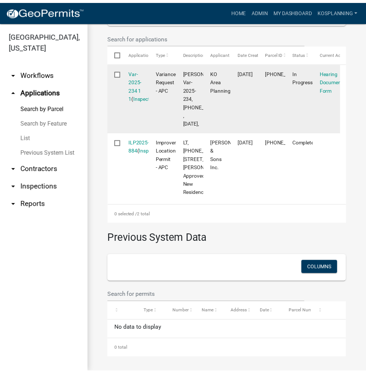
scroll to position [259, 0]
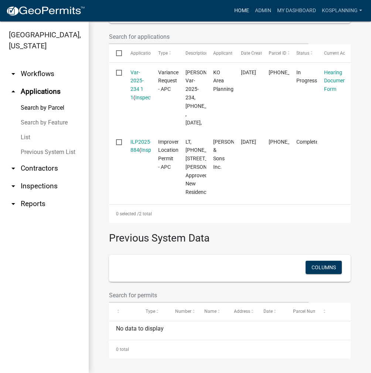
click at [239, 9] on link "Home" at bounding box center [241, 11] width 21 height 14
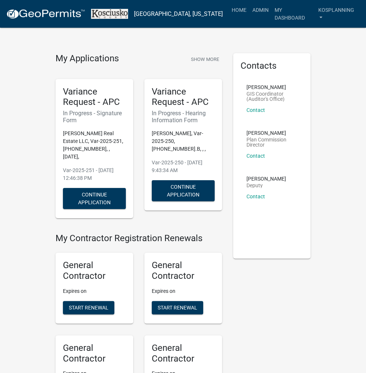
scroll to position [726, 0]
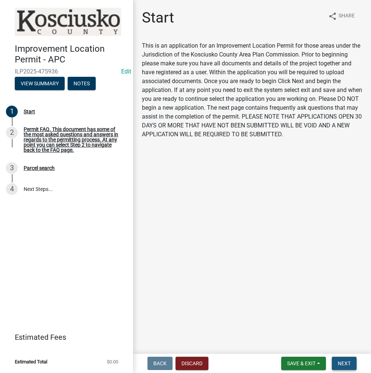
click at [346, 365] on span "Next" at bounding box center [344, 364] width 13 height 6
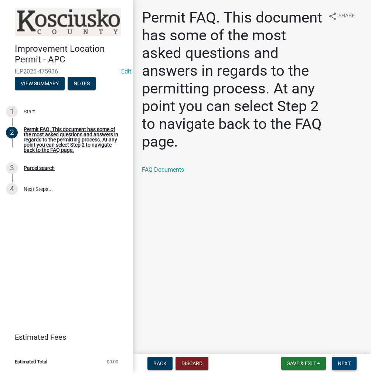
click at [345, 363] on span "Next" at bounding box center [344, 364] width 13 height 6
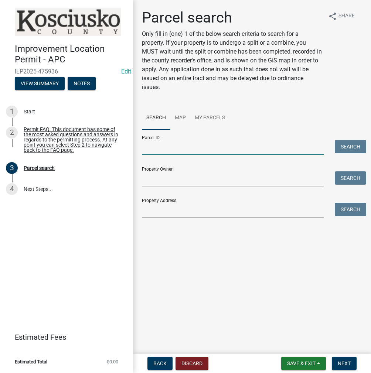
click at [186, 149] on input "Parcel ID:" at bounding box center [233, 147] width 182 height 15
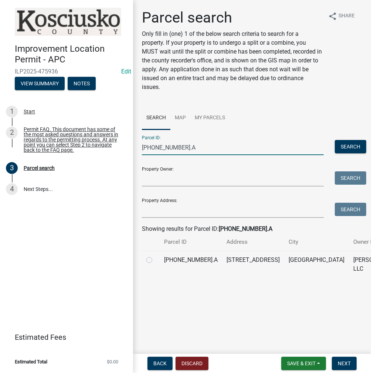
type input "007-051-314.A"
click at [155, 256] on label at bounding box center [155, 256] width 0 height 0
click at [155, 261] on input "radio" at bounding box center [157, 258] width 5 height 5
radio input "true"
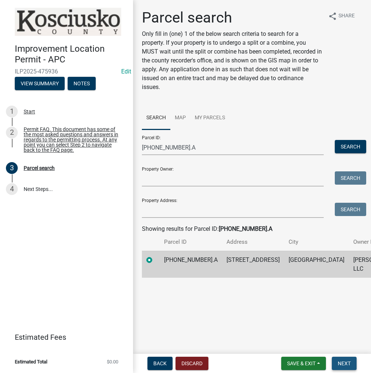
click at [347, 362] on span "Next" at bounding box center [344, 364] width 13 height 6
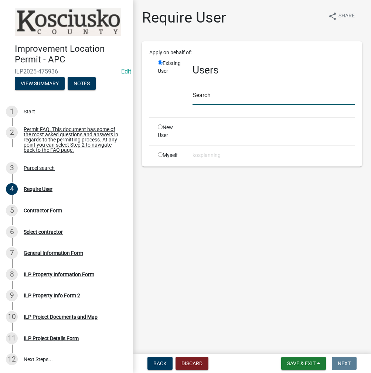
click at [206, 94] on input "text" at bounding box center [274, 97] width 162 height 15
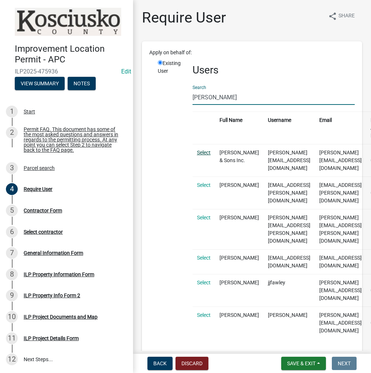
type input "FAWLEY"
click at [202, 152] on link "Select" at bounding box center [204, 153] width 14 height 6
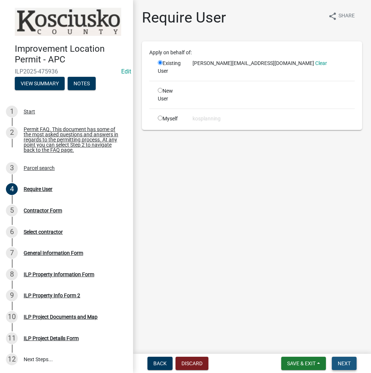
click at [343, 362] on span "Next" at bounding box center [344, 364] width 13 height 6
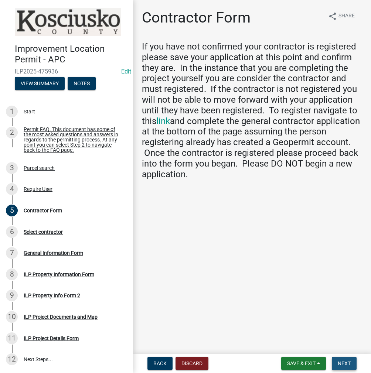
click at [347, 365] on span "Next" at bounding box center [344, 364] width 13 height 6
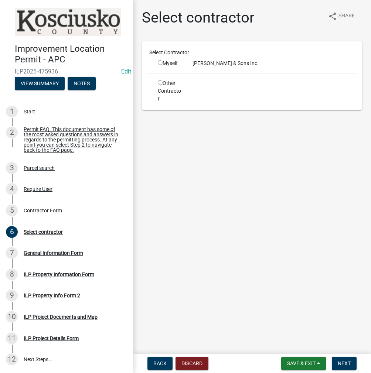
click at [158, 65] on div "Myself" at bounding box center [170, 64] width 24 height 8
click at [161, 62] on input "radio" at bounding box center [160, 62] width 5 height 5
radio input "true"
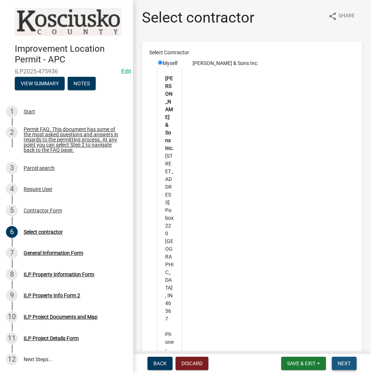
click at [348, 361] on span "Next" at bounding box center [344, 364] width 13 height 6
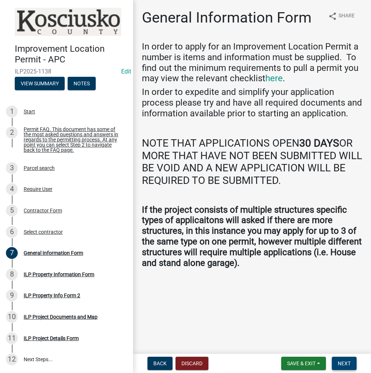
click at [343, 363] on span "Next" at bounding box center [344, 364] width 13 height 6
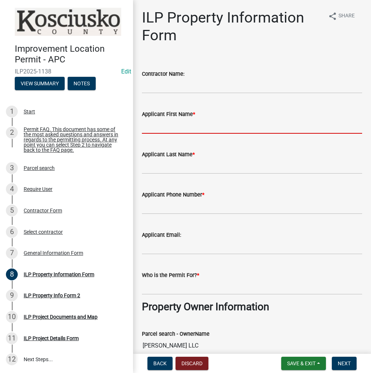
click at [155, 129] on input "Applicant First Name *" at bounding box center [252, 126] width 220 height 15
type input "STEVE"
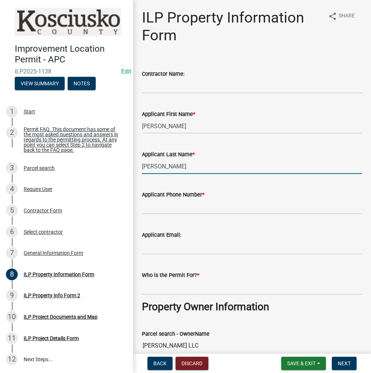
type input "FAWLEY"
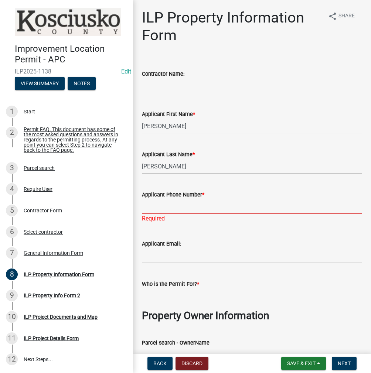
click at [170, 200] on input "Applicant Phone Number *" at bounding box center [252, 206] width 220 height 15
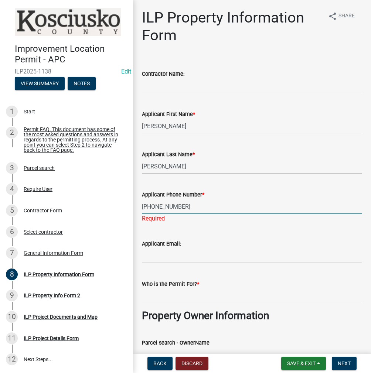
type input "574-528-1703"
click at [170, 298] on wm-data-entity-input "Who is the Permit For? *" at bounding box center [252, 289] width 220 height 40
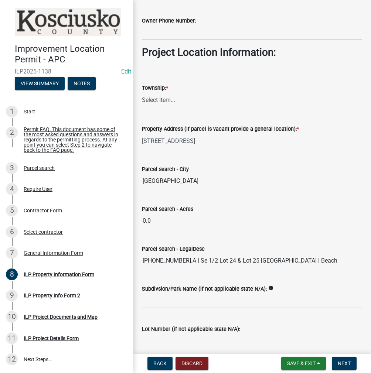
scroll to position [518, 0]
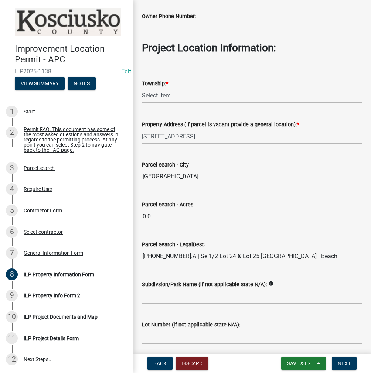
type input "TERRY TARR"
click at [196, 299] on input "Subdivsion/Park Name (if not applicable state N/A):" at bounding box center [252, 296] width 220 height 15
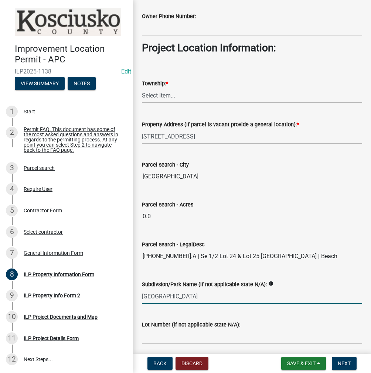
type input "WAVELAND BEACH"
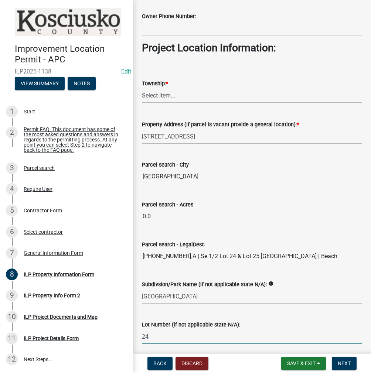
type input "2"
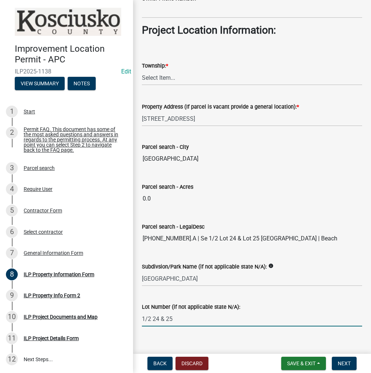
scroll to position [544, 0]
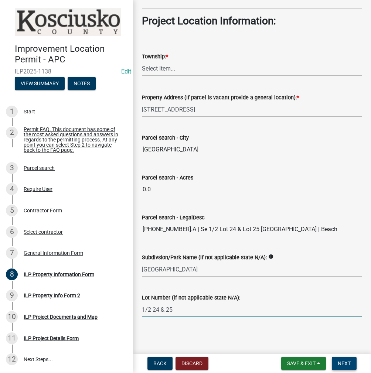
type input "1/2 24 & 25"
click at [349, 361] on span "Next" at bounding box center [344, 364] width 13 height 6
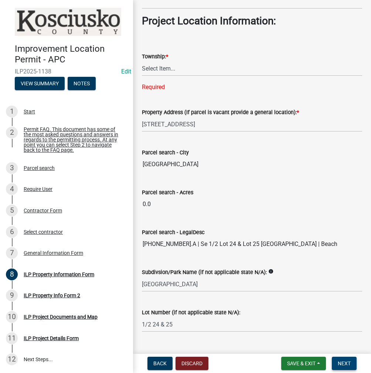
scroll to position [323, 0]
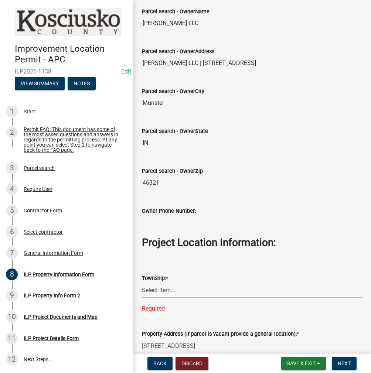
click at [212, 290] on select "Select Item... Benton - Elkhart Co Clay Etna Franklin Harrison Jackson Jefferso…" at bounding box center [252, 290] width 220 height 15
click at [142, 283] on select "Select Item... Benton - Elkhart Co Clay Etna Franklin Harrison Jackson Jefferso…" at bounding box center [252, 290] width 220 height 15
select select "57368d26-defc-477e-a8be-5a23ab554a17"
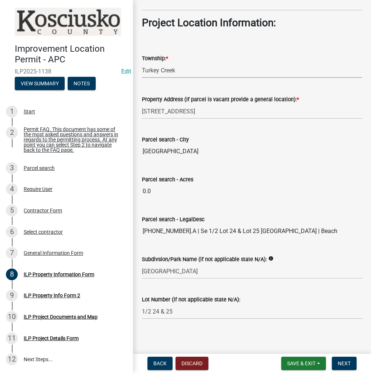
scroll to position [544, 0]
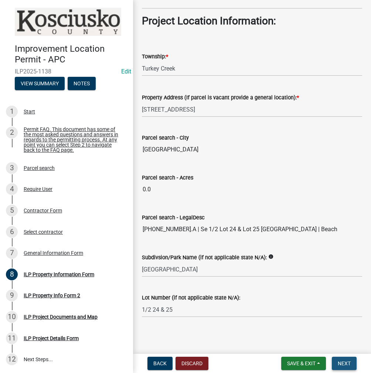
click at [347, 365] on span "Next" at bounding box center [344, 364] width 13 height 6
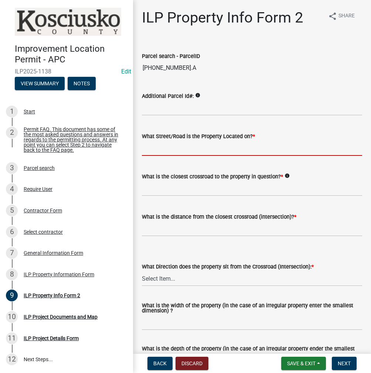
click at [170, 154] on input "What Street/Road is the Property Located on? *" at bounding box center [252, 148] width 220 height 15
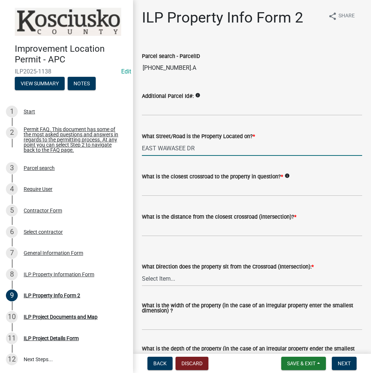
type input "EAST WAWASEE DR"
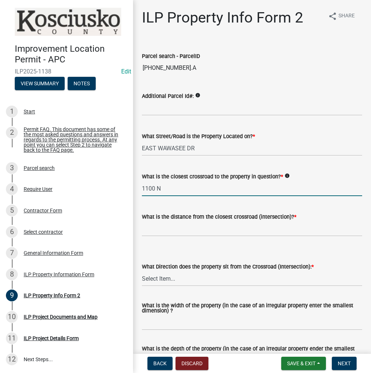
type input "1100 N"
type input "984"
select select "0609af41-fe40-4fa2-880d-6f54f567ae8e"
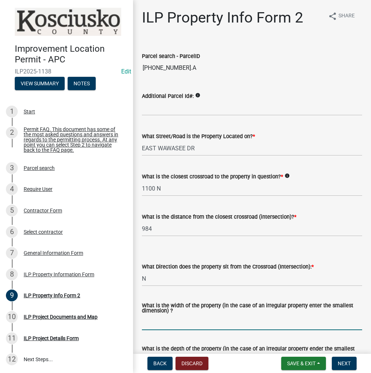
click at [221, 323] on input "What is the width of the property (in the case of an irregular property enter t…" at bounding box center [252, 322] width 220 height 15
type input "75"
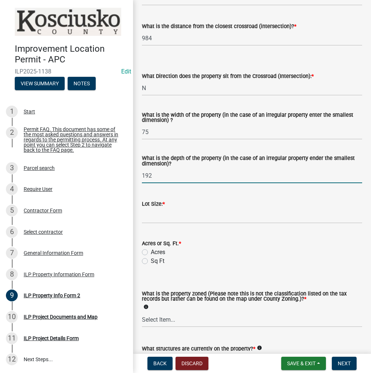
type input "192"
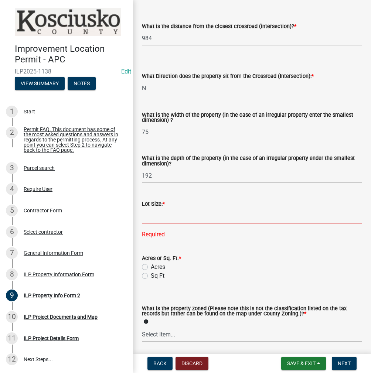
click at [186, 212] on input "text" at bounding box center [252, 215] width 220 height 15
type input "14797"
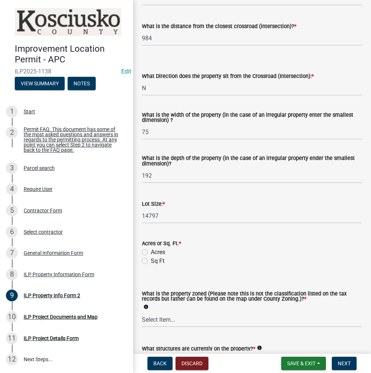
click at [151, 257] on input "Sq Ft" at bounding box center [153, 259] width 5 height 5
radio input "true"
select select "1146270b-2111-4e23-bf7f-74ce85cf7041"
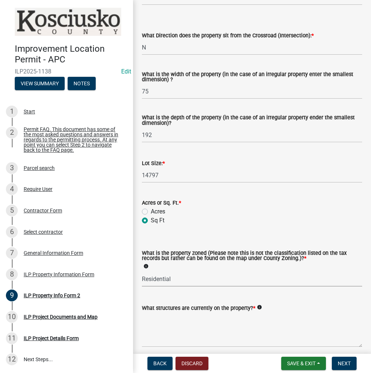
scroll to position [263, 0]
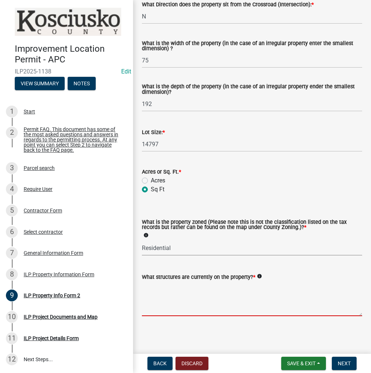
click at [182, 298] on textarea "What structures are currently on the property? *" at bounding box center [252, 299] width 220 height 35
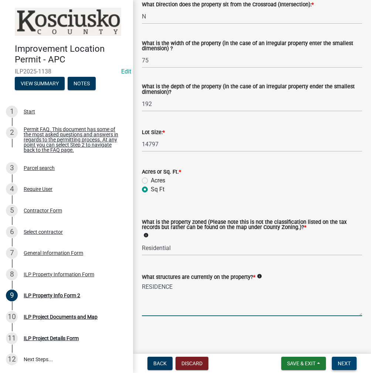
type textarea "RESIDENCE"
click at [346, 362] on span "Next" at bounding box center [344, 364] width 13 height 6
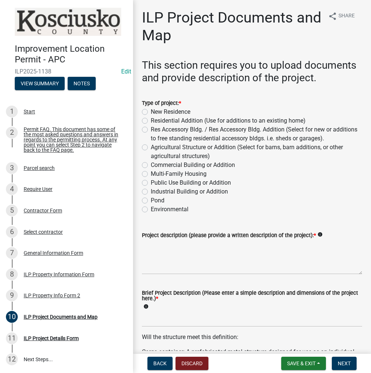
click at [151, 143] on label "Res Accessory Bldg. / Res Accessory Bldg. Addition (Select for new or additions…" at bounding box center [256, 134] width 211 height 18
click at [151, 130] on input "Res Accessory Bldg. / Res Accessory Bldg. Addition (Select for new or additions…" at bounding box center [153, 127] width 5 height 5
radio input "true"
click at [259, 265] on textarea "Project description (please provide a written description of the project): *" at bounding box center [252, 257] width 220 height 35
type textarea "LAKESIDE STORAGE ROOM"
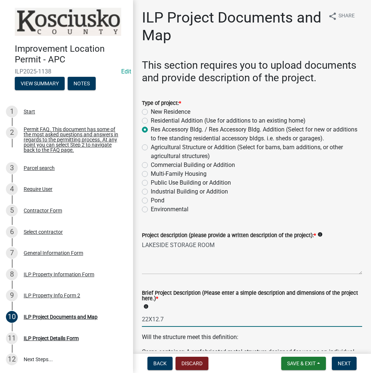
scroll to position [273, 0]
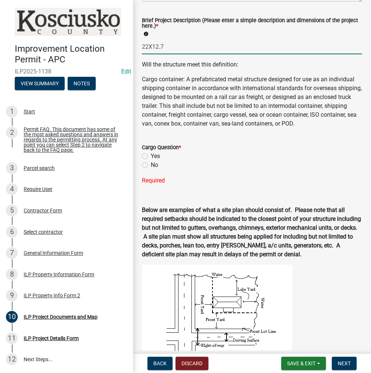
click at [192, 54] on input "22X12.7" at bounding box center [252, 46] width 220 height 15
type input "22X12.7 ACC BLDG"
click at [151, 170] on label "No" at bounding box center [154, 165] width 7 height 9
click at [151, 166] on input "No" at bounding box center [153, 163] width 5 height 5
radio input "true"
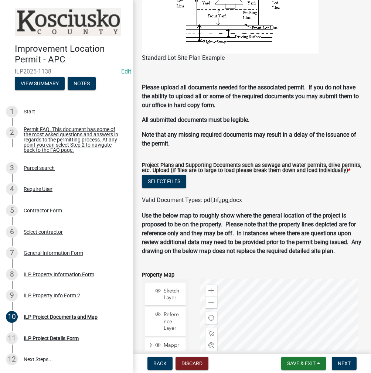
scroll to position [704, 0]
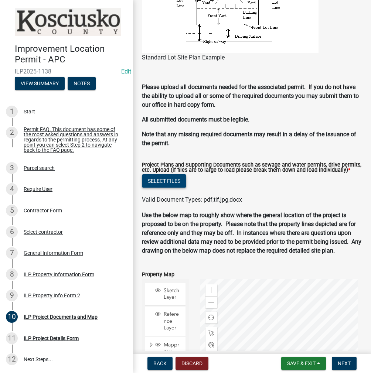
click at [168, 188] on button "Select files" at bounding box center [164, 180] width 44 height 13
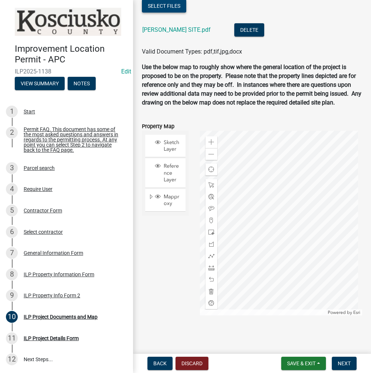
scroll to position [915, 0]
click at [346, 364] on span "Next" at bounding box center [344, 364] width 13 height 6
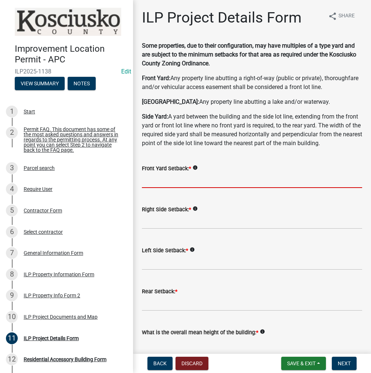
click at [166, 188] on input "text" at bounding box center [252, 180] width 220 height 15
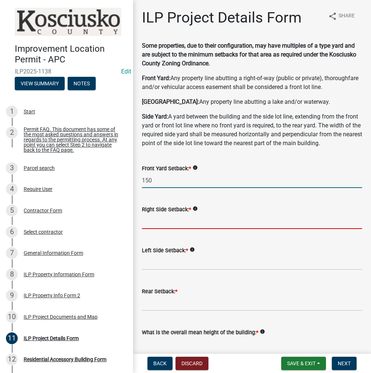
type input "150.0"
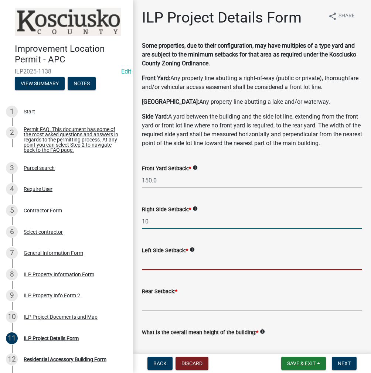
type input "10.0"
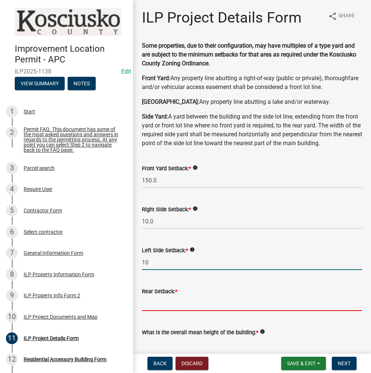
type input "10.0"
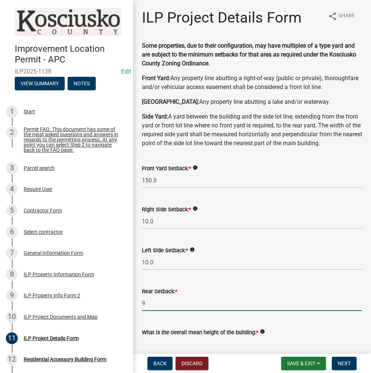
type input "9.0"
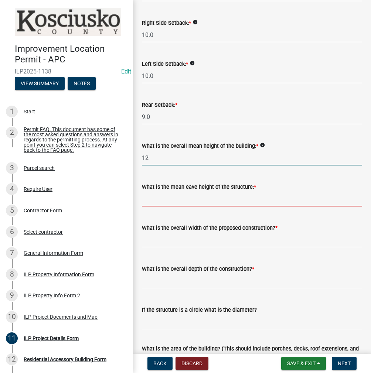
type input "12.0"
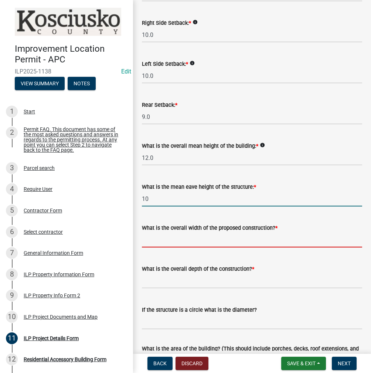
type input "10.0"
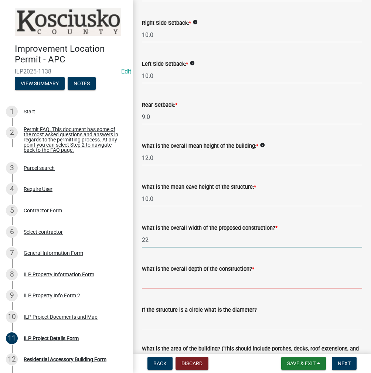
type input "22.00"
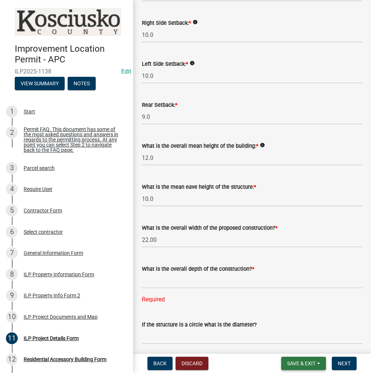
click at [296, 367] on button "Save & Exit" at bounding box center [303, 363] width 45 height 13
click at [277, 325] on button "Save" at bounding box center [296, 327] width 59 height 18
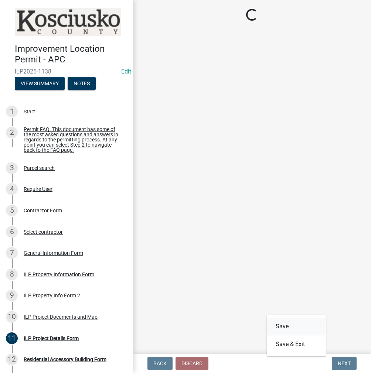
scroll to position [0, 0]
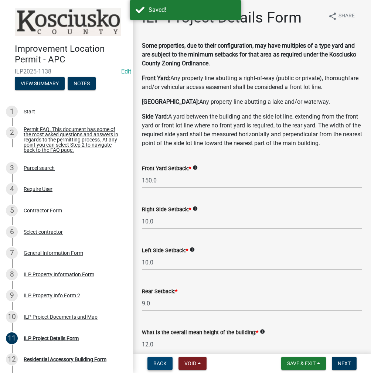
click at [154, 361] on span "Back" at bounding box center [159, 364] width 13 height 6
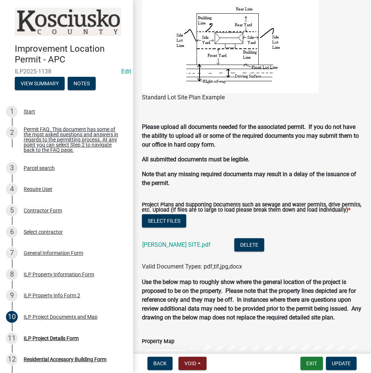
scroll to position [665, 0]
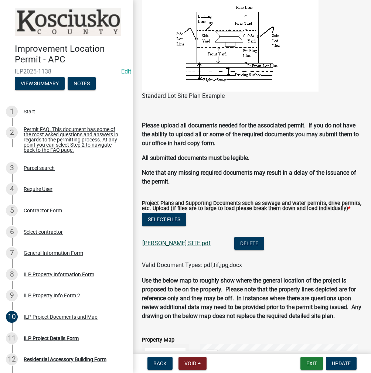
click at [160, 247] on link "TARR SITE.pdf" at bounding box center [176, 243] width 68 height 7
click at [241, 363] on div "Back Void Withdraw Lock Expire Void Exit Update" at bounding box center [252, 363] width 226 height 13
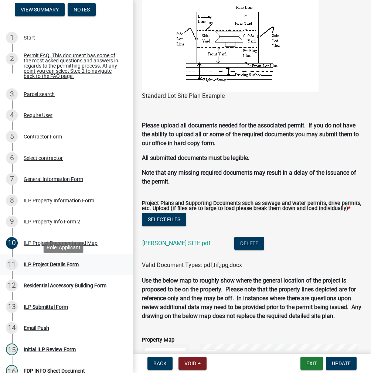
click at [59, 267] on div "ILP Project Details Form" at bounding box center [51, 264] width 55 height 5
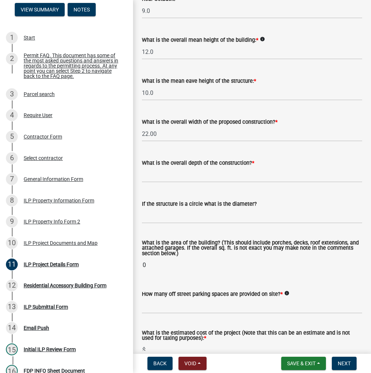
scroll to position [296, 0]
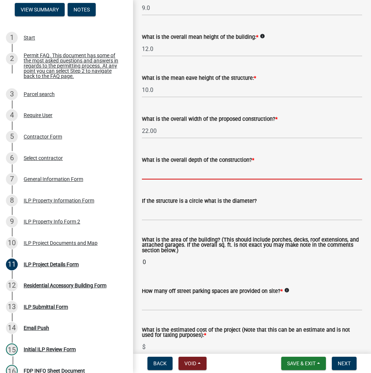
click at [161, 180] on input "text" at bounding box center [252, 171] width 220 height 15
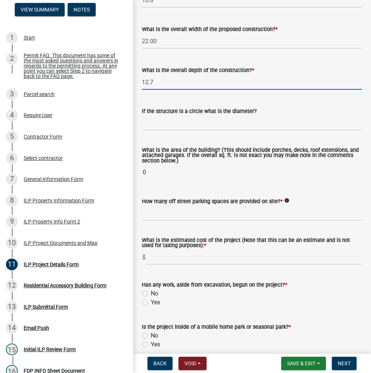
scroll to position [407, 0]
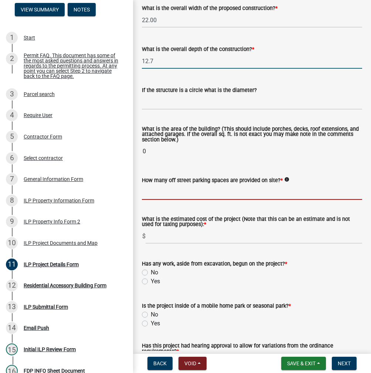
type input "12.70"
click at [197, 215] on wm-data-entity-input-list "Some properties, due to their configuration, may have multiples of a type yard …" at bounding box center [252, 28] width 220 height 786
type input "2"
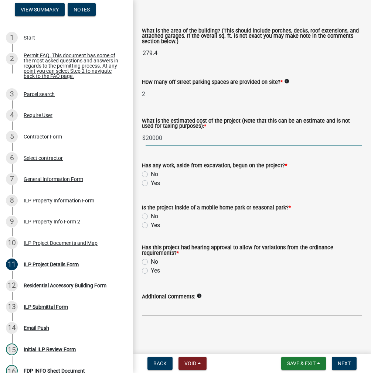
scroll to position [518, 0]
type input "20000"
click at [151, 179] on label "No" at bounding box center [154, 174] width 7 height 9
click at [151, 175] on input "No" at bounding box center [153, 172] width 5 height 5
radio input "true"
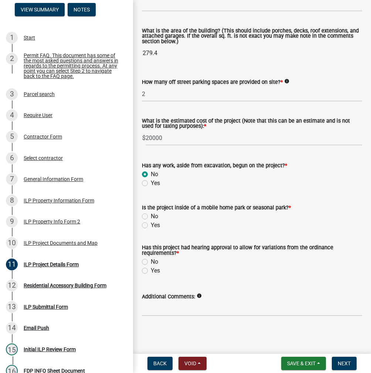
click at [151, 221] on label "No" at bounding box center [154, 216] width 7 height 9
click at [151, 217] on input "No" at bounding box center [153, 214] width 5 height 5
radio input "true"
click at [151, 275] on label "Yes" at bounding box center [155, 271] width 9 height 9
click at [151, 271] on input "Yes" at bounding box center [153, 269] width 5 height 5
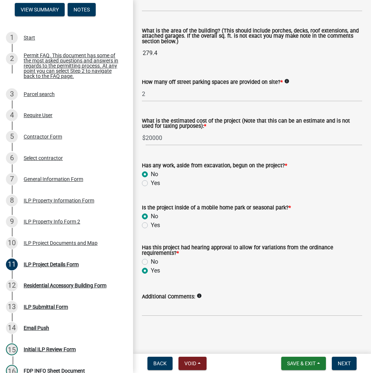
radio input "true"
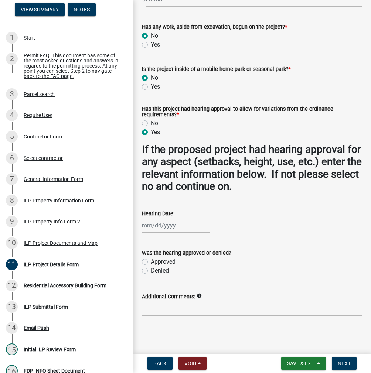
scroll to position [662, 0]
click at [147, 228] on div at bounding box center [176, 225] width 68 height 15
select select "9"
select select "2025"
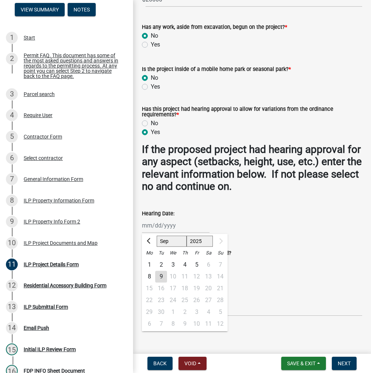
click at [146, 274] on div "8" at bounding box center [149, 277] width 12 height 12
type input "09/08/2025"
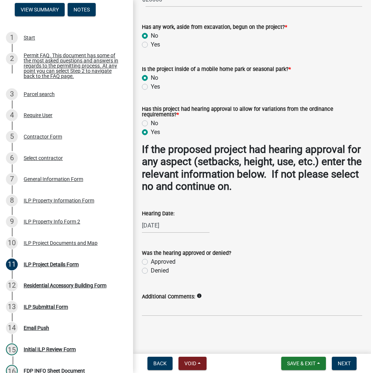
click at [151, 261] on label "Approved" at bounding box center [163, 262] width 25 height 9
click at [151, 261] on input "Approved" at bounding box center [153, 260] width 5 height 5
radio input "true"
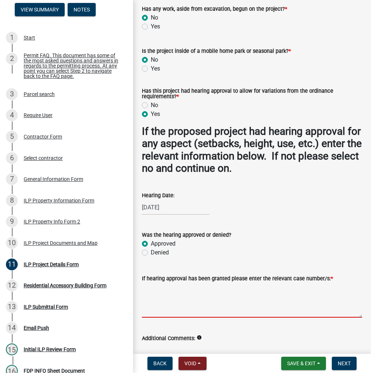
click at [160, 313] on textarea "If hearing approval has been granted please enter the relevant case number/s: *" at bounding box center [252, 300] width 220 height 35
type textarea "VAR 2025-234"
click at [347, 366] on span "Next" at bounding box center [344, 364] width 13 height 6
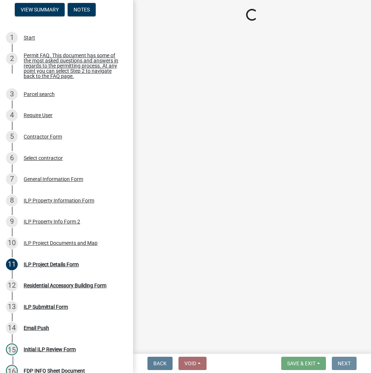
scroll to position [0, 0]
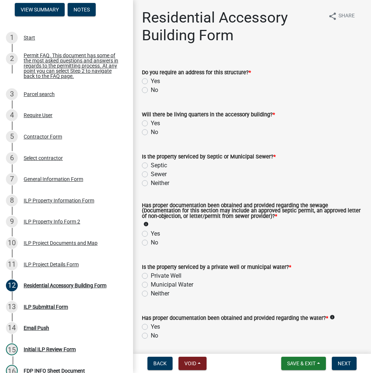
click at [151, 91] on label "No" at bounding box center [154, 90] width 7 height 9
click at [151, 91] on input "No" at bounding box center [153, 88] width 5 height 5
radio input "true"
click at [151, 132] on label "No" at bounding box center [154, 132] width 7 height 9
click at [151, 132] on input "No" at bounding box center [153, 130] width 5 height 5
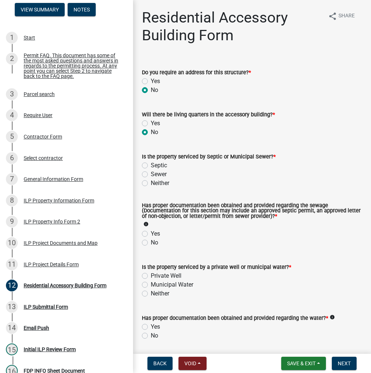
radio input "true"
click at [151, 175] on label "Sewer" at bounding box center [159, 174] width 16 height 9
click at [151, 175] on input "Sewer" at bounding box center [153, 172] width 5 height 5
radio input "true"
click at [151, 235] on label "Yes" at bounding box center [155, 234] width 9 height 9
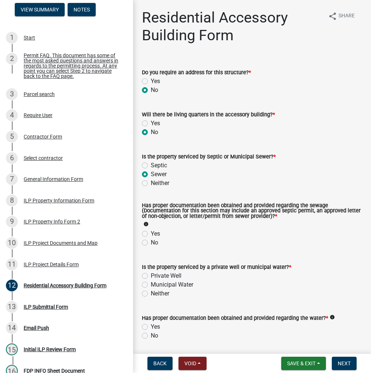
click at [151, 234] on input "Yes" at bounding box center [153, 232] width 5 height 5
radio input "true"
click at [151, 275] on label "Private Well" at bounding box center [166, 276] width 31 height 9
click at [151, 275] on input "Private Well" at bounding box center [153, 274] width 5 height 5
radio input "true"
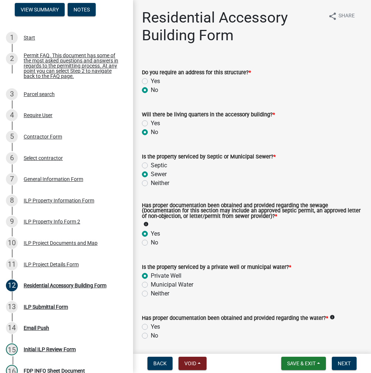
click at [151, 325] on label "Yes" at bounding box center [155, 327] width 9 height 9
click at [151, 325] on input "Yes" at bounding box center [153, 325] width 5 height 5
radio input "true"
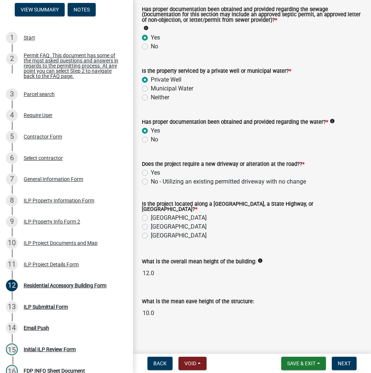
scroll to position [198, 0]
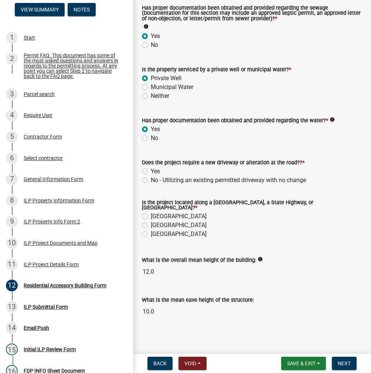
click at [151, 180] on label "No - Utilizing an existing permitted driveway with no change" at bounding box center [228, 180] width 155 height 9
click at [151, 180] on input "No - Utilizing an existing permitted driveway with no change" at bounding box center [153, 178] width 5 height 5
radio input "true"
click at [151, 213] on label "County Road" at bounding box center [179, 216] width 56 height 9
click at [151, 213] on input "County Road" at bounding box center [153, 214] width 5 height 5
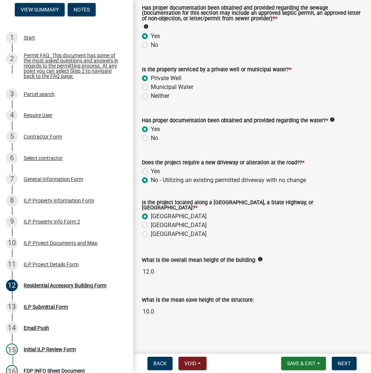
radio input "true"
click at [343, 362] on span "Next" at bounding box center [344, 364] width 13 height 6
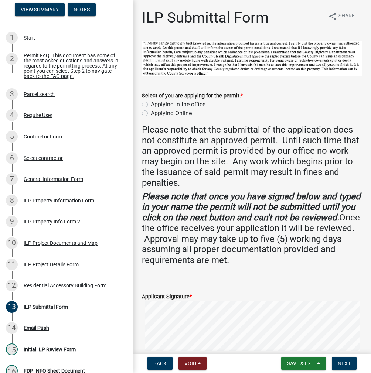
click at [151, 105] on label "Applying in the office" at bounding box center [178, 104] width 55 height 9
click at [151, 105] on input "Applying in the office" at bounding box center [153, 102] width 5 height 5
radio input "true"
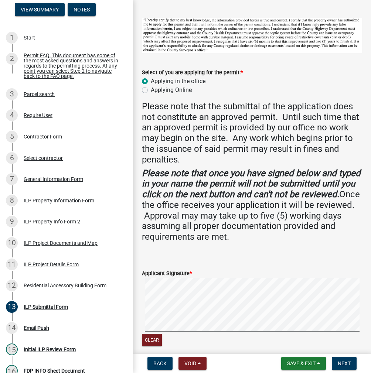
scroll to position [97, 0]
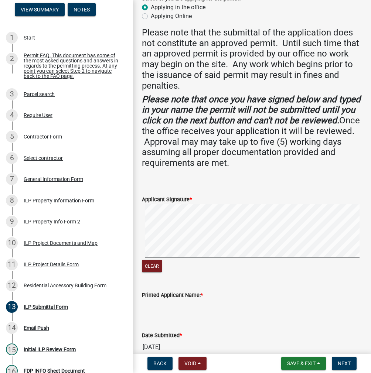
click at [203, 257] on signature-pad at bounding box center [252, 232] width 220 height 56
click at [165, 309] on input "Printed Applicant Name: *" at bounding box center [252, 307] width 220 height 15
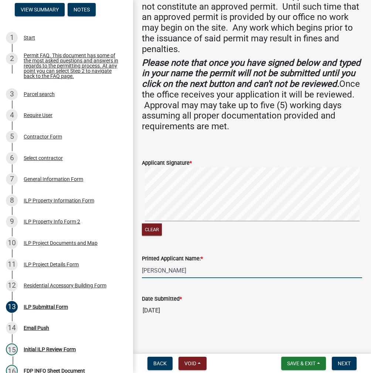
scroll to position [135, 0]
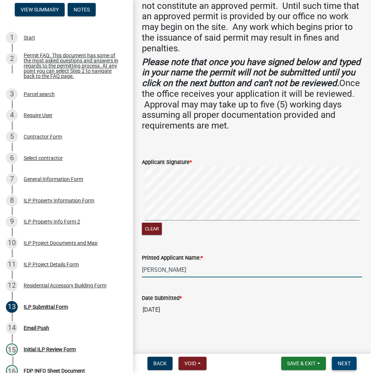
type input "STEVE FAWLEY"
click at [345, 362] on span "Next" at bounding box center [344, 364] width 13 height 6
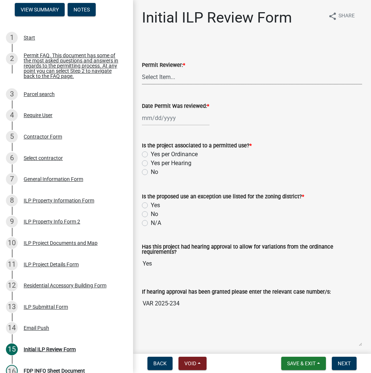
click at [172, 71] on select "Select Item... MMS LT AT CS Vacant Vacant" at bounding box center [252, 76] width 220 height 15
click at [142, 69] on select "Select Item... MMS LT AT CS Vacant Vacant" at bounding box center [252, 76] width 220 height 15
select select "fc758b50-acba-4166-9f24-5248f0f78016"
click at [158, 123] on div at bounding box center [176, 118] width 68 height 15
select select "9"
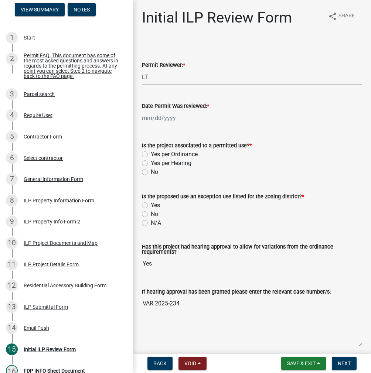
select select "2025"
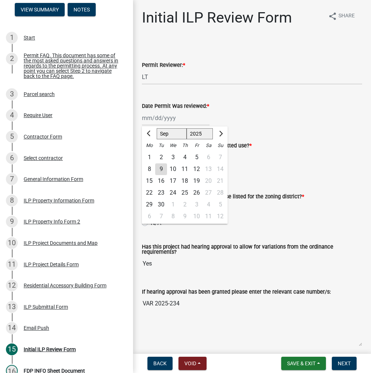
click at [161, 171] on div "9" at bounding box center [161, 169] width 12 height 12
type input "09/09/2025"
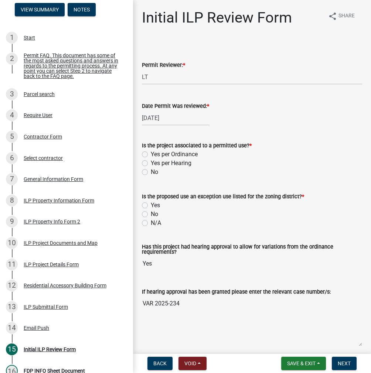
click at [151, 166] on label "Yes per Hearing" at bounding box center [171, 163] width 41 height 9
click at [151, 164] on input "Yes per Hearing" at bounding box center [153, 161] width 5 height 5
radio input "true"
click at [151, 215] on label "No" at bounding box center [154, 214] width 7 height 9
click at [151, 215] on input "No" at bounding box center [153, 212] width 5 height 5
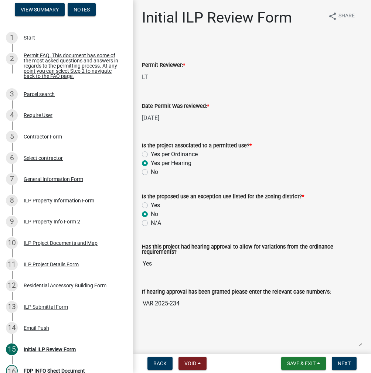
radio input "true"
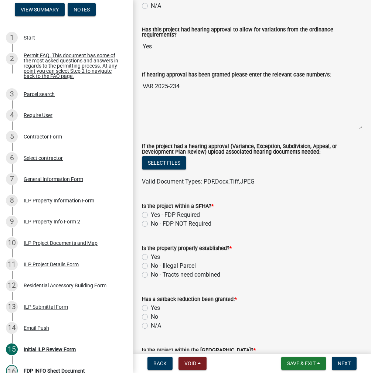
scroll to position [222, 0]
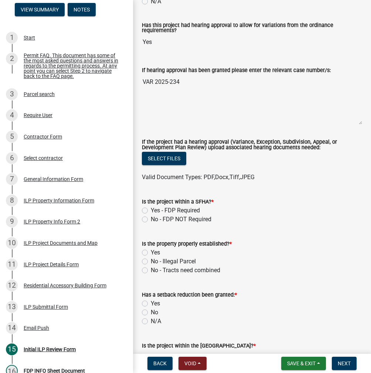
click at [151, 218] on label "No - FDP NOT Required" at bounding box center [181, 219] width 61 height 9
click at [151, 218] on input "No - FDP NOT Required" at bounding box center [153, 217] width 5 height 5
radio input "true"
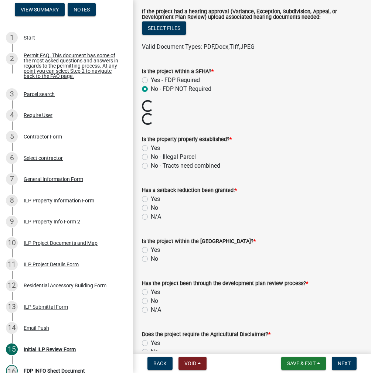
scroll to position [370, 0]
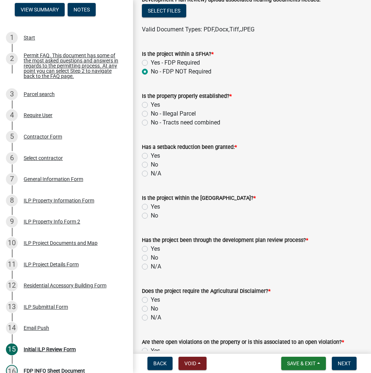
click at [151, 104] on label "Yes" at bounding box center [155, 105] width 9 height 9
click at [151, 104] on input "Yes" at bounding box center [153, 103] width 5 height 5
radio input "true"
click at [151, 173] on label "N/A" at bounding box center [156, 173] width 10 height 9
click at [151, 173] on input "N/A" at bounding box center [153, 171] width 5 height 5
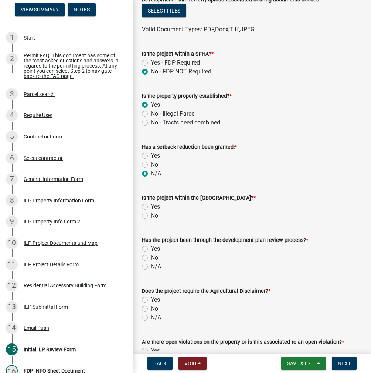
radio input "true"
click at [151, 216] on label "No" at bounding box center [154, 215] width 7 height 9
click at [151, 216] on input "No" at bounding box center [153, 213] width 5 height 5
radio input "true"
click at [151, 267] on label "N/A" at bounding box center [156, 266] width 10 height 9
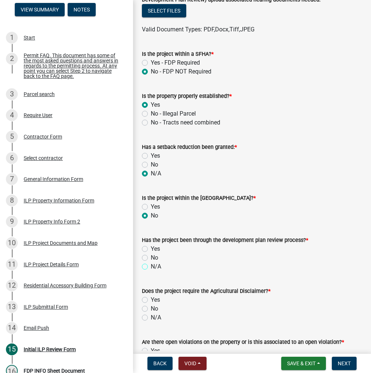
click at [151, 267] on input "N/A" at bounding box center [153, 264] width 5 height 5
radio input "true"
click at [151, 319] on label "N/A" at bounding box center [156, 317] width 10 height 9
click at [151, 318] on input "N/A" at bounding box center [153, 315] width 5 height 5
radio input "true"
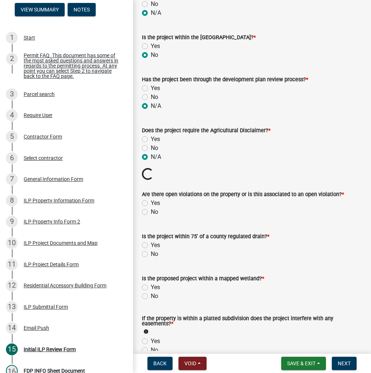
scroll to position [628, 0]
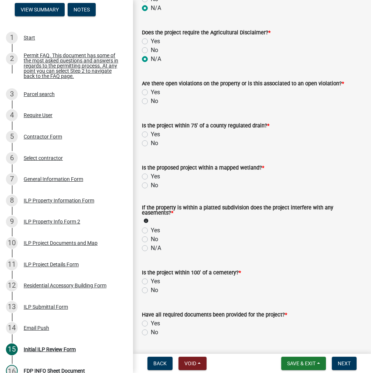
click at [151, 101] on label "No" at bounding box center [154, 101] width 7 height 9
click at [151, 101] on input "No" at bounding box center [153, 99] width 5 height 5
radio input "true"
click at [151, 144] on label "No" at bounding box center [154, 143] width 7 height 9
click at [151, 144] on input "No" at bounding box center [153, 141] width 5 height 5
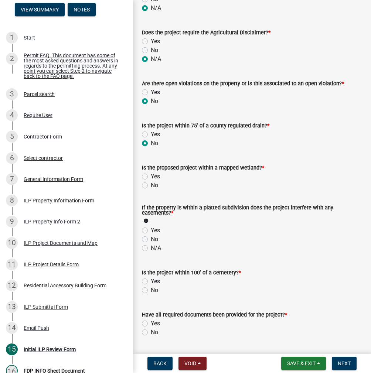
radio input "true"
click at [151, 186] on label "No" at bounding box center [154, 185] width 7 height 9
click at [151, 186] on input "No" at bounding box center [153, 183] width 5 height 5
radio input "true"
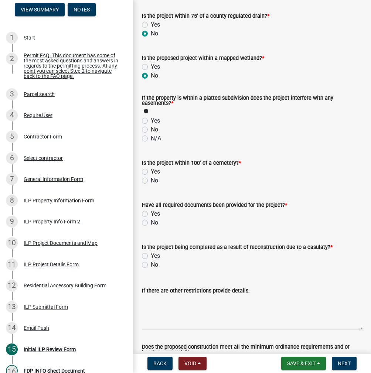
scroll to position [739, 0]
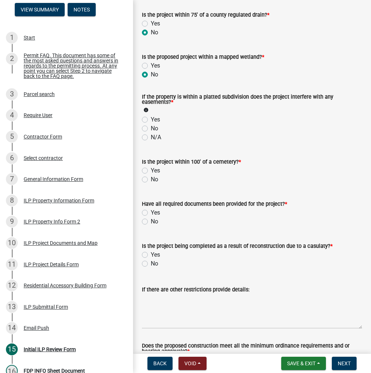
click at [151, 129] on label "No" at bounding box center [154, 128] width 7 height 9
click at [151, 129] on input "No" at bounding box center [153, 126] width 5 height 5
radio input "true"
click at [151, 181] on label "No" at bounding box center [154, 179] width 7 height 9
click at [151, 180] on input "No" at bounding box center [153, 177] width 5 height 5
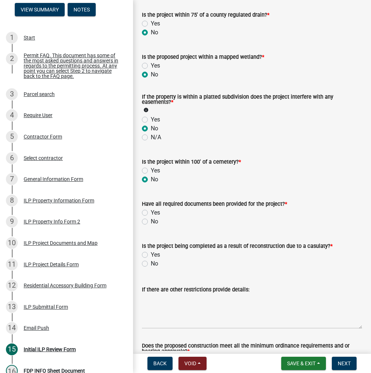
radio input "true"
click at [151, 213] on label "Yes" at bounding box center [155, 212] width 9 height 9
click at [151, 213] on input "Yes" at bounding box center [153, 210] width 5 height 5
radio input "true"
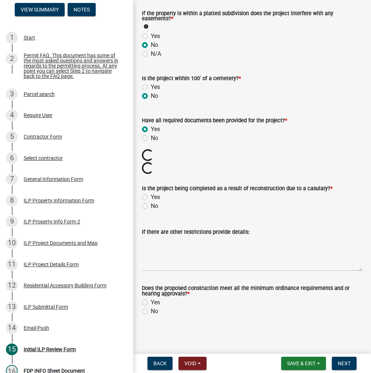
scroll to position [810, 0]
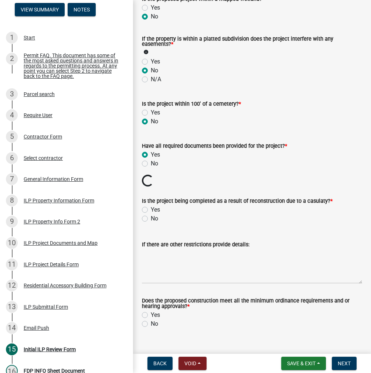
click at [151, 214] on label "No" at bounding box center [154, 218] width 7 height 9
click at [151, 214] on input "No" at bounding box center [153, 216] width 5 height 5
radio input "true"
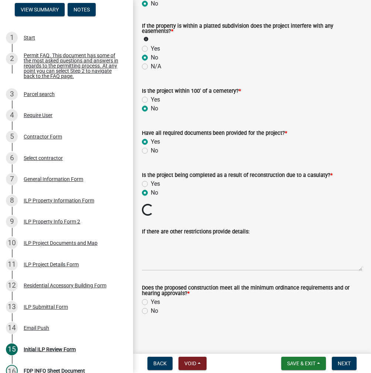
scroll to position [797, 0]
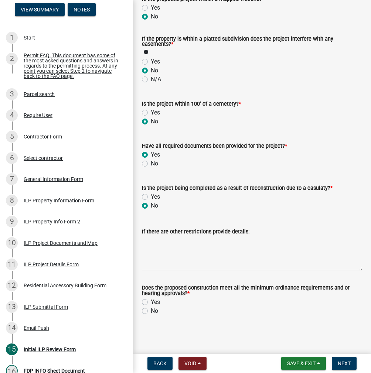
click at [151, 302] on label "Yes" at bounding box center [155, 302] width 9 height 9
click at [151, 302] on input "Yes" at bounding box center [153, 300] width 5 height 5
radio input "true"
click at [343, 361] on span "Next" at bounding box center [344, 364] width 13 height 6
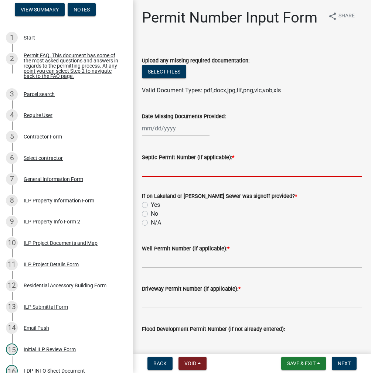
click at [182, 177] on input "Septic Permit Number (if applicable): *" at bounding box center [252, 169] width 220 height 15
type input "TURKEY CREEK"
click at [151, 210] on input "No" at bounding box center [153, 212] width 5 height 5
radio input "true"
click at [151, 218] on input "N/A" at bounding box center [153, 220] width 5 height 5
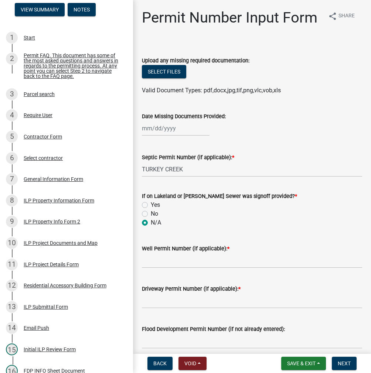
radio input "true"
type input "LONO"
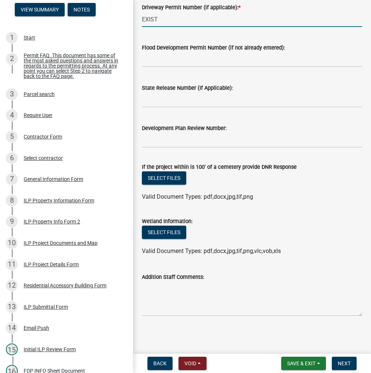
scroll to position [299, 0]
type input "EXIST"
click at [342, 363] on span "Next" at bounding box center [344, 364] width 13 height 6
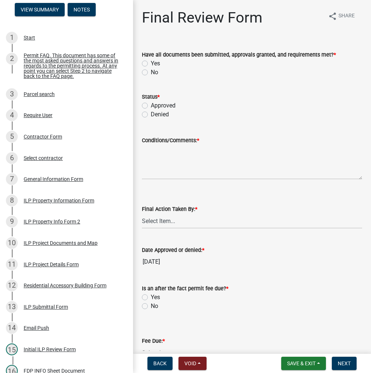
click at [151, 63] on label "Yes" at bounding box center [155, 63] width 9 height 9
click at [151, 63] on input "Yes" at bounding box center [153, 61] width 5 height 5
radio input "true"
click at [151, 105] on label "Approved" at bounding box center [163, 105] width 25 height 9
click at [151, 105] on input "Approved" at bounding box center [153, 103] width 5 height 5
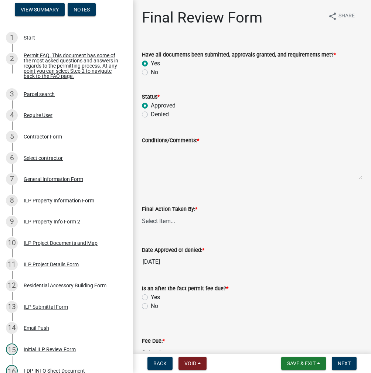
radio input "true"
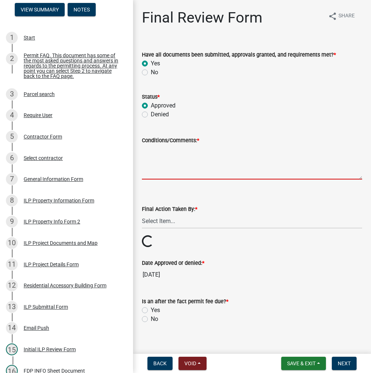
click at [189, 164] on textarea "Conditions/Comments: *" at bounding box center [252, 162] width 220 height 35
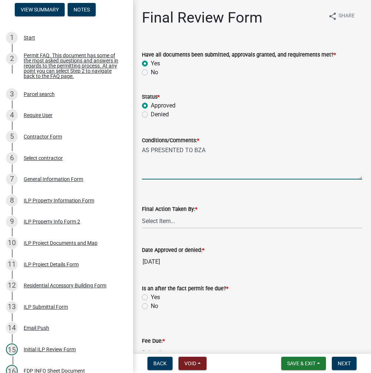
type textarea "AS PRESENTED TO BZA"
select select "fc758b50-acba-4166-9f24-5248f0f78016"
click at [151, 306] on label "No" at bounding box center [154, 306] width 7 height 9
click at [151, 306] on input "No" at bounding box center [153, 304] width 5 height 5
radio input "true"
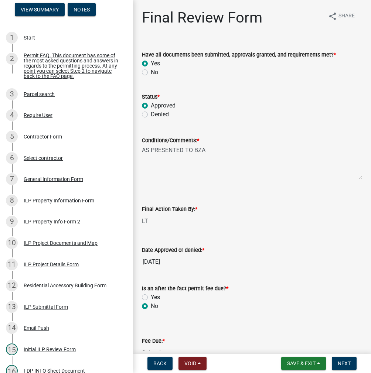
scroll to position [128, 0]
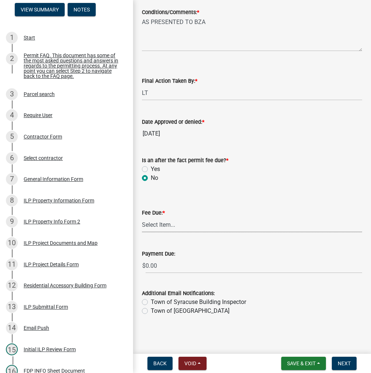
click at [165, 224] on select "Select Item... N/A $10.00 $25.00 $125.00 $250 $500 $500 + $10.00 for every 10 s…" at bounding box center [252, 224] width 220 height 15
click at [142, 233] on select "Select Item... N/A $10.00 $25.00 $125.00 $250 $500 $500 + $10.00 for every 10 s…" at bounding box center [252, 224] width 220 height 15
select select "6f482d1d-eb35-47e6-92b0-143404755581"
click at [345, 364] on span "Next" at bounding box center [344, 364] width 13 height 6
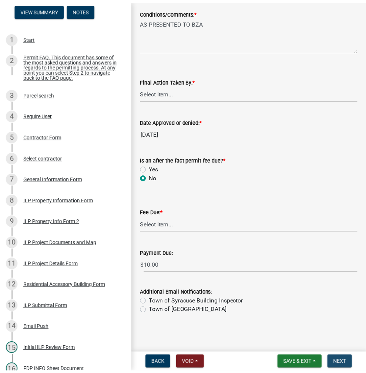
scroll to position [0, 0]
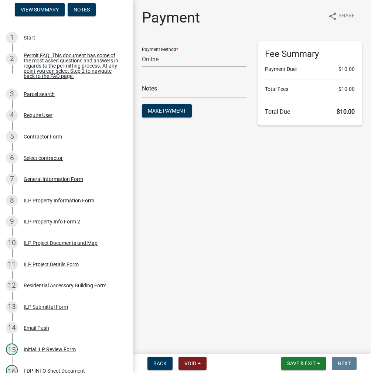
click at [157, 61] on select "Credit Card POS Check Cash Online" at bounding box center [194, 59] width 105 height 15
select select "0: 2"
click at [142, 52] on select "Credit Card POS Check Cash Online" at bounding box center [194, 59] width 105 height 15
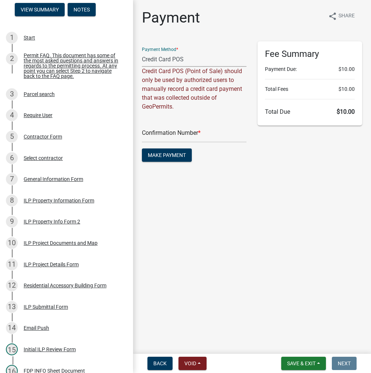
click at [193, 63] on select "Credit Card POS Check Cash Online" at bounding box center [194, 59] width 105 height 15
click at [142, 52] on select "Credit Card POS Check Cash Online" at bounding box center [194, 59] width 105 height 15
click at [157, 125] on div "Confirmation Number *" at bounding box center [194, 130] width 105 height 26
click at [163, 136] on input "text" at bounding box center [194, 135] width 105 height 15
paste input "14946873"
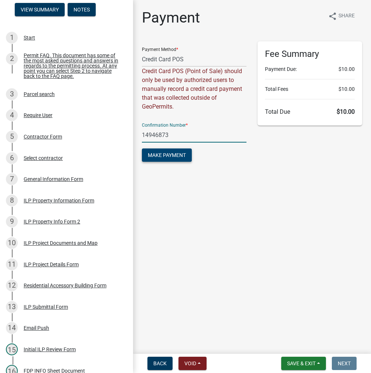
type input "14946873"
click at [169, 153] on span "Make Payment" at bounding box center [167, 155] width 38 height 6
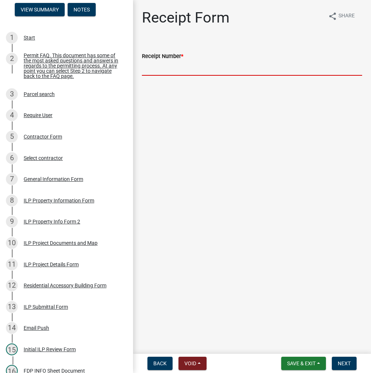
paste input "14946873"
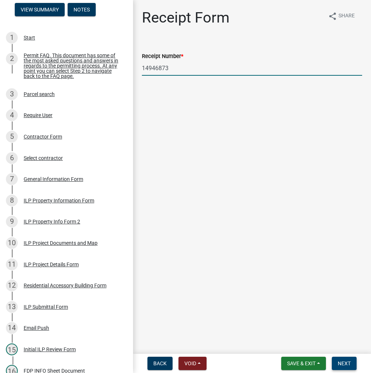
type input "14946873"
click at [345, 366] on span "Next" at bounding box center [344, 364] width 13 height 6
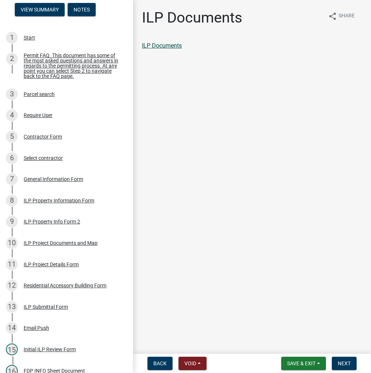
click at [160, 44] on link "ILP Documents" at bounding box center [162, 45] width 40 height 7
click at [344, 366] on span "Next" at bounding box center [344, 364] width 13 height 6
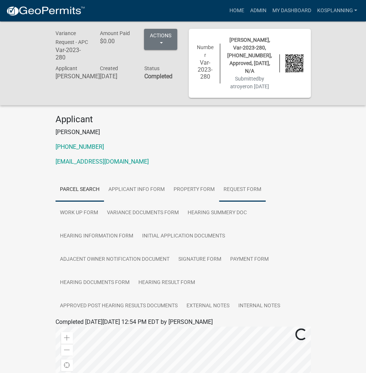
drag, startPoint x: 201, startPoint y: 175, endPoint x: 207, endPoint y: 181, distance: 8.9
click at [219, 178] on link "Request Form" at bounding box center [242, 190] width 47 height 24
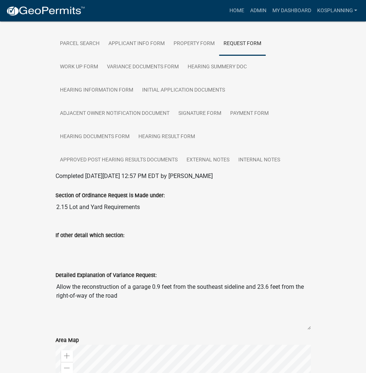
scroll to position [148, 0]
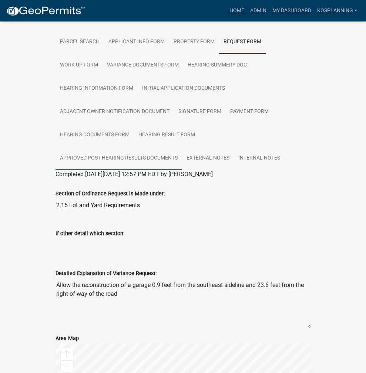
click at [159, 147] on link "Approved Post Hearing Results Documents" at bounding box center [118, 159] width 126 height 24
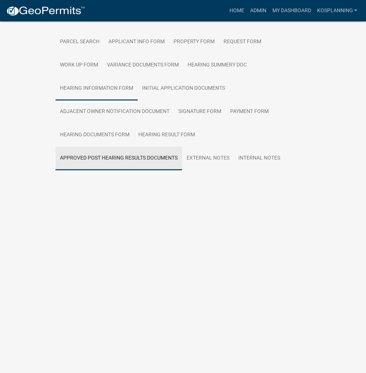
scroll to position [21, 0]
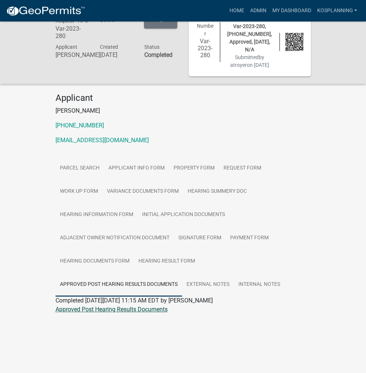
click at [70, 306] on link "Approved Post Hearing Results Documents" at bounding box center [111, 309] width 112 height 7
click at [183, 180] on link "Hearing Summery Doc" at bounding box center [217, 192] width 68 height 24
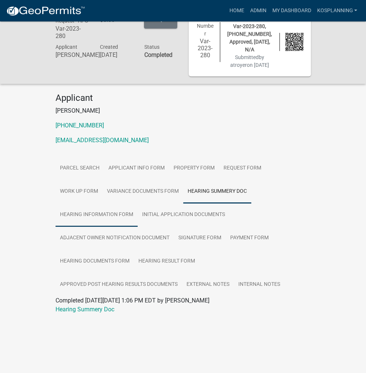
click at [133, 203] on link "Hearing Information Form" at bounding box center [96, 215] width 82 height 24
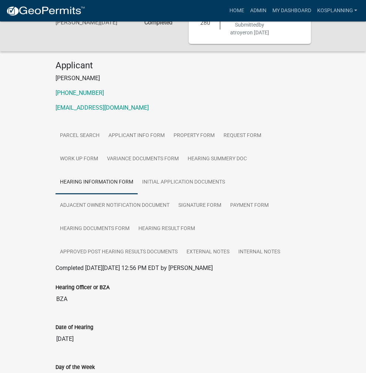
scroll to position [0, 0]
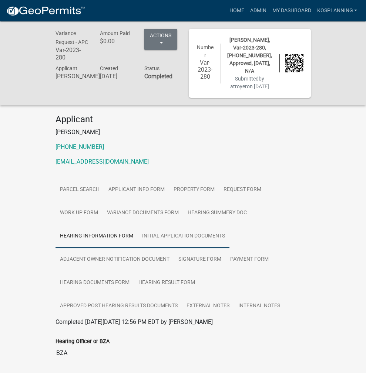
click at [200, 225] on link "Initial Application Documents" at bounding box center [184, 237] width 92 height 24
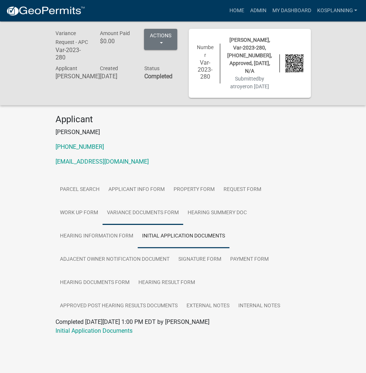
click at [183, 201] on link "Variance Documents Form" at bounding box center [142, 213] width 81 height 24
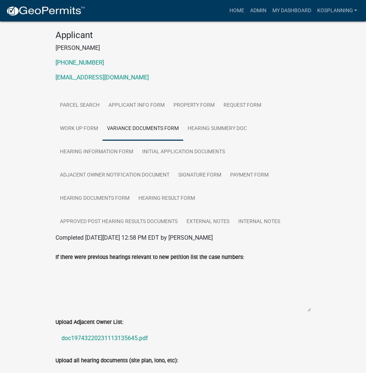
scroll to position [148, 0]
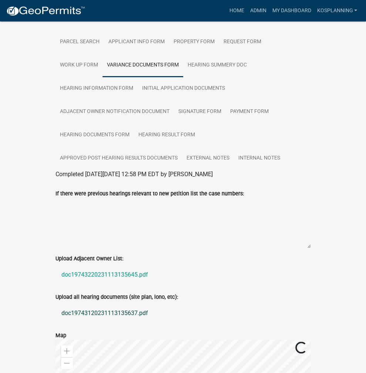
click at [65, 305] on link "doc19743120231113135637.pdf" at bounding box center [182, 314] width 255 height 18
click at [235, 15] on link "Home" at bounding box center [236, 11] width 21 height 14
